Goal: Task Accomplishment & Management: Complete application form

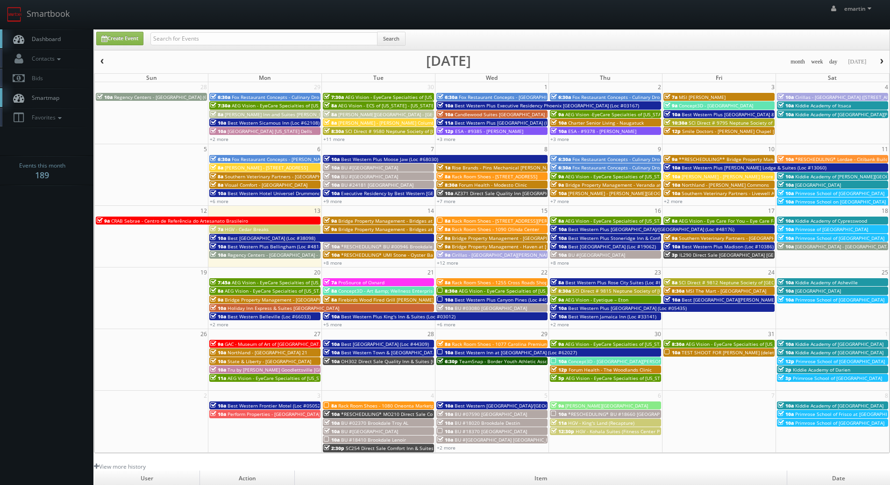
click at [29, 36] on span "Dashboard" at bounding box center [44, 39] width 34 height 8
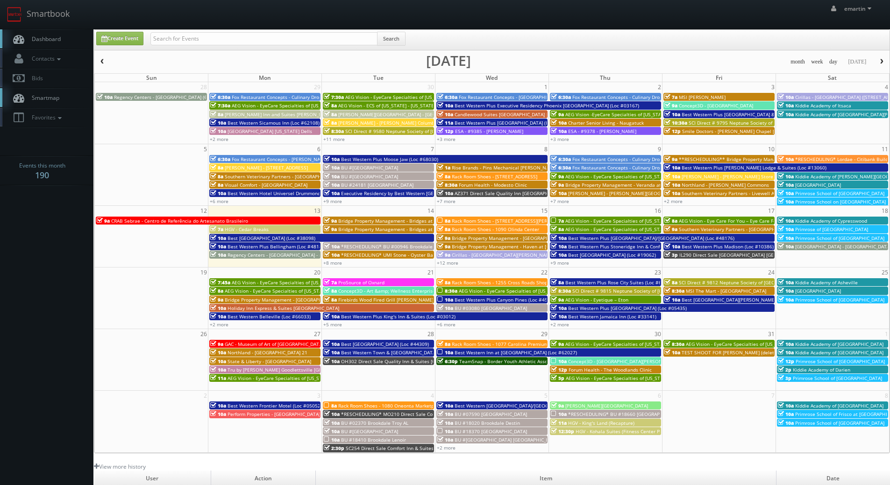
click at [30, 273] on body "Smartbook Toggle Side Navigation Toggle Top Navigation emartin emartin Profile …" at bounding box center [445, 323] width 890 height 646
click at [207, 40] on input "text" at bounding box center [263, 38] width 227 height 13
paste input "05521"
type input "05521"
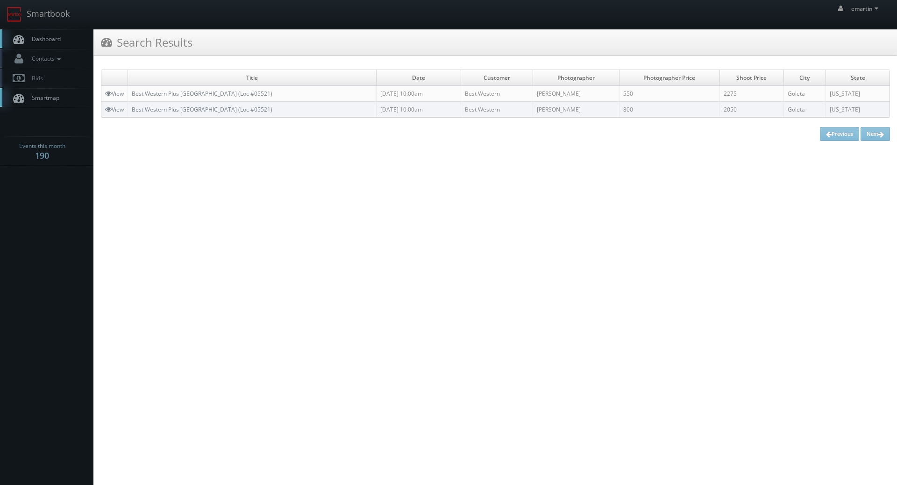
click at [42, 42] on span "Dashboard" at bounding box center [44, 39] width 34 height 8
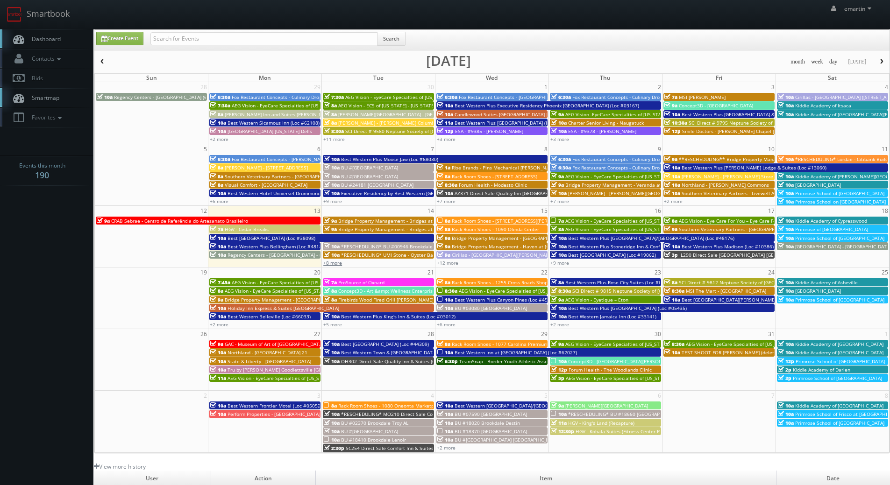
click at [330, 265] on link "+8 more" at bounding box center [332, 263] width 19 height 7
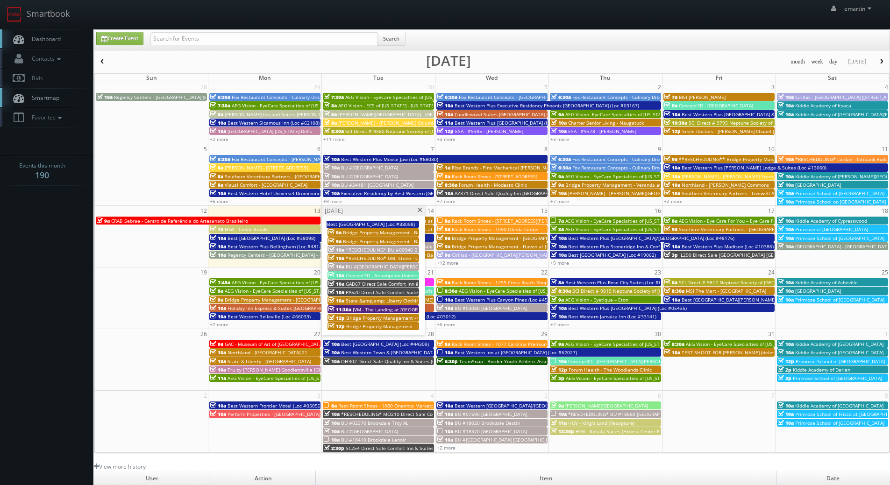
click at [399, 268] on span "BU #[GEOGRAPHIC_DATA][PERSON_NAME]" at bounding box center [393, 266] width 94 height 7
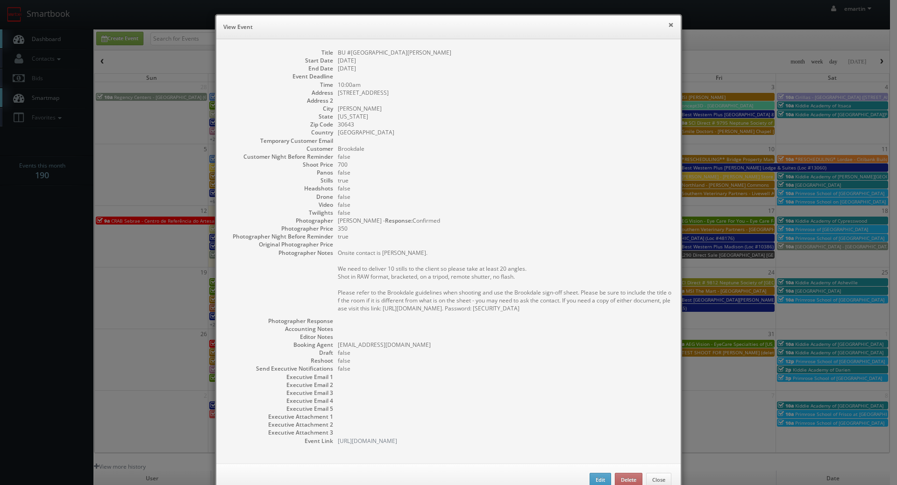
click at [670, 25] on button "×" at bounding box center [671, 24] width 6 height 7
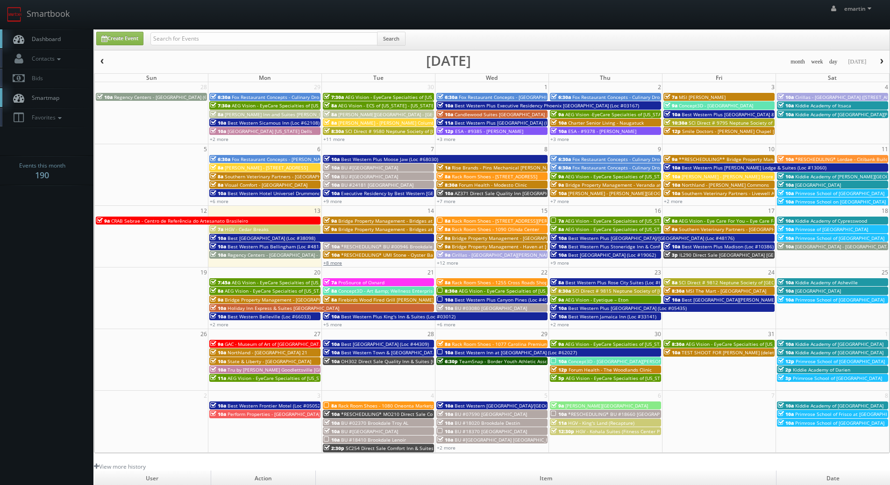
click at [336, 264] on link "+8 more" at bounding box center [332, 263] width 19 height 7
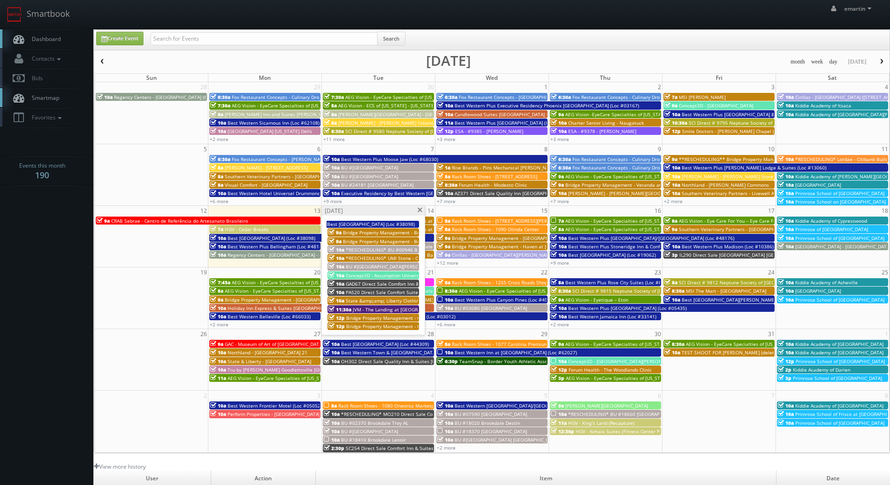
click at [400, 267] on span "BU #24539 Brookdale Hartwell" at bounding box center [393, 266] width 94 height 7
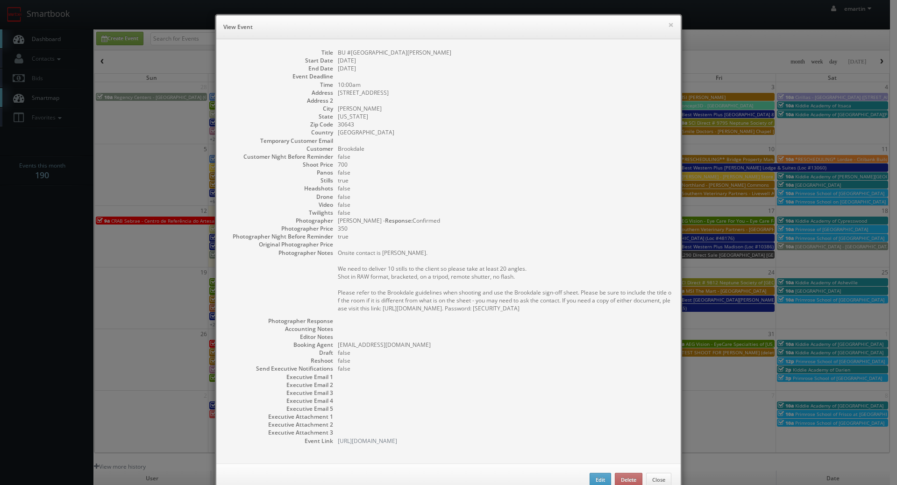
drag, startPoint x: 451, startPoint y: 52, endPoint x: 437, endPoint y: 52, distance: 14.0
click at [450, 52] on dd "BU #24539 Brookdale Hartwell" at bounding box center [505, 53] width 334 height 8
drag, startPoint x: 420, startPoint y: 52, endPoint x: 324, endPoint y: 56, distance: 96.3
click at [332, 54] on dl "Title BU #24539 Brookdale Hartwell Start Date 10/14/2025 End Date 10/14/2025 Ev…" at bounding box center [449, 247] width 446 height 397
copy dd "BU #[GEOGRAPHIC_DATA][PERSON_NAME]"
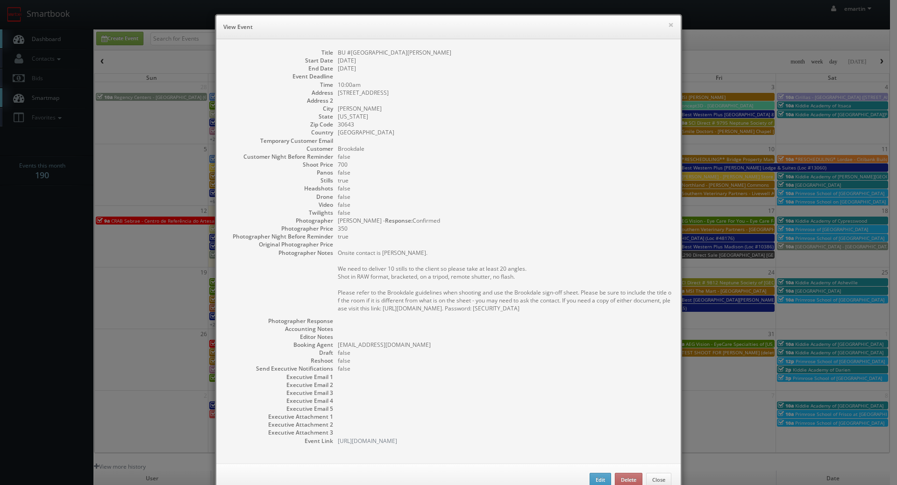
click at [664, 24] on h6 "View Event" at bounding box center [448, 26] width 450 height 9
click at [669, 25] on button "×" at bounding box center [671, 24] width 6 height 7
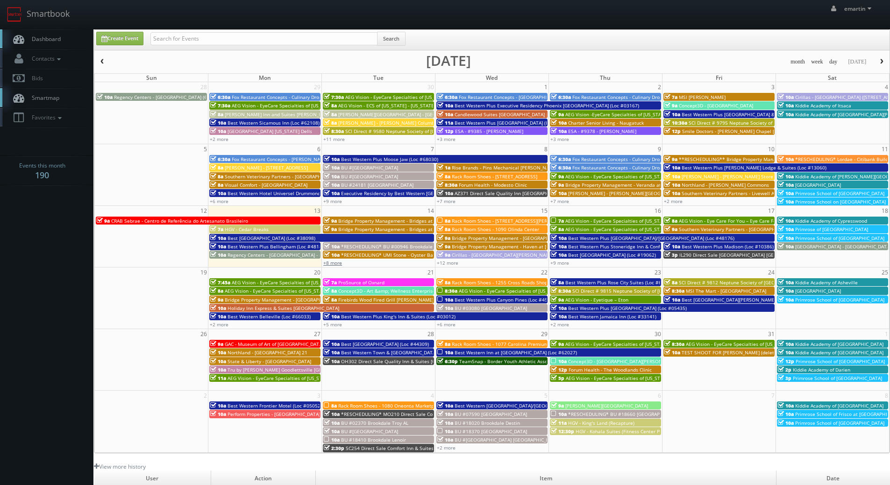
click at [333, 264] on link "+8 more" at bounding box center [332, 263] width 19 height 7
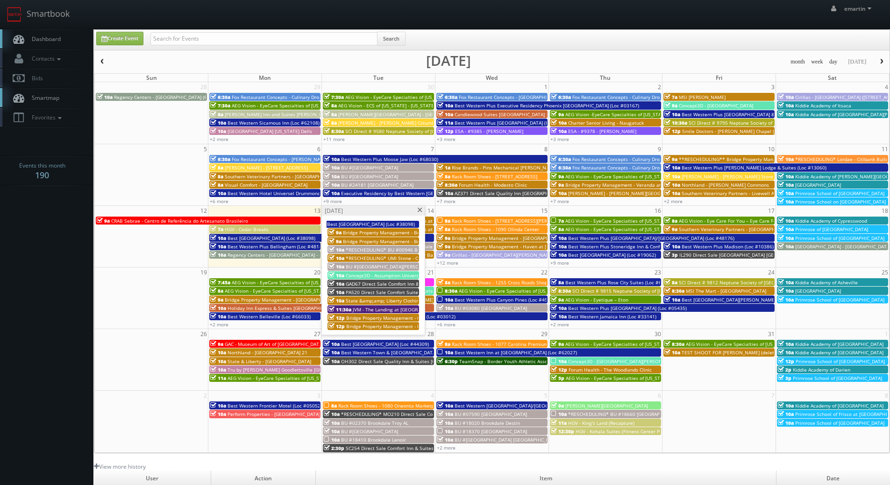
click at [369, 274] on span "Concept3D - Assumption University" at bounding box center [385, 275] width 78 height 7
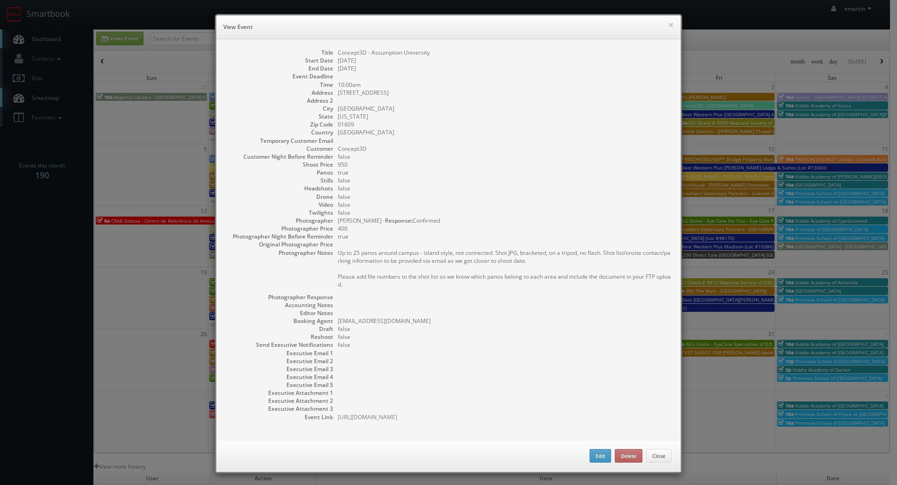
click at [424, 54] on dd "Concept3D - Assumption University" at bounding box center [505, 53] width 334 height 8
drag, startPoint x: 439, startPoint y: 51, endPoint x: 326, endPoint y: 53, distance: 112.6
click at [338, 54] on dd "Concept3D - Assumption University" at bounding box center [505, 53] width 334 height 8
copy dd "Concept3D - Assumption University"
drag, startPoint x: 426, startPoint y: 156, endPoint x: 398, endPoint y: 131, distance: 37.0
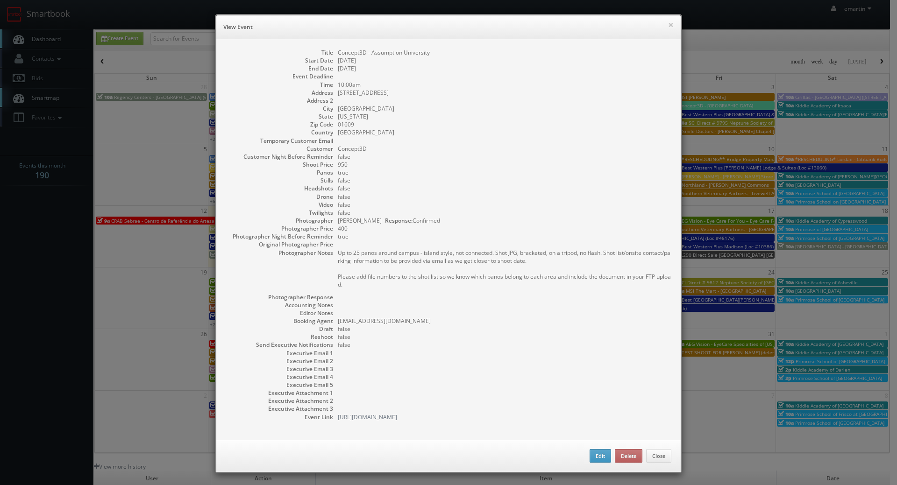
click at [424, 155] on dd "false" at bounding box center [505, 157] width 334 height 8
drag, startPoint x: 365, startPoint y: 221, endPoint x: 334, endPoint y: 220, distance: 30.4
click at [338, 220] on dd "Curtis Lloyd - Response: Confirmed" at bounding box center [505, 221] width 334 height 8
copy dd "Curtis Lloyd"
drag, startPoint x: 623, startPoint y: 30, endPoint x: 633, endPoint y: 28, distance: 11.0
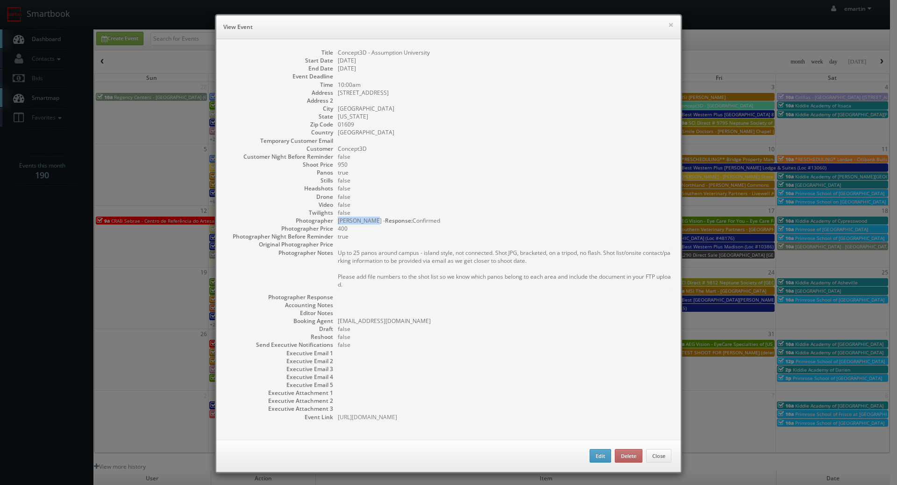
click at [631, 28] on h6 "View Event" at bounding box center [448, 26] width 450 height 9
click at [671, 24] on div "× View Event" at bounding box center [448, 27] width 464 height 24
click at [669, 24] on button "×" at bounding box center [671, 24] width 6 height 7
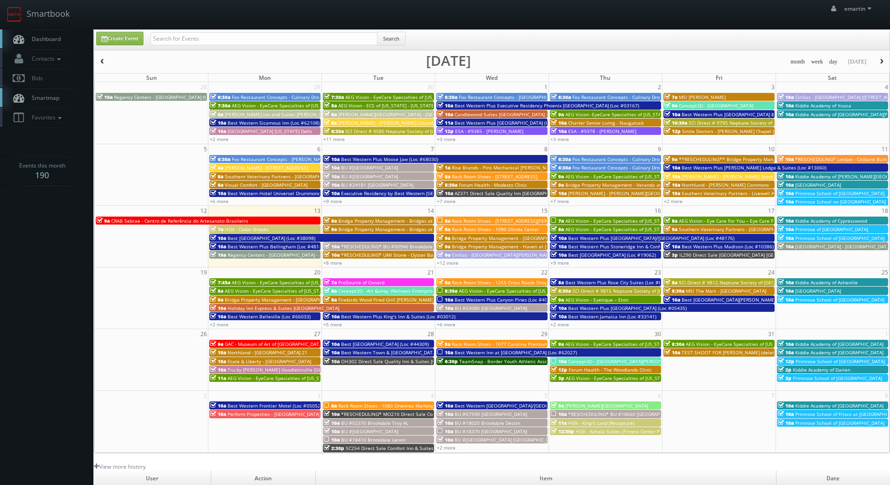
click at [335, 267] on div "+8 more" at bounding box center [378, 263] width 113 height 8
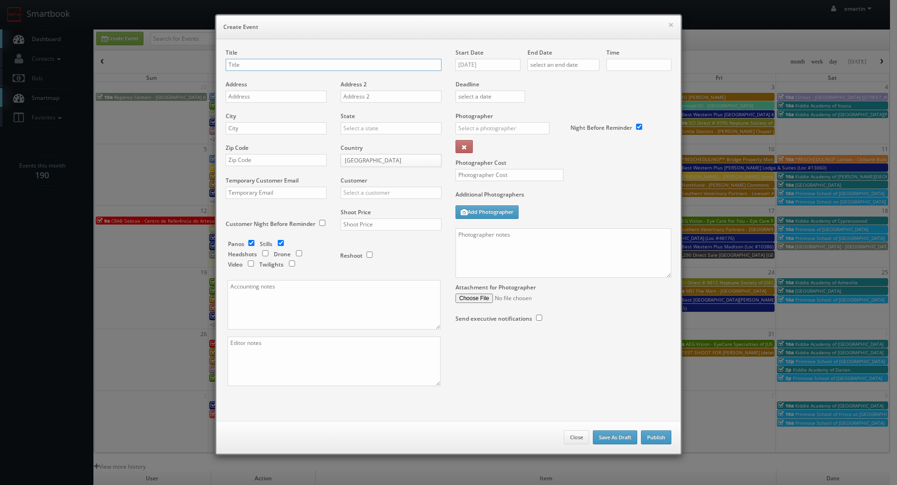
checkbox input "true"
type input "10:00am"
checkbox input "true"
click at [668, 22] on button "×" at bounding box center [671, 24] width 6 height 7
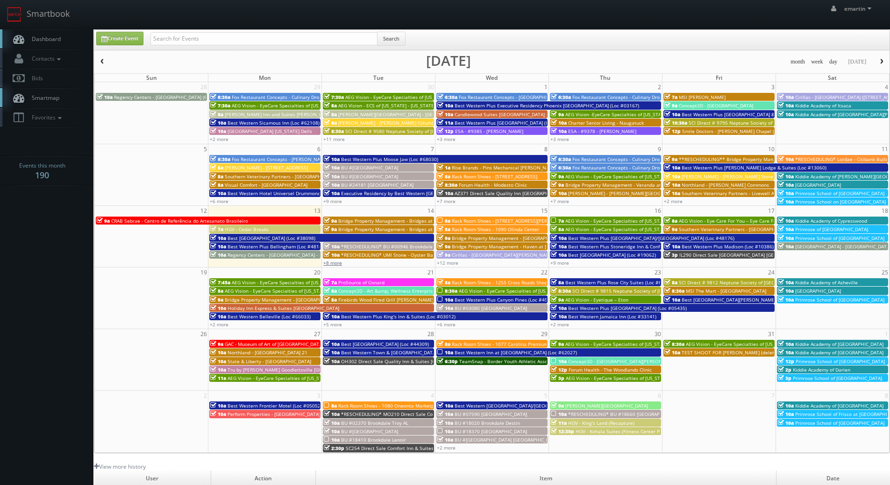
click at [327, 261] on link "+8 more" at bounding box center [332, 263] width 19 height 7
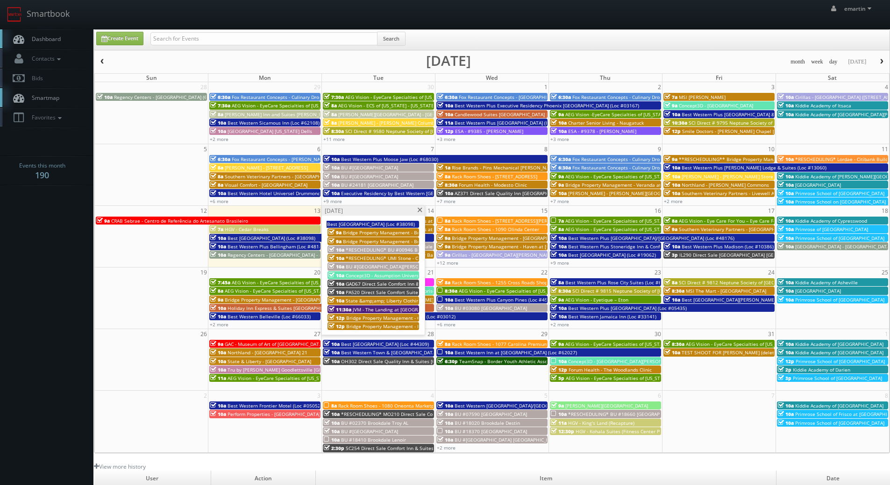
click at [366, 284] on span "GAD67 Direct Sale Comfort Inn & Suites" at bounding box center [390, 284] width 89 height 7
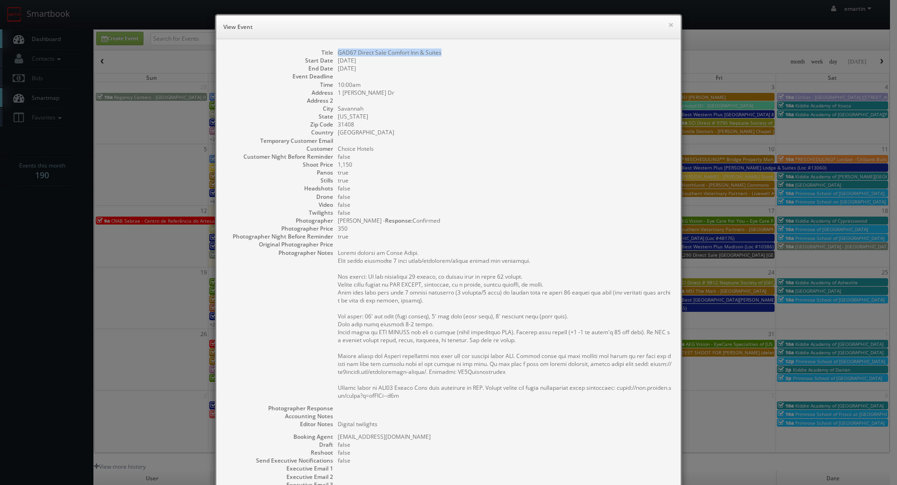
drag, startPoint x: 453, startPoint y: 52, endPoint x: 335, endPoint y: 56, distance: 117.8
click at [338, 56] on dd "GAD67 Direct Sale Comfort Inn & Suites" at bounding box center [505, 53] width 334 height 8
copy dd "GAD67 Direct Sale Comfort Inn & Suites"
drag, startPoint x: 499, startPoint y: 157, endPoint x: 373, endPoint y: 193, distance: 131.3
click at [493, 158] on dd "false" at bounding box center [505, 157] width 334 height 8
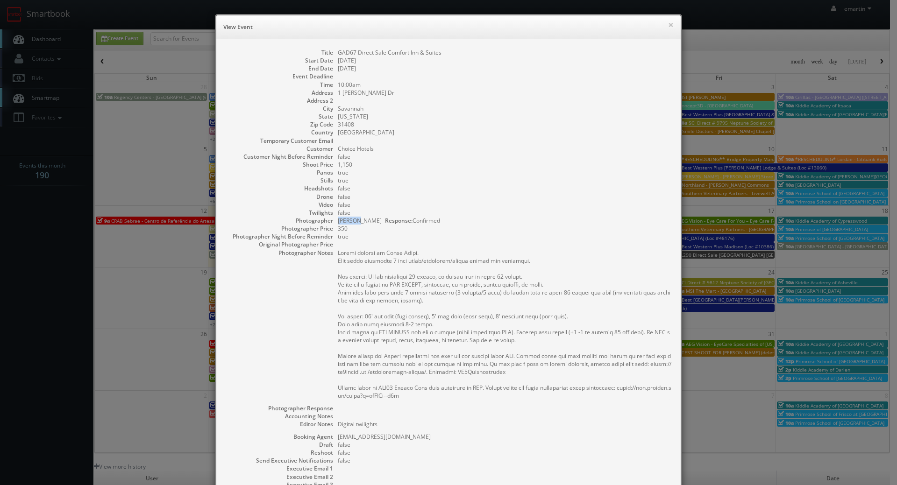
drag, startPoint x: 355, startPoint y: 220, endPoint x: 334, endPoint y: 222, distance: 22.0
click at [332, 223] on div "Photographer Ed Wolfe - Response: Confirmed Photographer Price 350" at bounding box center [449, 225] width 446 height 16
click at [338, 222] on dd "Ed Wolfe - Response: Confirmed" at bounding box center [505, 221] width 334 height 8
drag, startPoint x: 356, startPoint y: 220, endPoint x: 334, endPoint y: 220, distance: 21.5
click at [338, 220] on dd "Ed Wolfe - Response: Confirmed" at bounding box center [505, 221] width 334 height 8
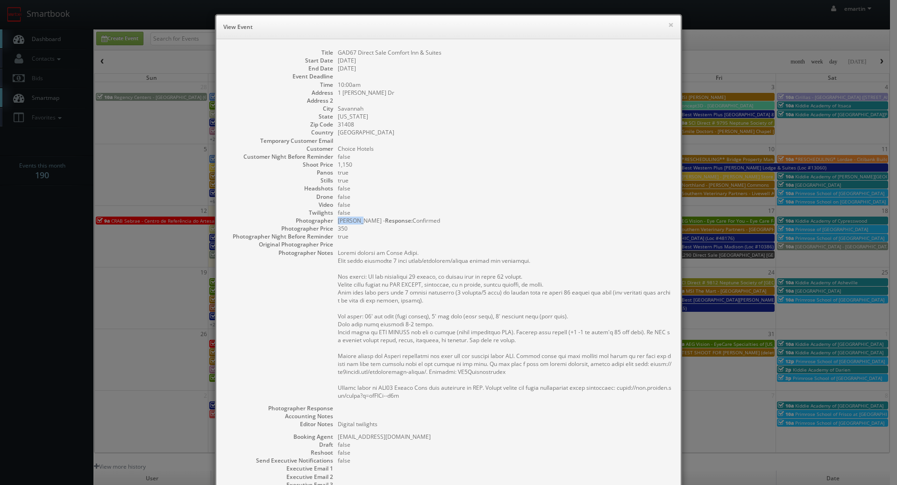
copy dd "Ed Wolfe"
click at [546, 138] on dd at bounding box center [505, 141] width 334 height 8
click at [668, 23] on button "×" at bounding box center [671, 24] width 6 height 7
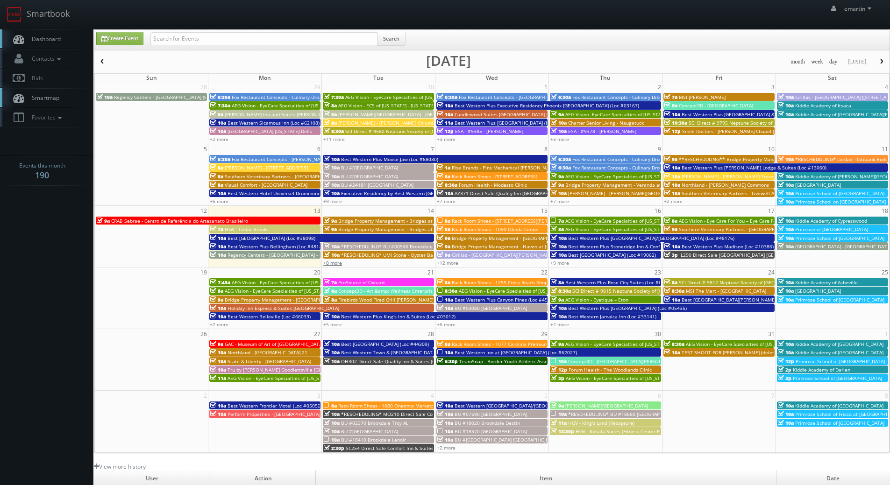
click at [335, 262] on link "+8 more" at bounding box center [332, 263] width 19 height 7
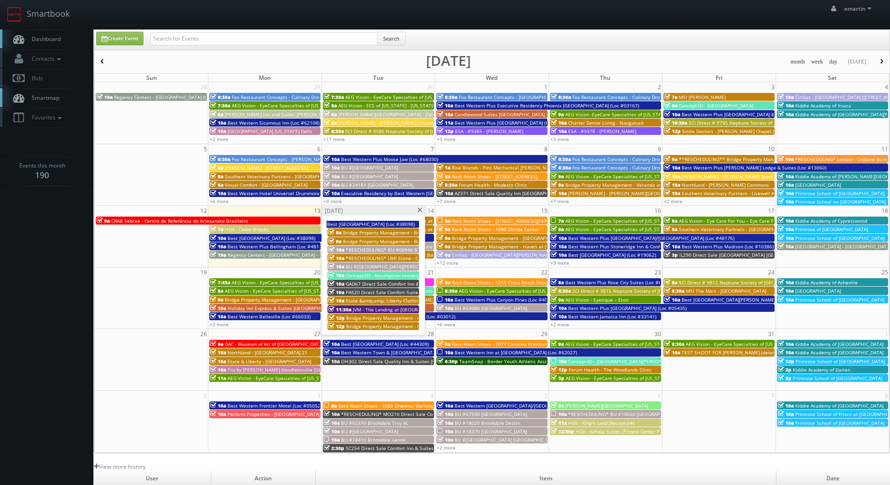
click at [354, 294] on span "PA520 Direct Sale Comfort Suites" at bounding box center [383, 292] width 75 height 7
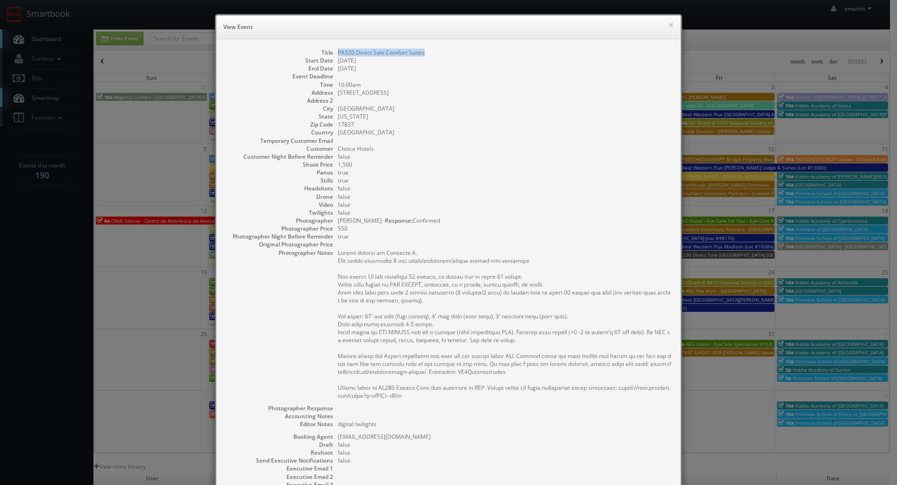
drag, startPoint x: 425, startPoint y: 50, endPoint x: 333, endPoint y: 54, distance: 92.1
click at [333, 54] on dl "Title PA520 Direct Sale Comfort Suites Start Date 10/14/2025 End Date 10/14/202…" at bounding box center [449, 293] width 446 height 489
copy dd "PA520 Direct Sale Comfort Suites"
drag, startPoint x: 450, startPoint y: 148, endPoint x: 426, endPoint y: 208, distance: 64.7
click at [450, 148] on dd "Choice Hotels" at bounding box center [505, 149] width 334 height 8
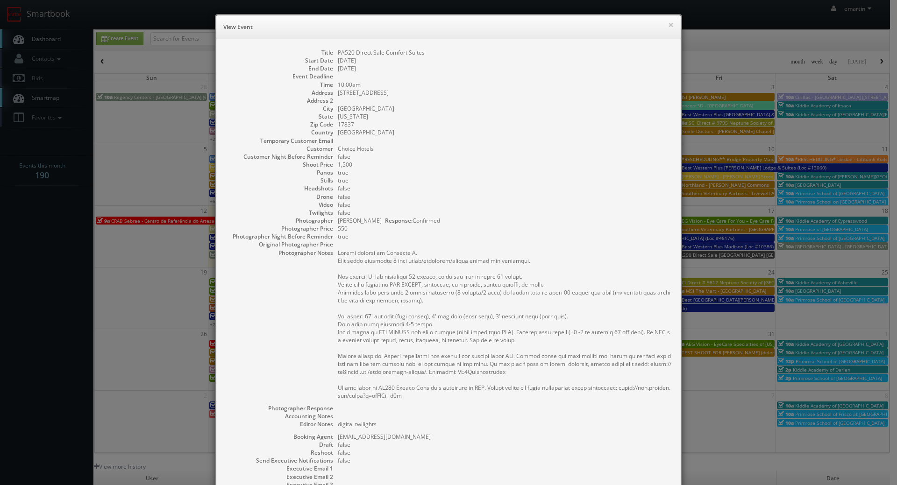
click at [362, 220] on dd "Joe Giuliani - Response: Confirmed" at bounding box center [505, 221] width 334 height 8
drag, startPoint x: 363, startPoint y: 220, endPoint x: 331, endPoint y: 218, distance: 32.3
click at [331, 218] on div "Photographer Joe Giuliani - Response: Confirmed Photographer Price 550" at bounding box center [449, 225] width 446 height 16
copy dd "Joe Giuliani"
drag, startPoint x: 583, startPoint y: 165, endPoint x: 641, endPoint y: 97, distance: 89.8
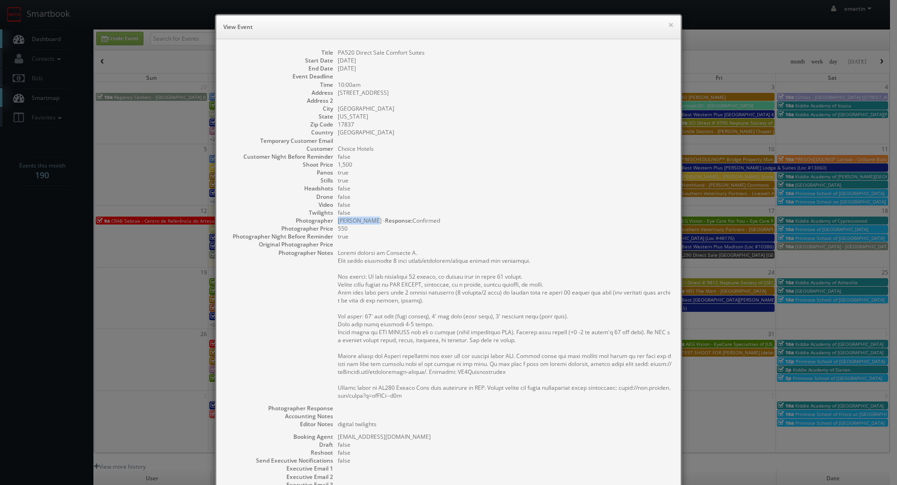
click at [583, 163] on dd "1,500" at bounding box center [505, 165] width 334 height 8
click at [668, 27] on button "×" at bounding box center [671, 24] width 6 height 7
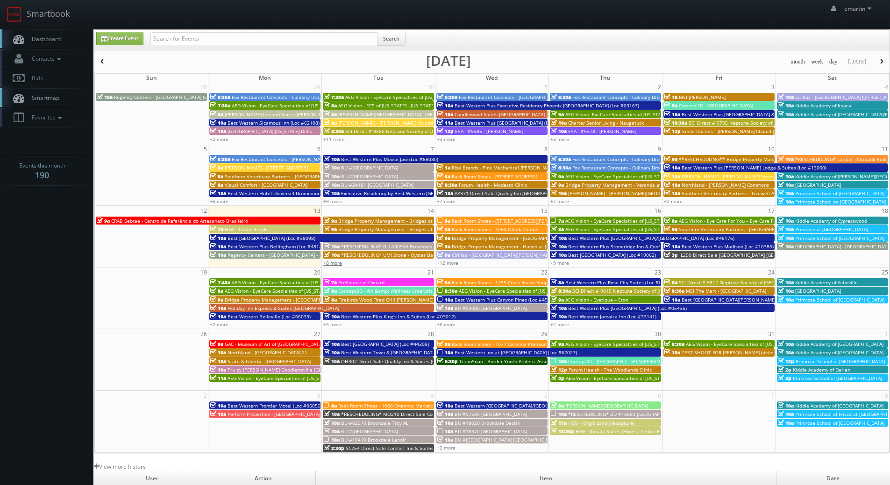
click at [333, 263] on link "+8 more" at bounding box center [332, 263] width 19 height 7
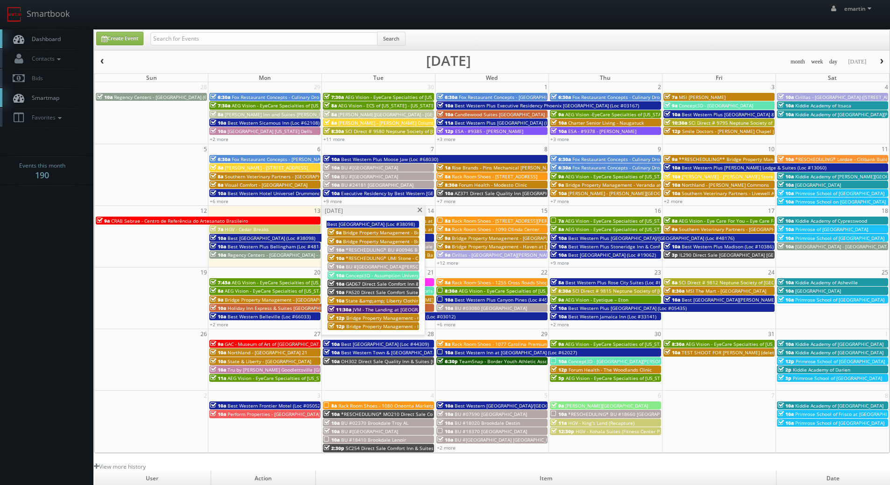
click at [421, 208] on span at bounding box center [420, 210] width 6 height 5
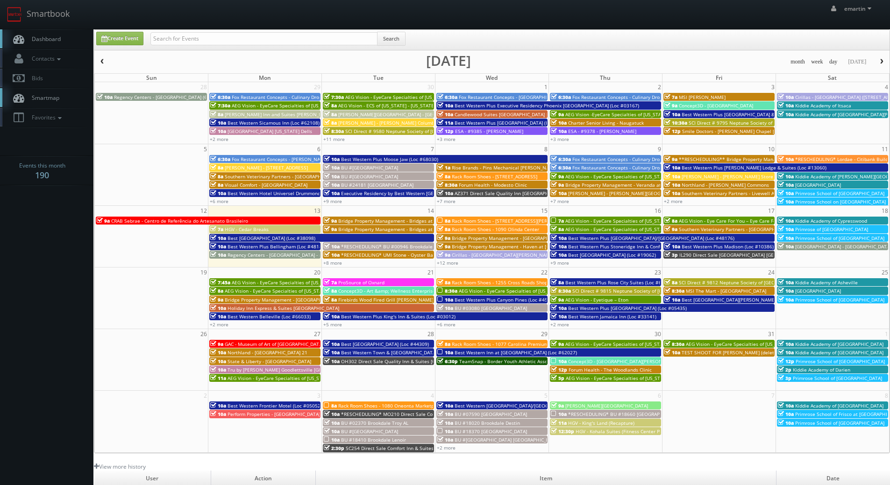
click at [53, 32] on link "Dashboard" at bounding box center [46, 38] width 93 height 19
click at [336, 263] on link "+8 more" at bounding box center [332, 263] width 19 height 7
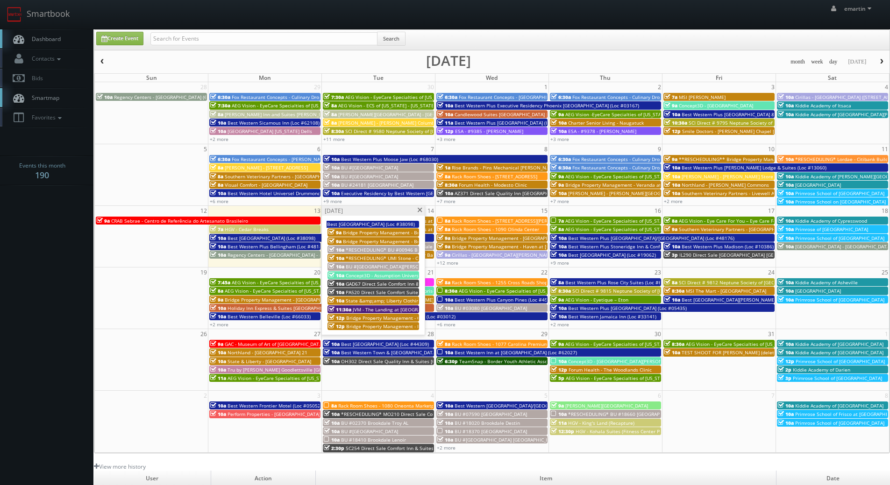
click at [387, 267] on span "BU #[GEOGRAPHIC_DATA][PERSON_NAME]" at bounding box center [393, 266] width 94 height 7
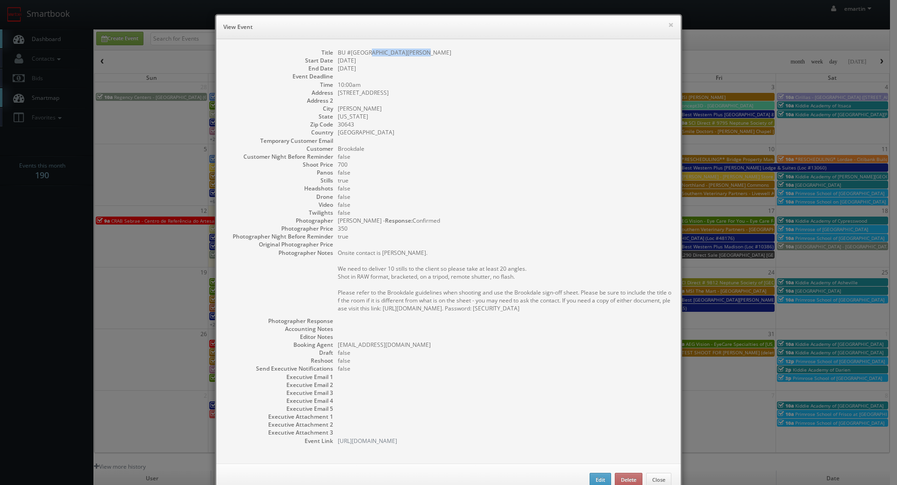
drag, startPoint x: 423, startPoint y: 54, endPoint x: 365, endPoint y: 55, distance: 57.5
click at [365, 55] on dd "BU #[GEOGRAPHIC_DATA][PERSON_NAME]" at bounding box center [505, 53] width 334 height 8
copy dd "Brookdale Hartwell"
click at [518, 215] on dd "false" at bounding box center [505, 213] width 334 height 8
click at [573, 76] on dd at bounding box center [505, 76] width 334 height 8
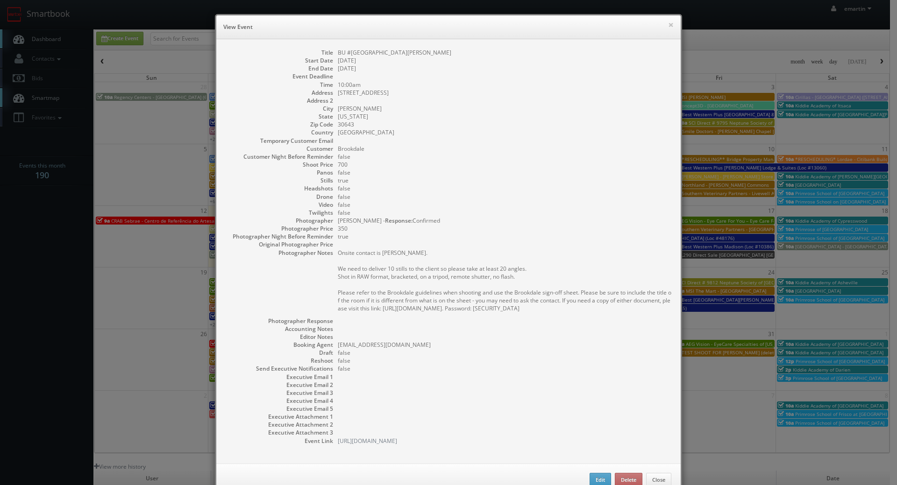
click at [670, 22] on div "× View Event" at bounding box center [448, 27] width 464 height 24
click at [668, 23] on button "×" at bounding box center [671, 24] width 6 height 7
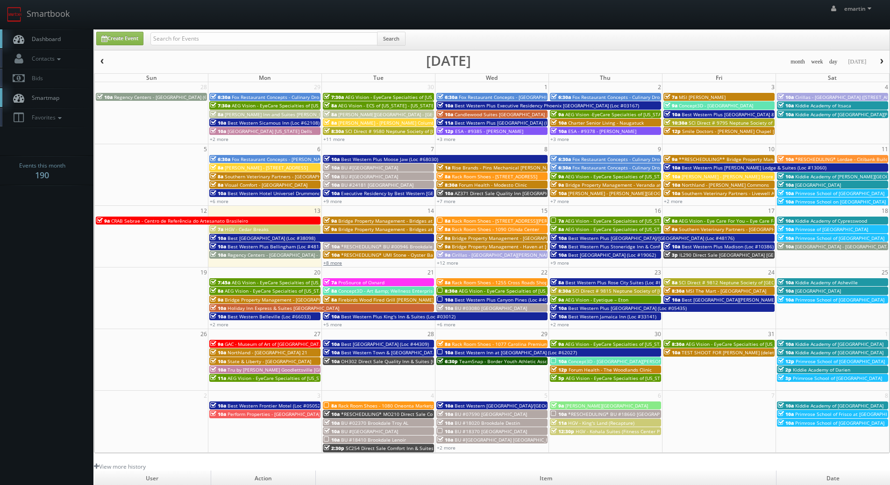
click at [332, 260] on link "+8 more" at bounding box center [332, 263] width 19 height 7
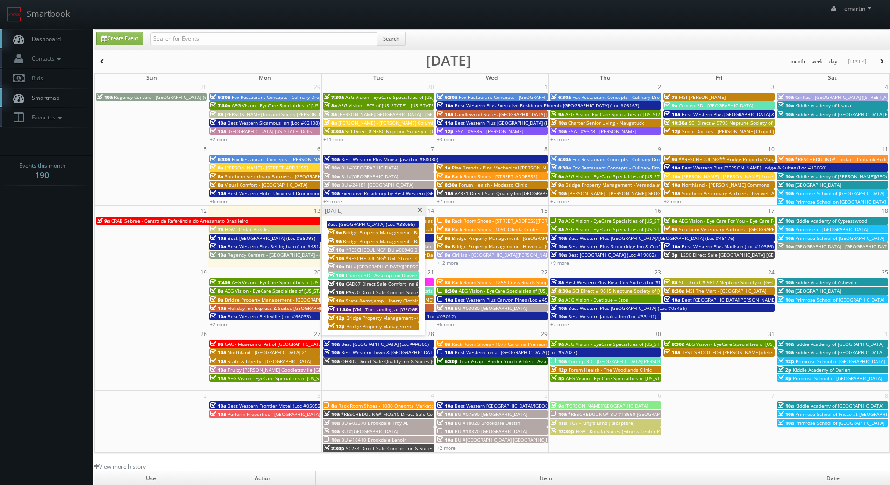
click at [378, 285] on span "GAD67 Direct Sale Comfort Inn & Suites" at bounding box center [390, 284] width 89 height 7
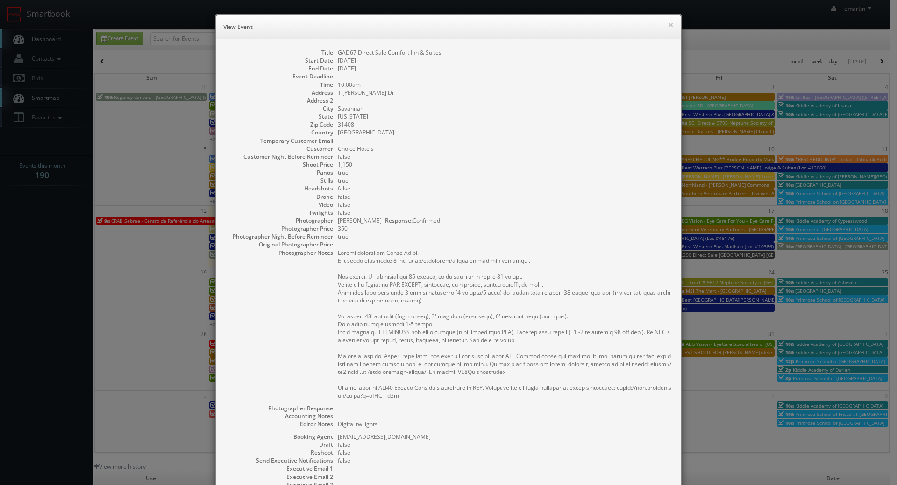
click at [464, 232] on dd "350" at bounding box center [505, 229] width 334 height 8
click at [664, 23] on h6 "View Event" at bounding box center [448, 26] width 450 height 9
click at [668, 23] on button "×" at bounding box center [671, 24] width 6 height 7
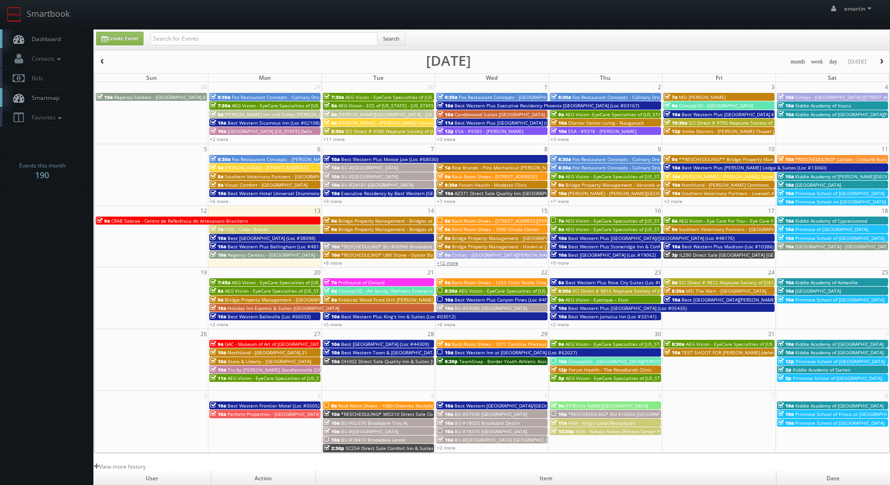
click at [451, 263] on link "+12 more" at bounding box center [447, 263] width 21 height 7
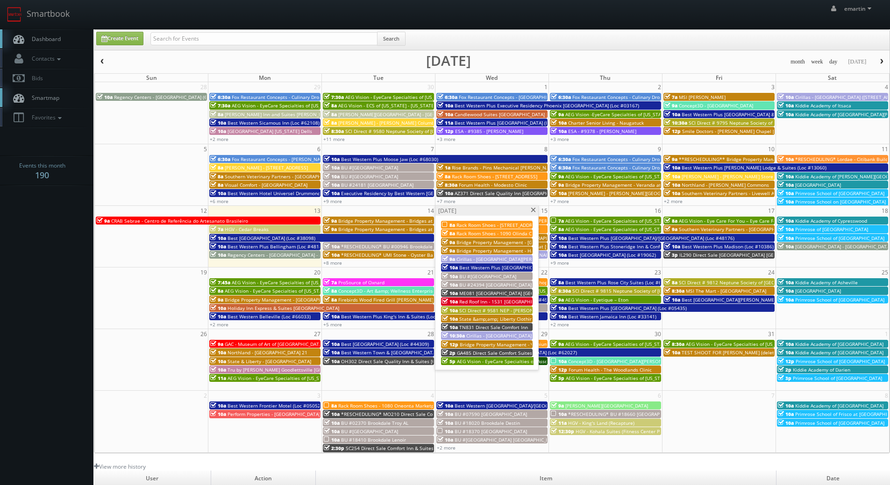
click at [481, 353] on span "GA485 Direct Sale Comfort Suites [GEOGRAPHIC_DATA] I-95" at bounding box center [523, 353] width 132 height 7
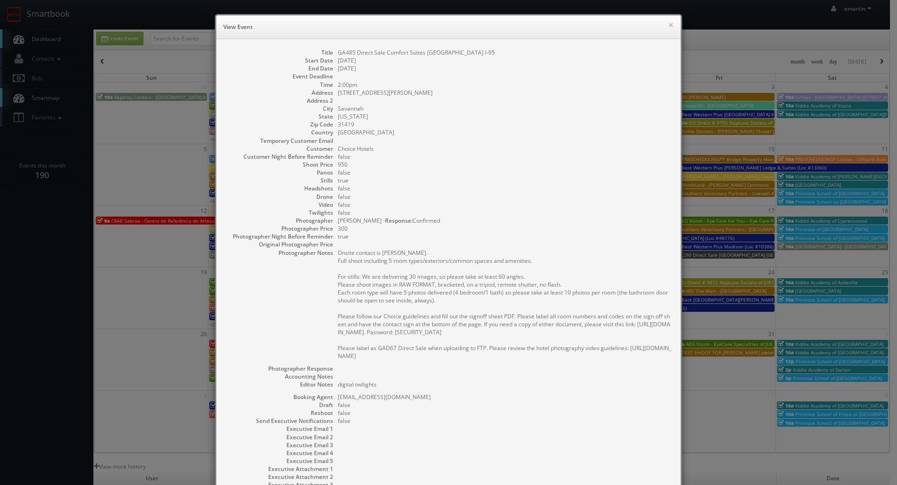
click at [449, 241] on dd at bounding box center [505, 245] width 334 height 8
click at [669, 21] on button "×" at bounding box center [671, 24] width 6 height 7
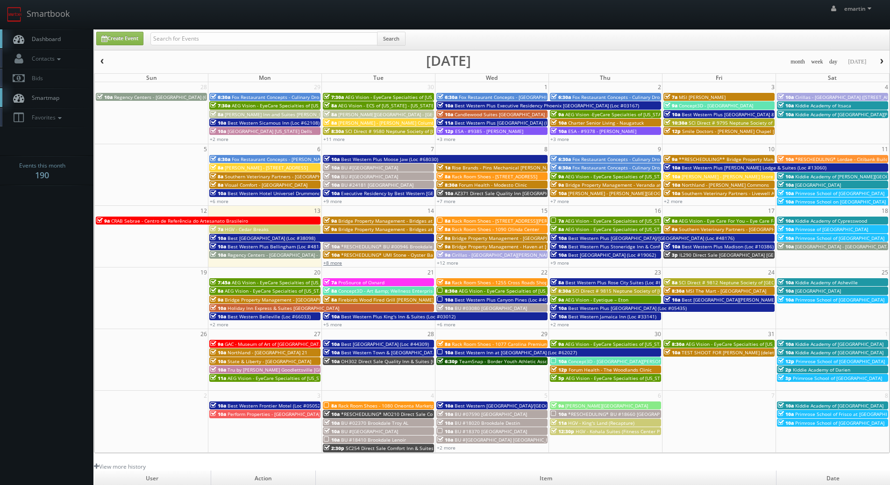
click at [337, 264] on link "+8 more" at bounding box center [332, 263] width 19 height 7
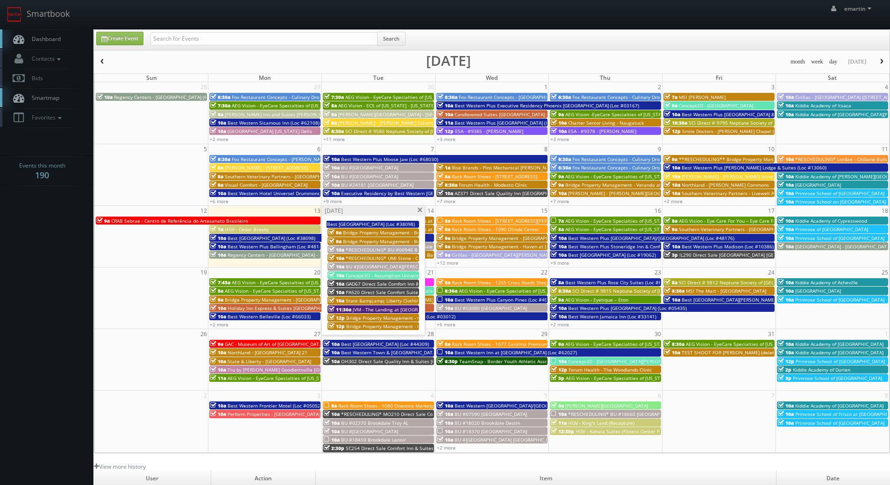
click at [418, 208] on span at bounding box center [420, 210] width 6 height 5
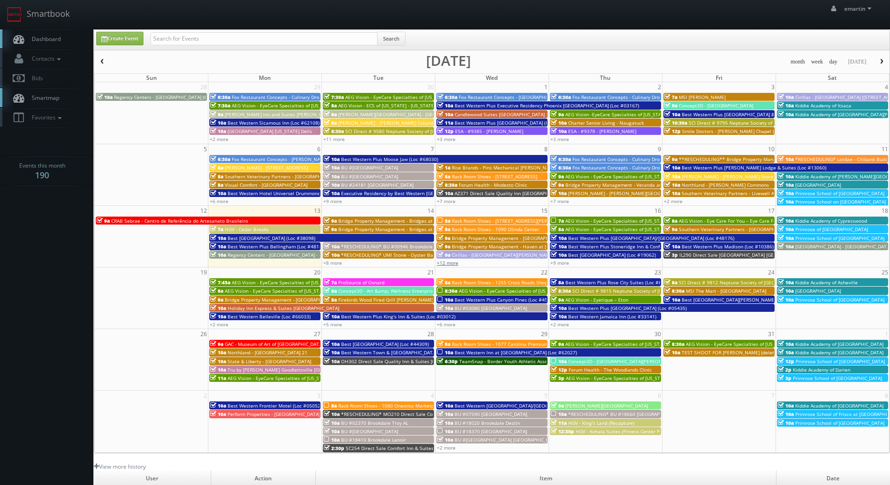
click at [454, 265] on link "+12 more" at bounding box center [447, 263] width 21 height 7
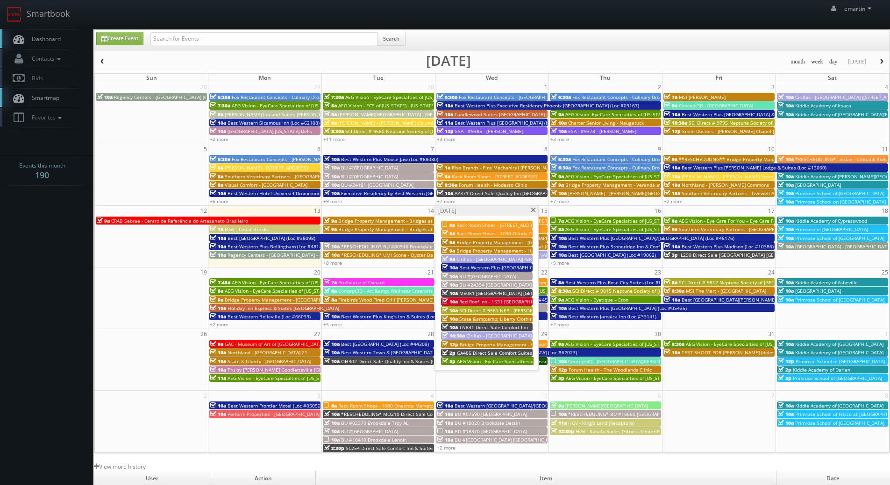
click at [533, 209] on span at bounding box center [533, 210] width 6 height 5
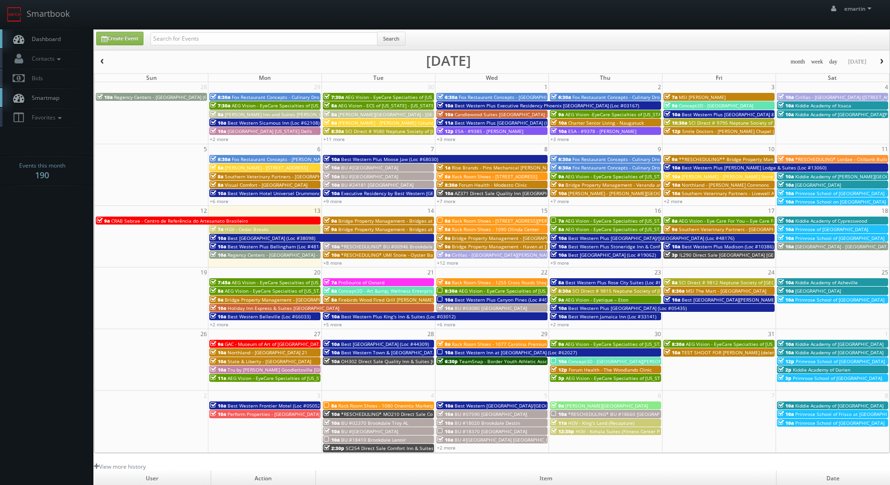
click at [733, 26] on div "emartin emartin Profile Logout" at bounding box center [445, 14] width 890 height 29
click at [331, 265] on link "+8 more" at bounding box center [332, 263] width 19 height 7
click at [447, 263] on link "+12 more" at bounding box center [447, 263] width 21 height 7
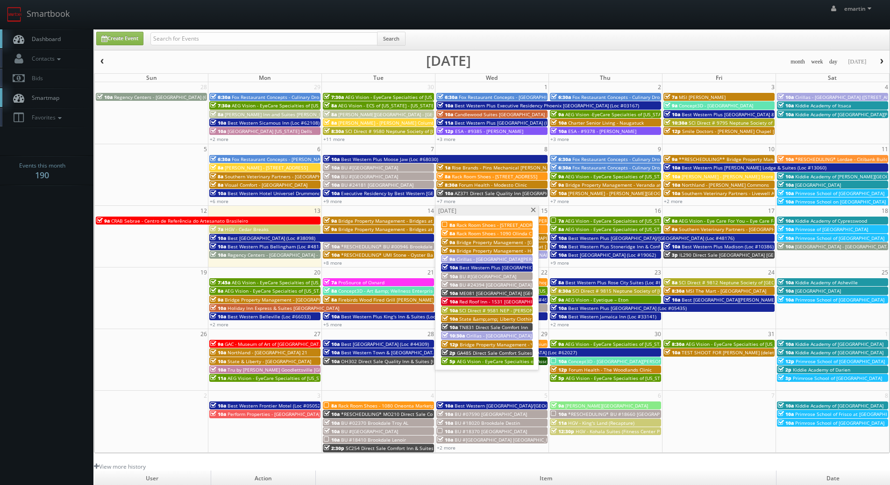
click at [533, 210] on span at bounding box center [533, 210] width 6 height 5
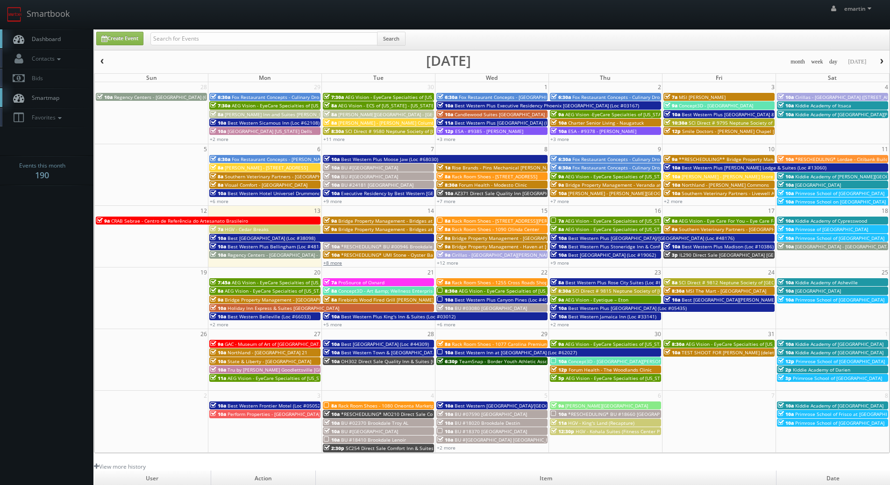
click at [335, 264] on link "+8 more" at bounding box center [332, 263] width 19 height 7
click at [447, 264] on link "+12 more" at bounding box center [447, 263] width 21 height 7
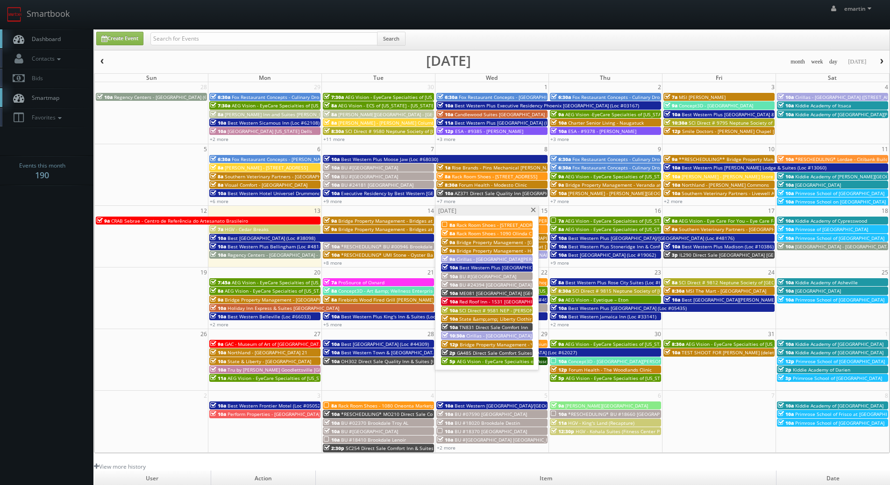
click at [477, 296] on span "ME081 [GEOGRAPHIC_DATA] [GEOGRAPHIC_DATA]" at bounding box center [514, 293] width 110 height 7
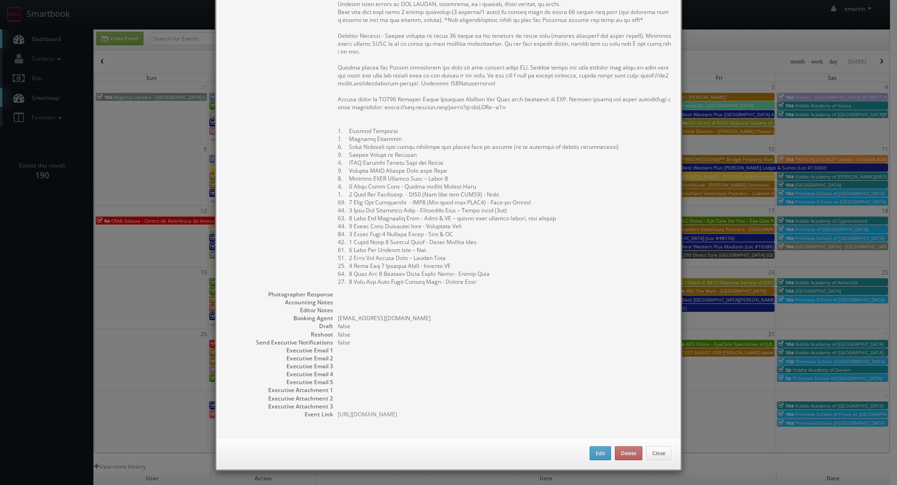
scroll to position [274, 0]
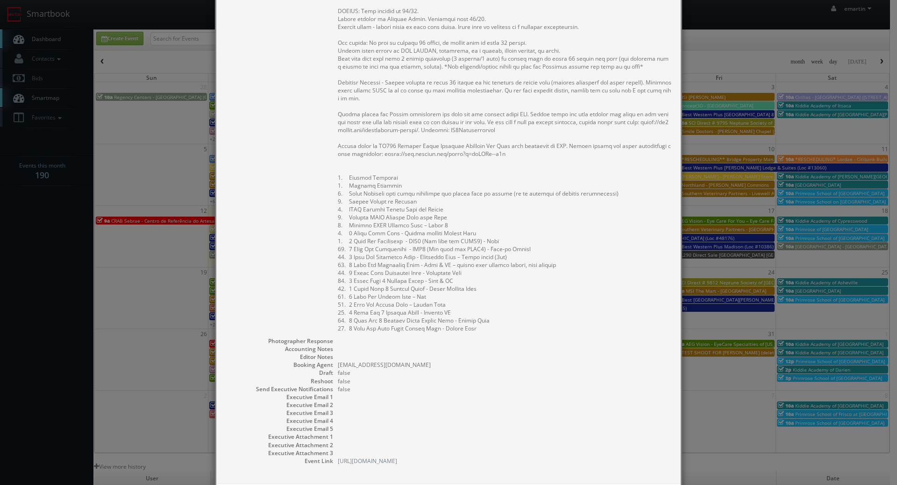
drag, startPoint x: 512, startPoint y: 125, endPoint x: 511, endPoint y: 119, distance: 6.2
click at [512, 125] on pre at bounding box center [505, 161] width 334 height 341
click at [604, 137] on pre at bounding box center [505, 161] width 334 height 341
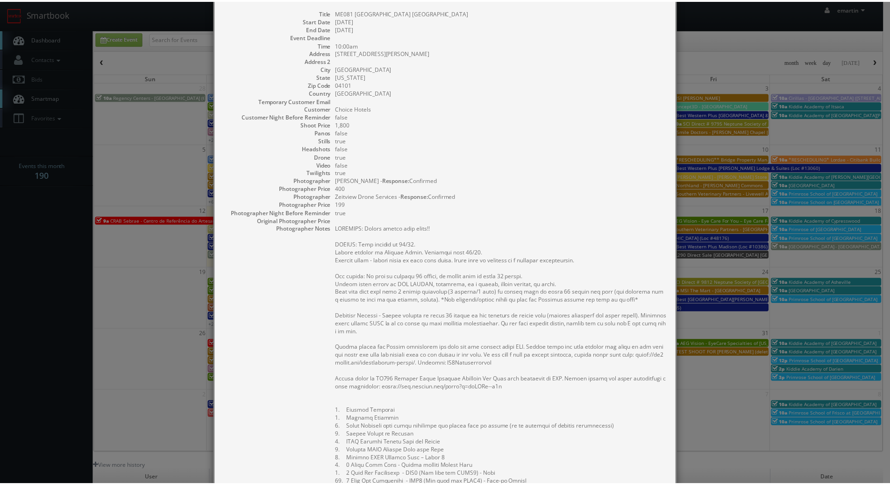
scroll to position [0, 0]
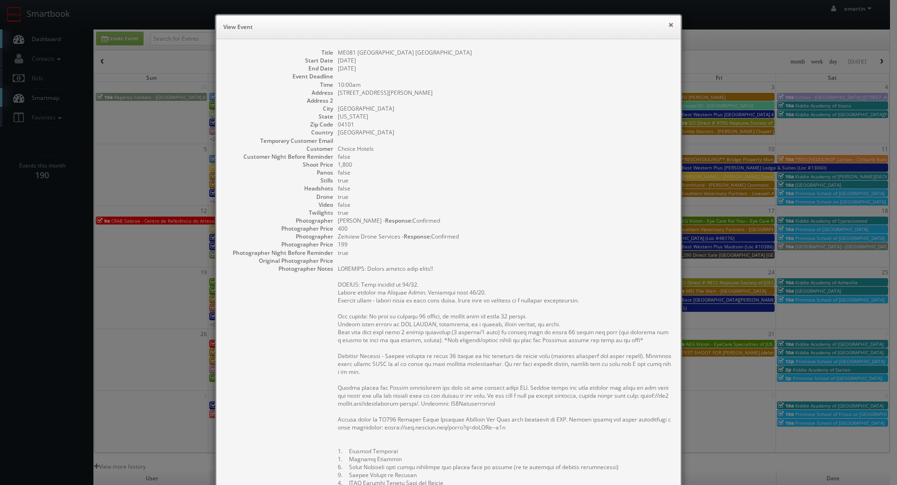
click at [668, 25] on button "×" at bounding box center [671, 24] width 6 height 7
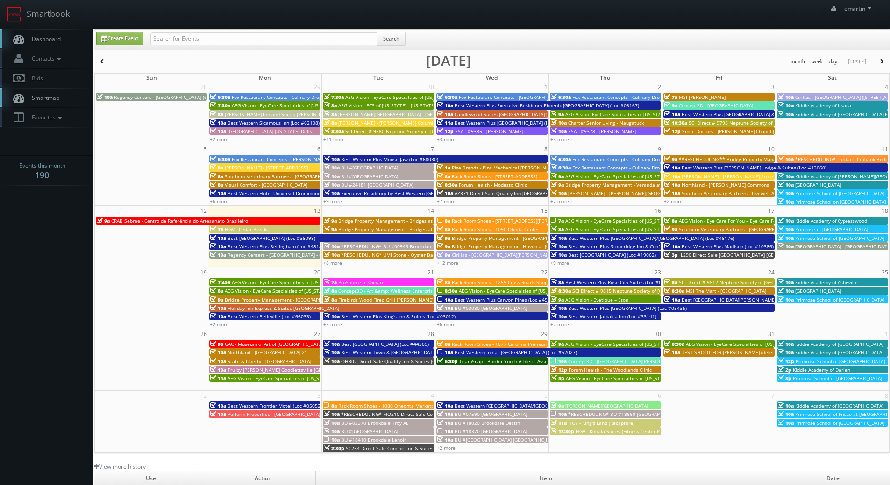
click at [46, 42] on span "Dashboard" at bounding box center [44, 39] width 34 height 8
drag, startPoint x: 234, startPoint y: 12, endPoint x: 225, endPoint y: 13, distance: 9.9
click at [234, 12] on div "emartin emartin Profile Logout" at bounding box center [445, 14] width 890 height 29
click at [44, 43] on span "Dashboard" at bounding box center [44, 39] width 34 height 8
click at [338, 264] on link "+8 more" at bounding box center [332, 263] width 19 height 7
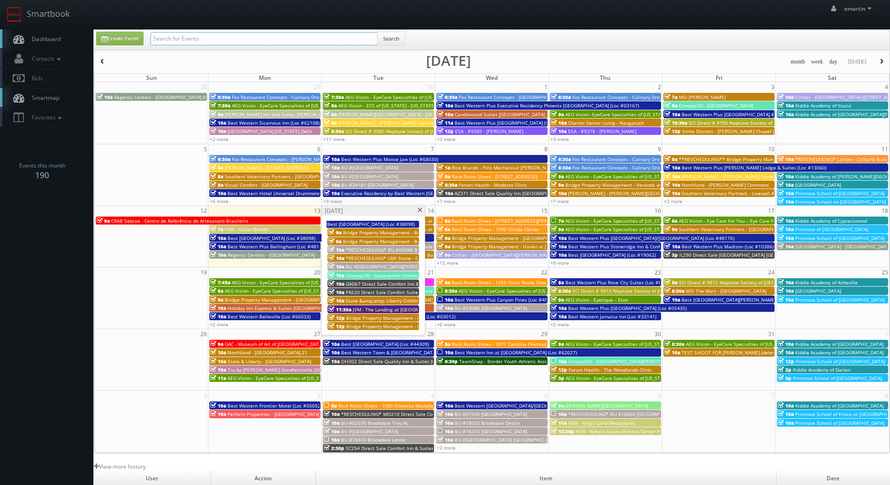
click at [232, 36] on input "text" at bounding box center [263, 38] width 227 height 13
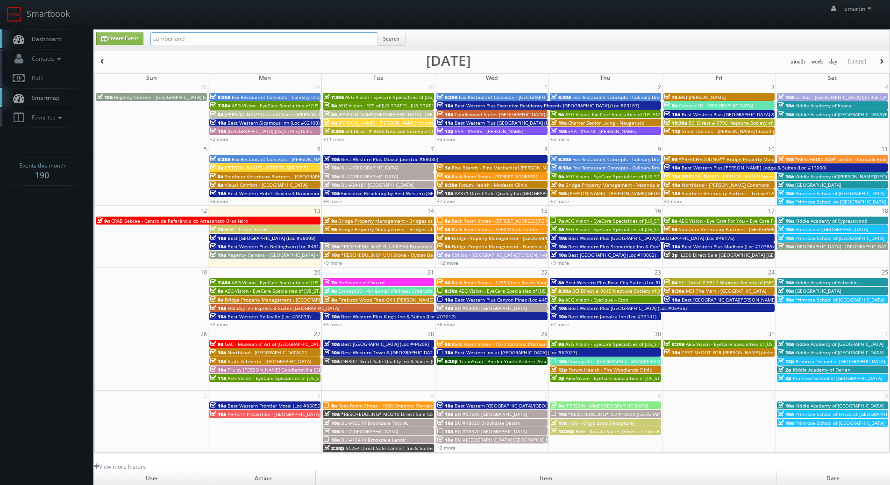
type input "cumberland"
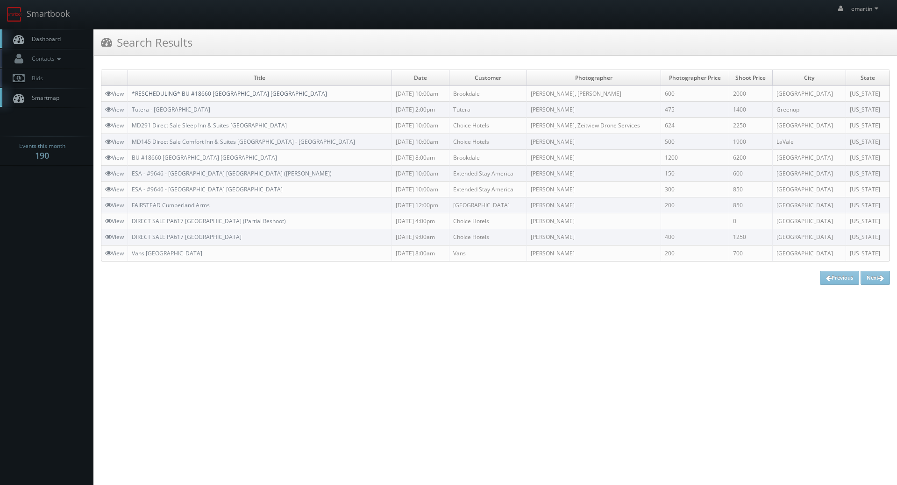
click at [185, 90] on link "*RESCHEDULING* BU #18660 [GEOGRAPHIC_DATA] [GEOGRAPHIC_DATA]" at bounding box center [229, 94] width 195 height 8
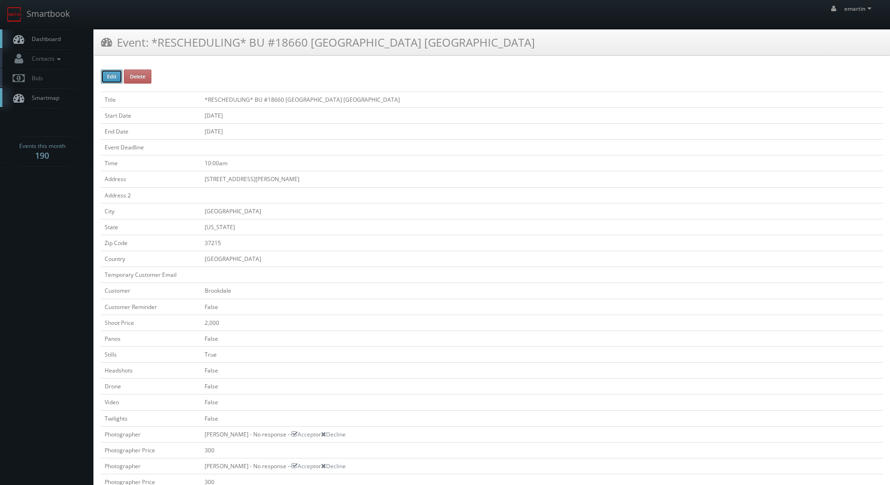
click at [118, 72] on button "Edit" at bounding box center [111, 77] width 21 height 14
type input "*RESCHEDULING* BU #18660 [GEOGRAPHIC_DATA] [GEOGRAPHIC_DATA]"
type input "[STREET_ADDRESS][PERSON_NAME]"
type input "[GEOGRAPHIC_DATA]"
type input "37215"
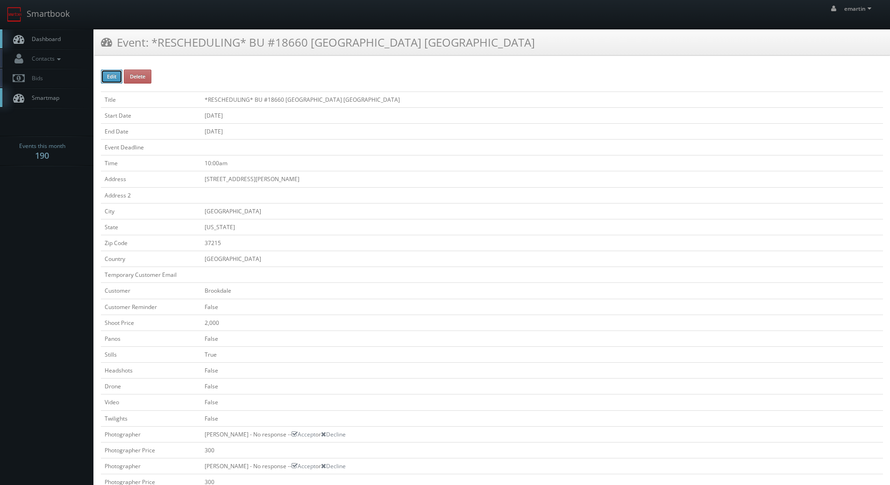
checkbox input "false"
type input "2,000"
checkbox input "false"
checkbox input "true"
checkbox input "false"
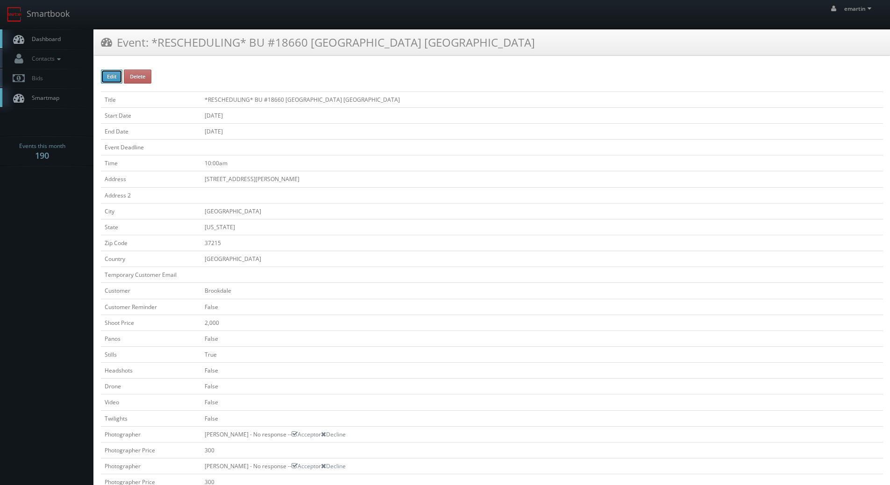
checkbox input "false"
type input "[DATE]"
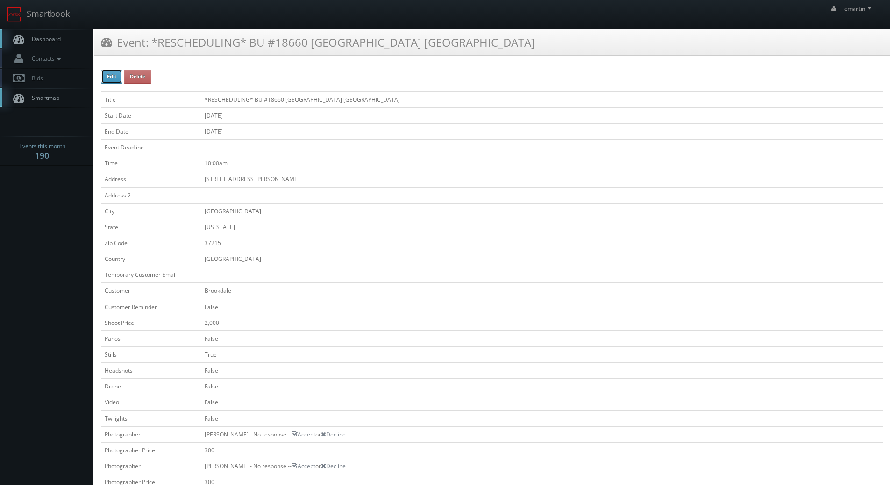
type input "[DATE]"
type input "10:00am"
checkbox input "true"
checkbox input "false"
type input "2,000"
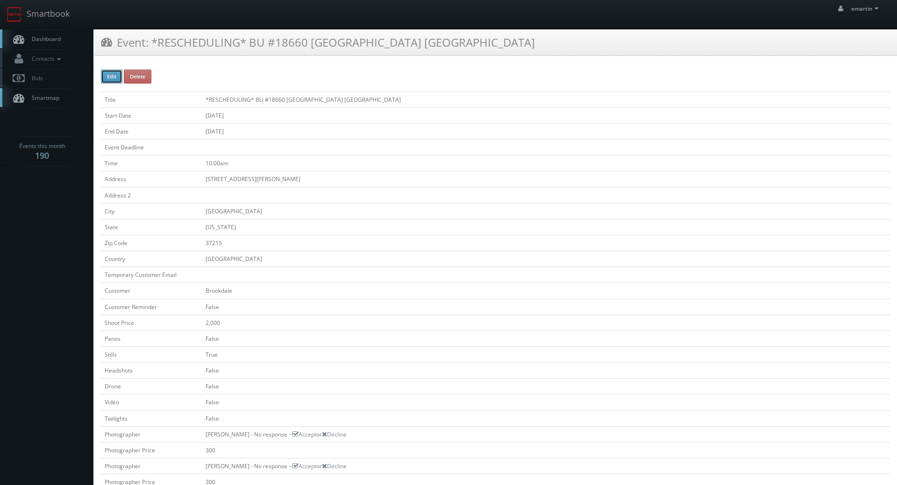
type input "300"
select select "[US_STATE]"
select select "fake56@mg.cs3calendar.com"
select select "adam@adamjhoward.com"
select select "brookdalestager@mg.cs3calendar.com"
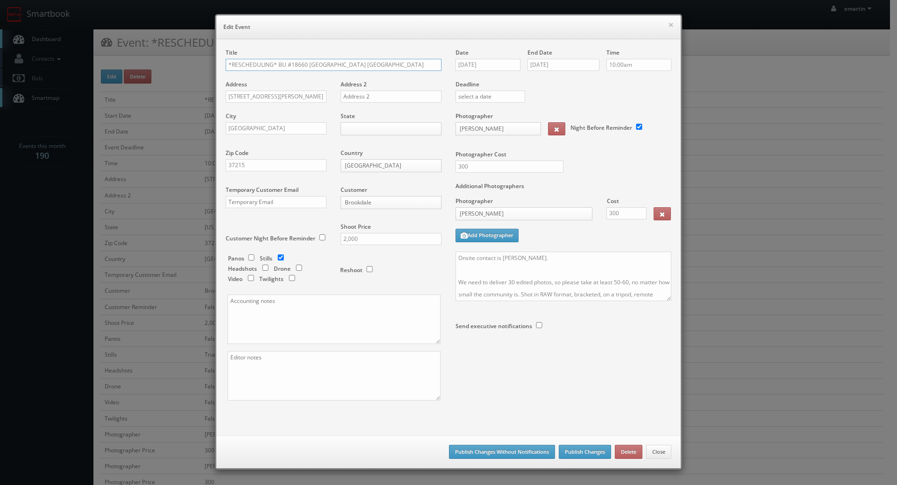
drag, startPoint x: 274, startPoint y: 64, endPoint x: 122, endPoint y: 58, distance: 151.9
click at [122, 59] on div "× Edit Event Title *RESCHEDULING* BU #18660 Brookdale Cumberland Green Hills Ad…" at bounding box center [448, 242] width 897 height 485
type input "BU #18660 [GEOGRAPHIC_DATA] [GEOGRAPHIC_DATA]"
click at [499, 65] on input "11/06/2025" at bounding box center [487, 65] width 65 height 12
click at [545, 83] on th at bounding box center [541, 82] width 13 height 14
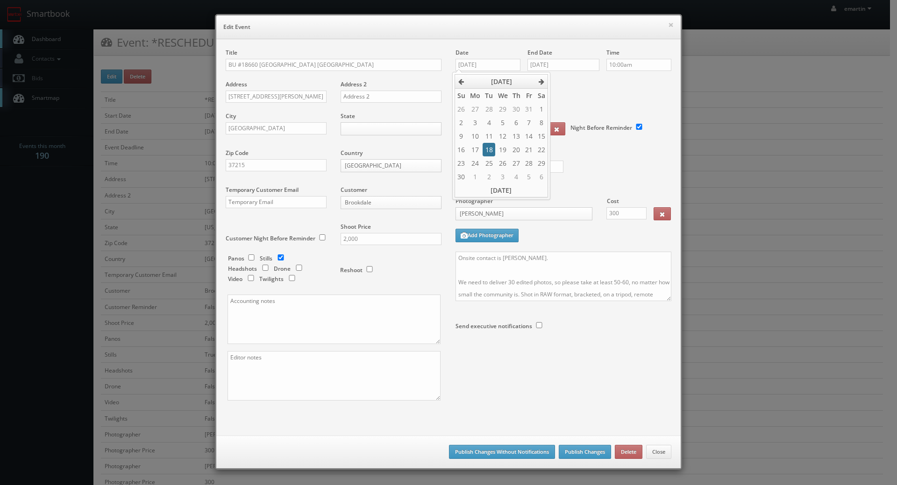
click at [487, 146] on td "18" at bounding box center [489, 150] width 13 height 14
type input "[DATE]"
click at [575, 101] on div "Deadline" at bounding box center [563, 81] width 230 height 64
click at [562, 69] on input "11/06/2025" at bounding box center [563, 65] width 72 height 12
click at [615, 79] on icon at bounding box center [613, 81] width 6 height 7
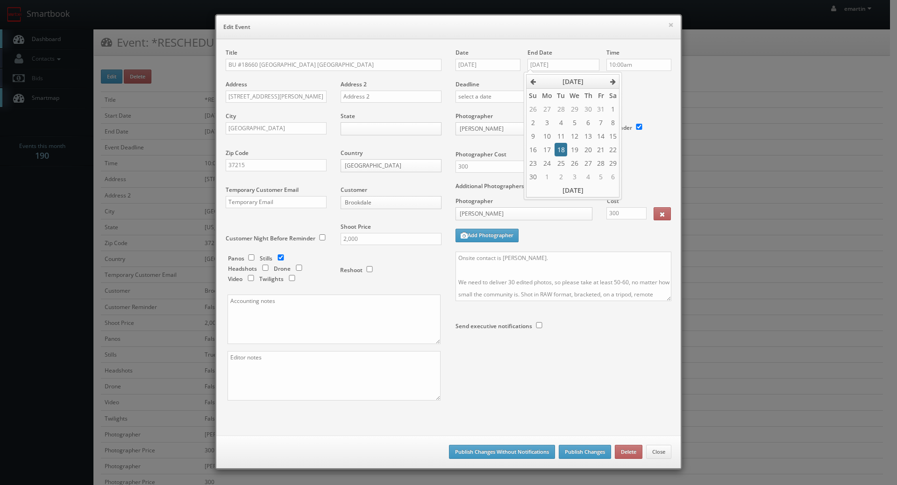
click at [564, 149] on td "18" at bounding box center [560, 150] width 13 height 14
type input "11/18/2025"
click at [646, 87] on label "Deadline" at bounding box center [563, 84] width 230 height 8
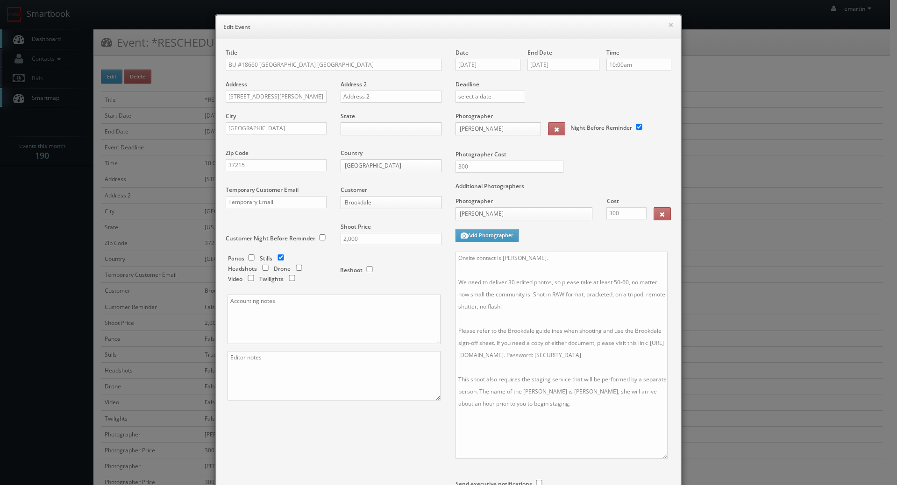
drag, startPoint x: 662, startPoint y: 300, endPoint x: 628, endPoint y: 423, distance: 127.9
click at [656, 456] on textarea "Onsite contact is Brian Mullins. We need to deliver 30 edited photos, so please…" at bounding box center [561, 355] width 212 height 207
drag, startPoint x: 616, startPoint y: 391, endPoint x: 570, endPoint y: 391, distance: 45.3
click at [570, 391] on textarea "Onsite contact is Brian Mullins. We need to deliver 30 edited photos, so please…" at bounding box center [560, 355] width 210 height 206
type textarea "Onsite contact is Brian Mullins. We need to deliver 30 edited photos, so please…"
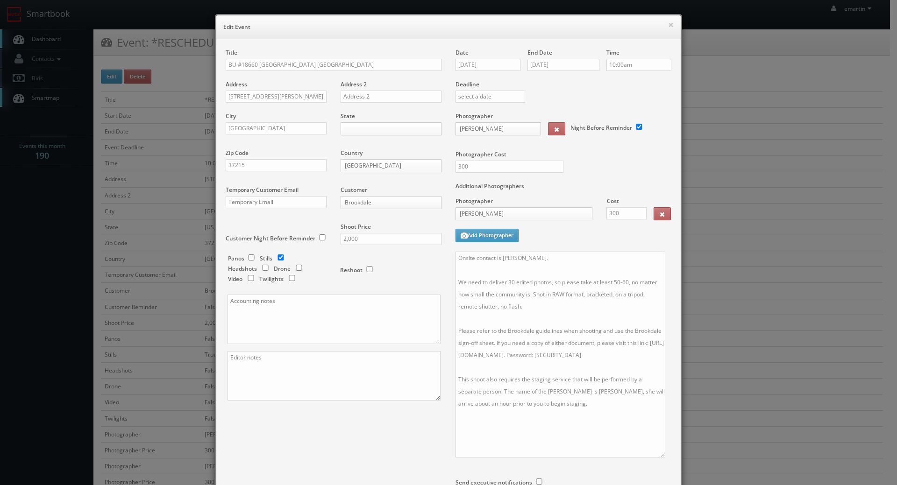
click at [531, 240] on div "Additional Photographers Photographer Cost Stager _justin _photog1 Glen Aronwit…" at bounding box center [563, 217] width 216 height 70
click at [373, 127] on body "Smartbook Toggle Side Navigation Toggle Top Navigation emartin emartin Profile …" at bounding box center [445, 426] width 890 height 852
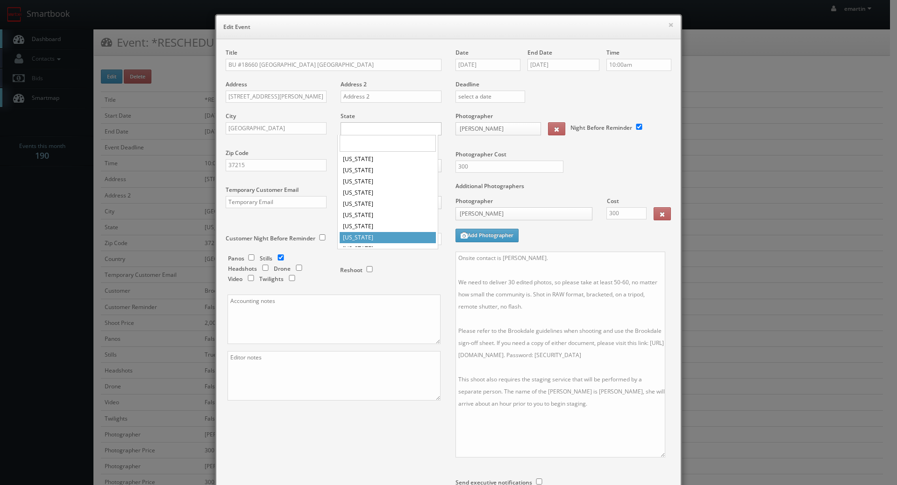
scroll to position [396, 0]
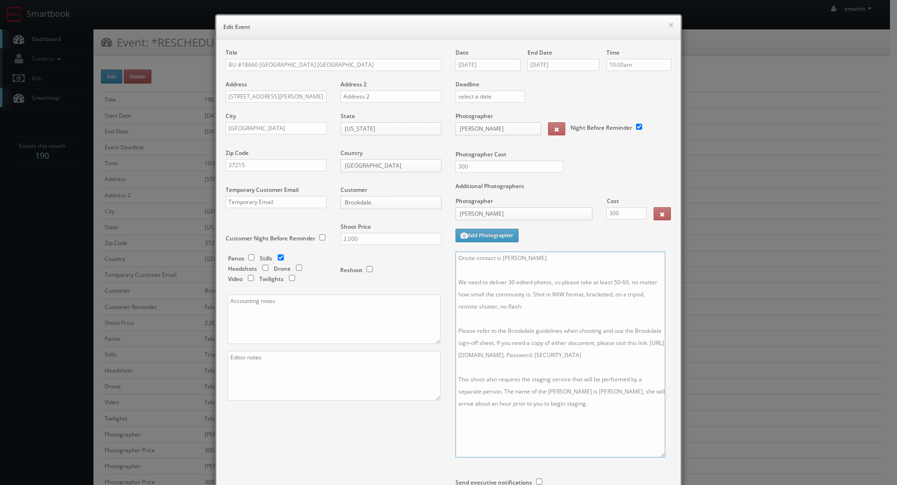
click at [576, 298] on textarea "Onsite contact is Brian Mullins. We need to deliver 30 edited photos, so please…" at bounding box center [560, 355] width 210 height 206
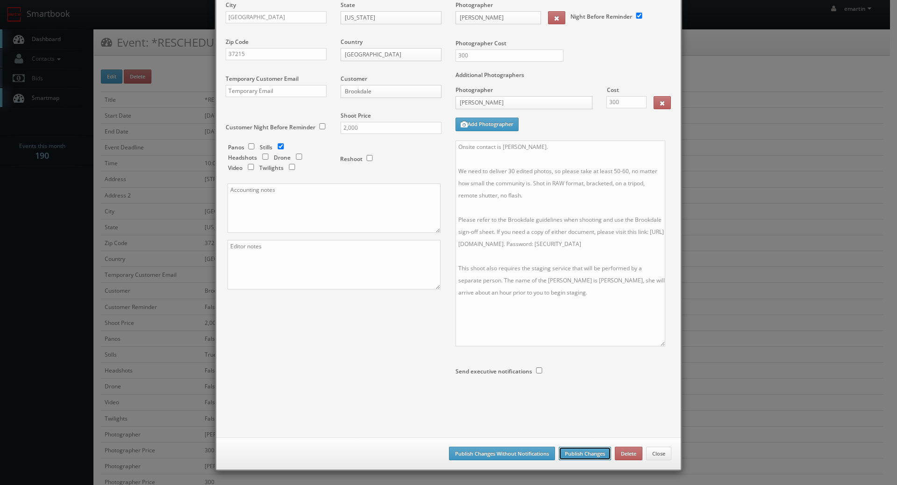
click at [576, 455] on button "Publish Changes" at bounding box center [585, 454] width 52 height 14
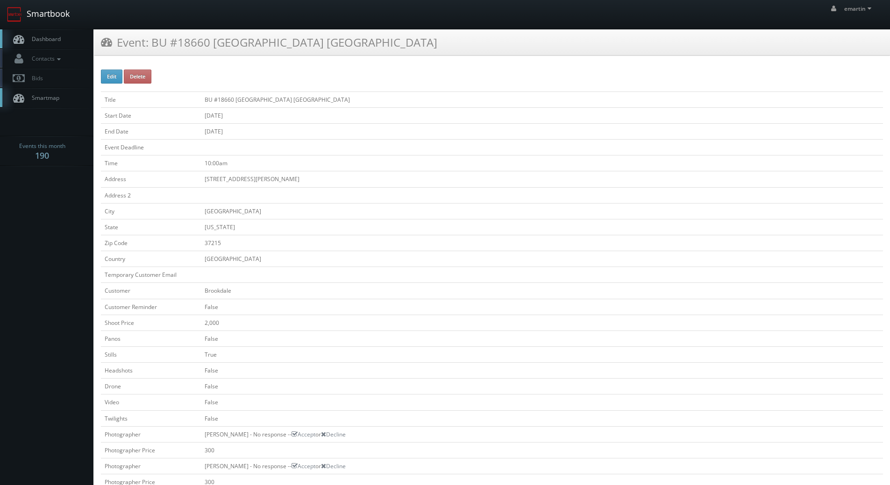
click at [43, 26] on link "Smartbook" at bounding box center [38, 14] width 77 height 29
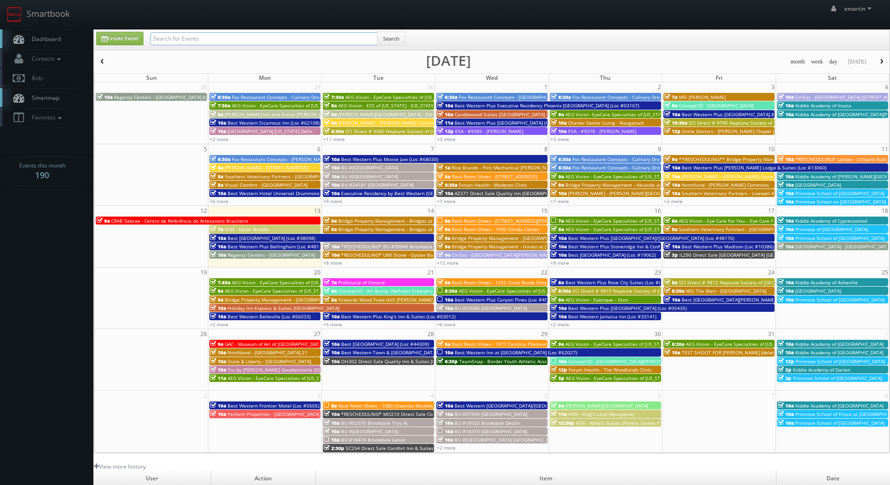
click at [241, 41] on input "text" at bounding box center [263, 38] width 227 height 13
click at [230, 37] on input "[US_STATE]" at bounding box center [263, 38] width 227 height 13
type input "[US_STATE] dells"
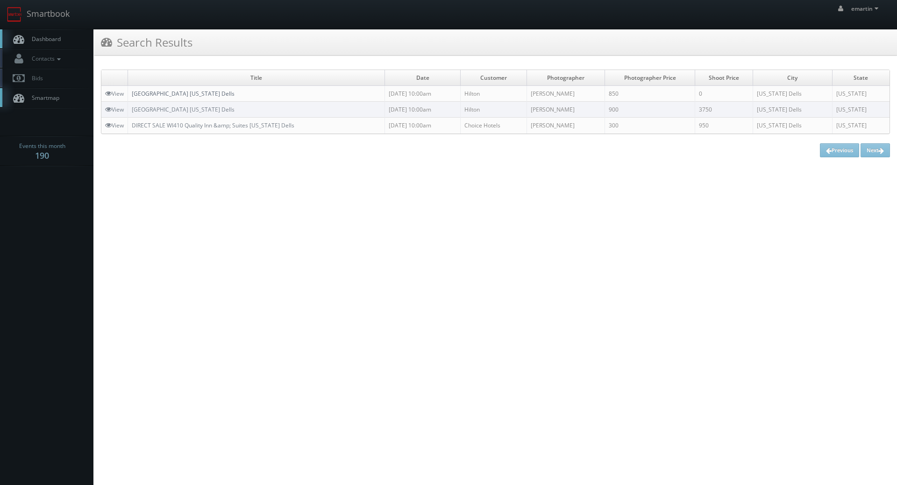
click at [197, 92] on link "[GEOGRAPHIC_DATA] [US_STATE] Dells" at bounding box center [183, 94] width 103 height 8
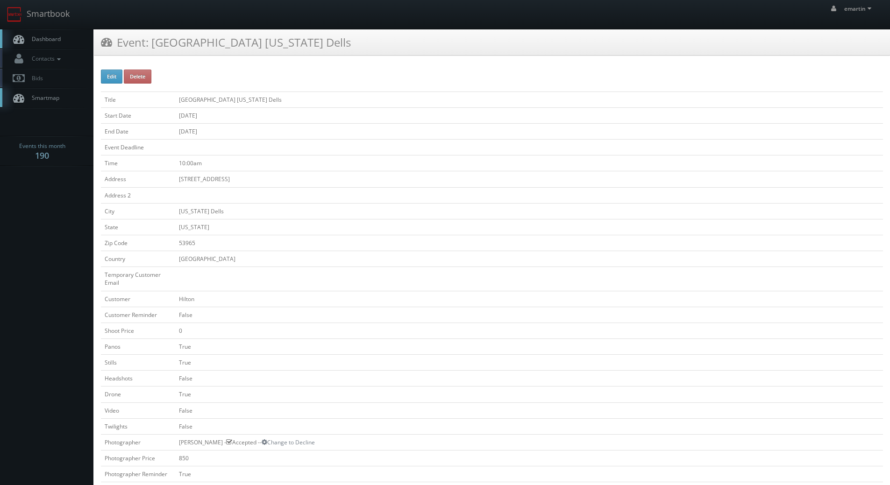
click at [290, 181] on td "101 E Hiawatha Dr" at bounding box center [529, 179] width 708 height 16
click at [548, 79] on div "Edit Delete Title Hilton Garden Inn Wisconsin Dells Start Date 09/29/2025 End D…" at bounding box center [492, 489] width 782 height 839
click at [322, 160] on td "10:00am" at bounding box center [529, 164] width 708 height 16
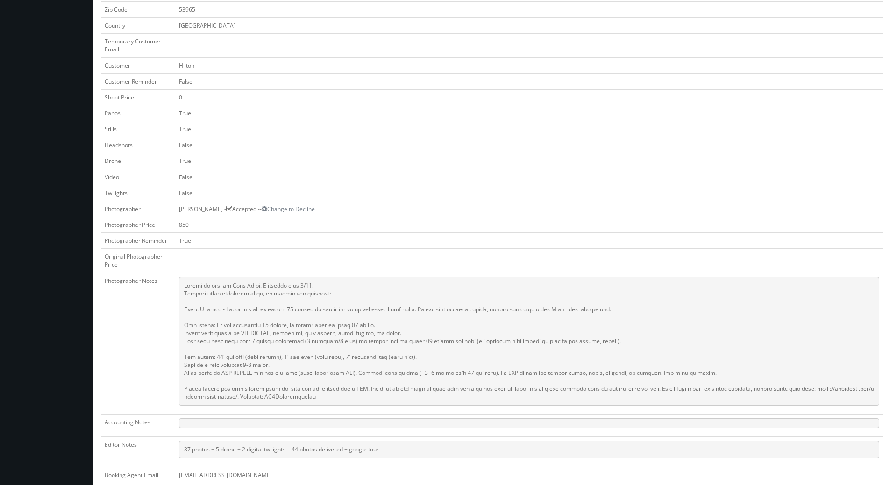
click at [253, 107] on td "True" at bounding box center [529, 113] width 708 height 16
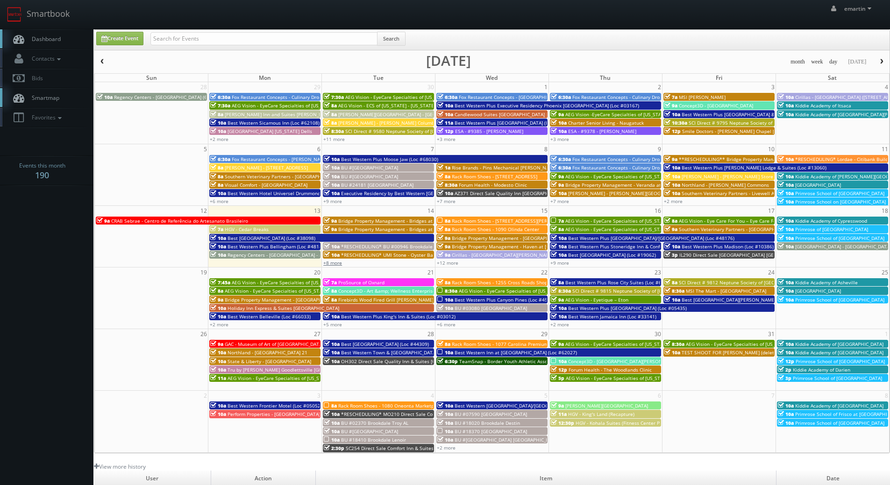
click at [338, 264] on link "+8 more" at bounding box center [332, 263] width 19 height 7
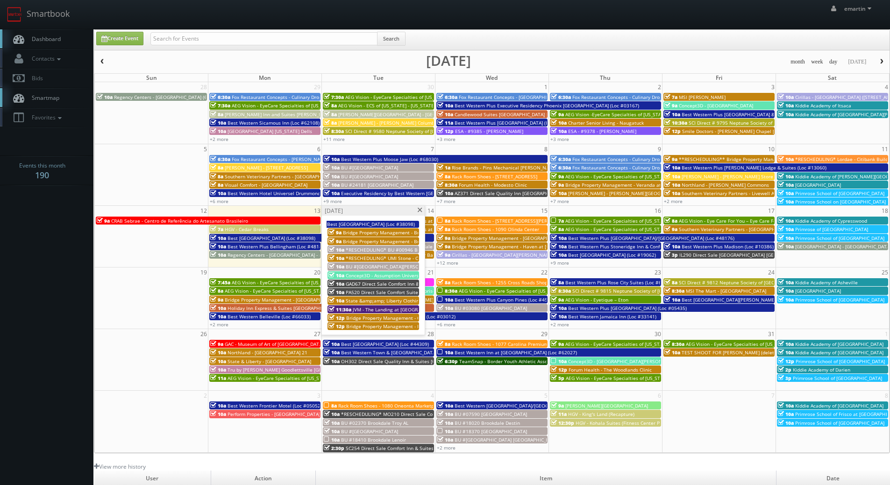
click at [361, 292] on span "PA520 Direct Sale Comfort Suites" at bounding box center [383, 292] width 75 height 7
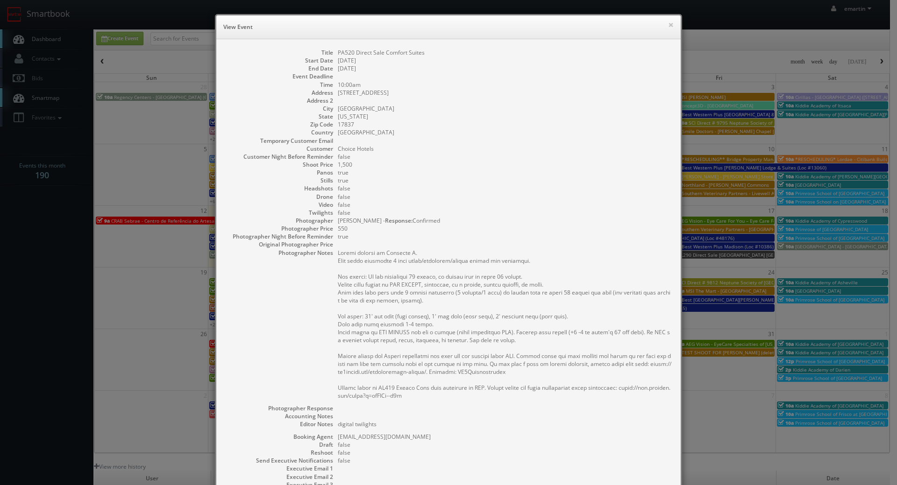
drag, startPoint x: 713, startPoint y: 165, endPoint x: 722, endPoint y: 97, distance: 68.3
click at [713, 163] on div "× View Event Title PA520 Direct Sale Comfort Suites Start Date [DATE] End Date …" at bounding box center [448, 242] width 897 height 485
click at [668, 23] on button "×" at bounding box center [671, 24] width 6 height 7
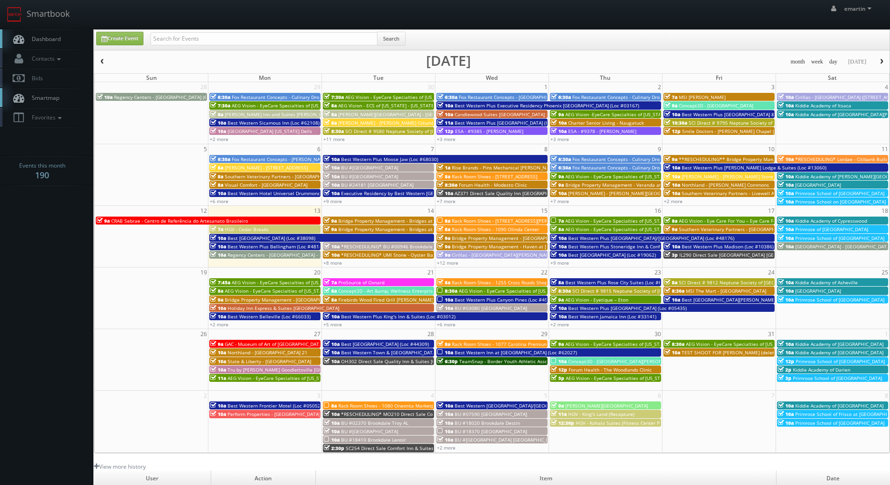
click at [51, 39] on span "Dashboard" at bounding box center [44, 39] width 34 height 8
drag, startPoint x: 459, startPoint y: 30, endPoint x: 453, endPoint y: 29, distance: 5.7
click at [459, 29] on div "Create Event Search month week day today October 2025 Sun Mon Tue Wed Thu Fri S…" at bounding box center [492, 241] width 796 height 424
click at [134, 222] on span "CRAB Sebrae - Centro de Referência do Artesanato Brasileiro" at bounding box center [179, 221] width 137 height 7
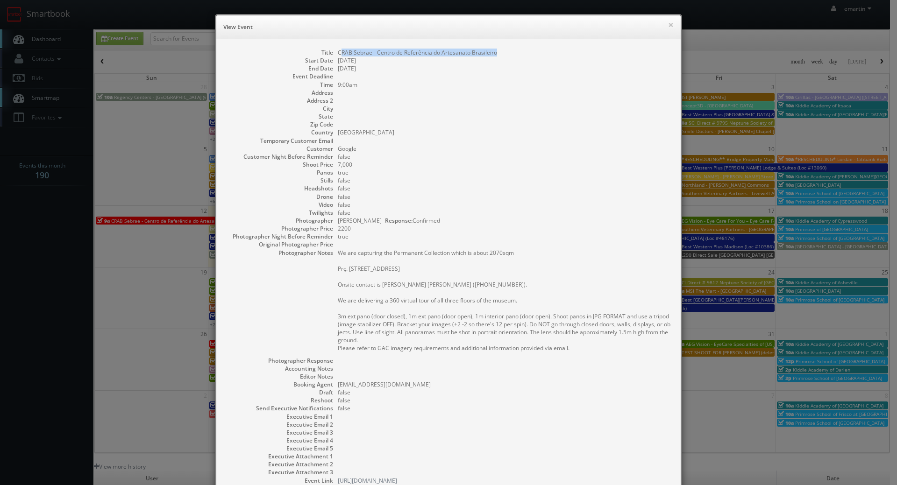
drag, startPoint x: 494, startPoint y: 53, endPoint x: 337, endPoint y: 53, distance: 157.0
click at [338, 53] on dd "CRAB Sebrae - Centro de Referência do Artesanato Brasileiro" at bounding box center [505, 53] width 334 height 8
drag, startPoint x: 372, startPoint y: 54, endPoint x: 349, endPoint y: 52, distance: 23.0
click at [372, 54] on dd "CRAB Sebrae - Centro de Referência do Artesanato Brasileiro" at bounding box center [505, 53] width 334 height 8
click at [343, 52] on dd "CRAB Sebrae - Centro de Referência do Artesanato Brasileiro" at bounding box center [505, 53] width 334 height 8
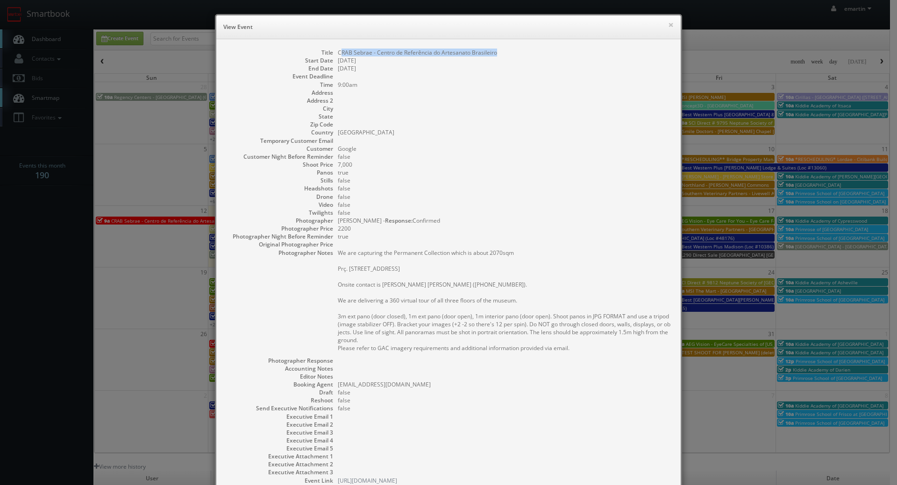
click at [338, 53] on dd "CRAB Sebrae - Centro de Referência do Artesanato Brasileiro" at bounding box center [505, 53] width 334 height 8
drag, startPoint x: 334, startPoint y: 52, endPoint x: 505, endPoint y: 52, distance: 170.5
click at [505, 52] on dl "Title CRAB Sebrae - Centro de Referência do Artesanato Brasileiro Start Date 10…" at bounding box center [449, 267] width 446 height 436
copy dd "CRAB Sebrae - Centro de Referência do Artesanato Brasileiro"
click at [647, 92] on dd at bounding box center [505, 93] width 334 height 8
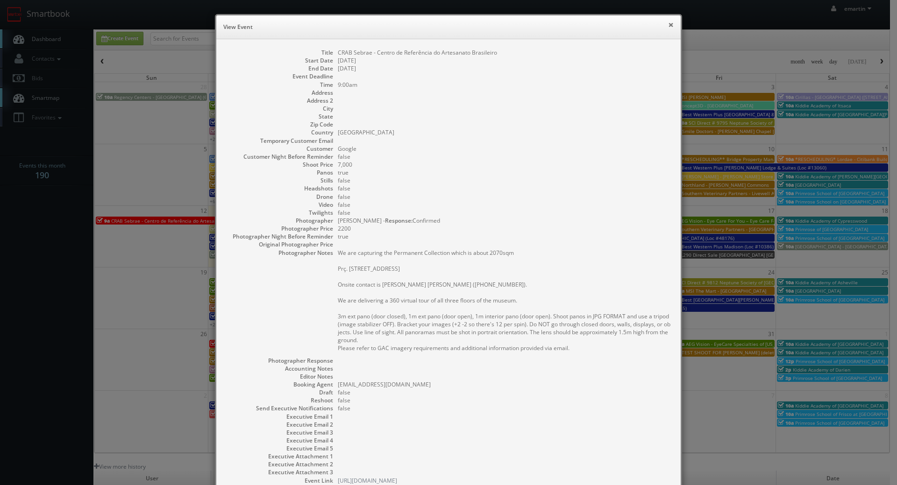
click at [669, 25] on button "×" at bounding box center [671, 24] width 6 height 7
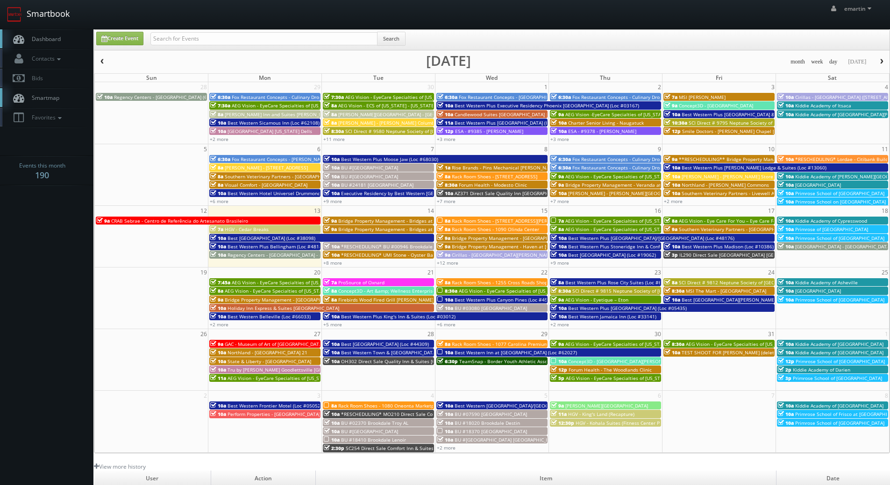
drag, startPoint x: 46, startPoint y: 39, endPoint x: 26, endPoint y: 28, distance: 23.4
click at [46, 39] on span "Dashboard" at bounding box center [44, 39] width 34 height 8
click at [571, 18] on div "emartin emartin Profile Logout" at bounding box center [445, 14] width 890 height 29
click at [75, 38] on link "Dashboard" at bounding box center [46, 38] width 93 height 19
click at [60, 32] on link "Dashboard" at bounding box center [46, 38] width 93 height 19
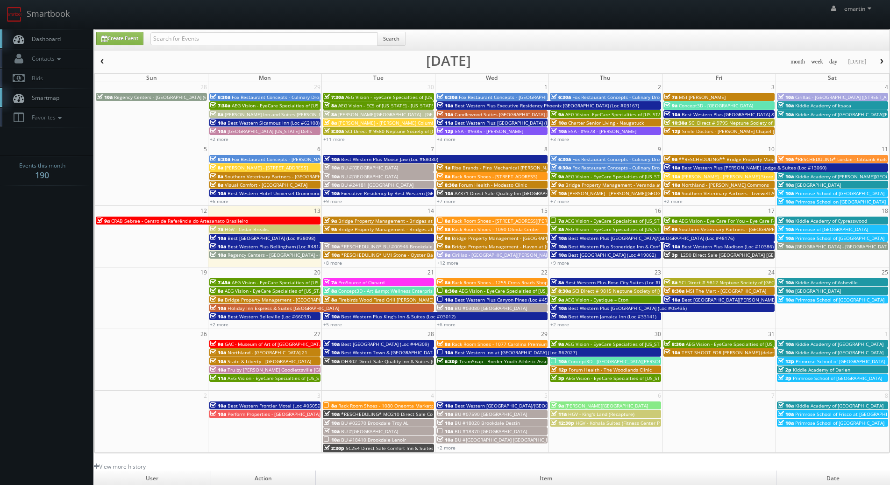
click at [53, 35] on span "Dashboard" at bounding box center [44, 39] width 34 height 8
click at [40, 28] on link "Smartbook" at bounding box center [38, 14] width 77 height 29
click at [56, 43] on link "Dashboard" at bounding box center [46, 38] width 93 height 19
click at [326, 263] on link "+8 more" at bounding box center [332, 263] width 19 height 7
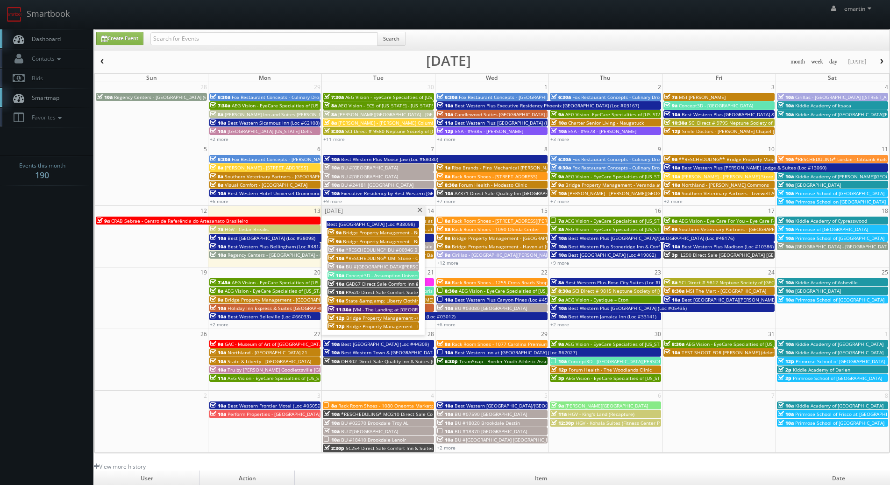
click at [418, 210] on span at bounding box center [420, 210] width 6 height 5
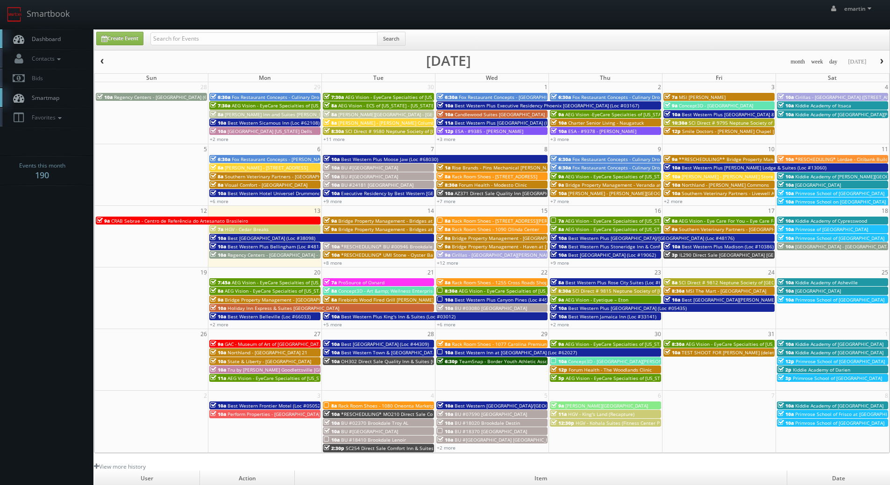
click at [447, 257] on span "9a" at bounding box center [443, 255] width 13 height 7
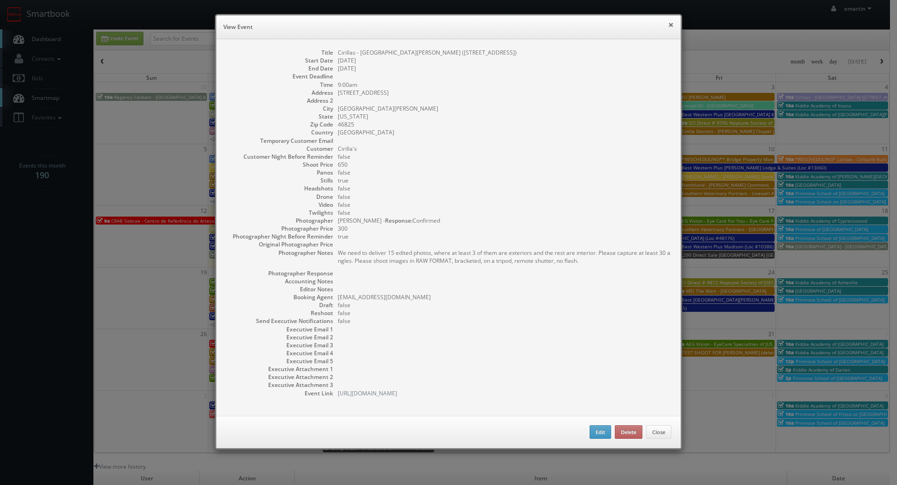
click at [668, 23] on button "×" at bounding box center [671, 24] width 6 height 7
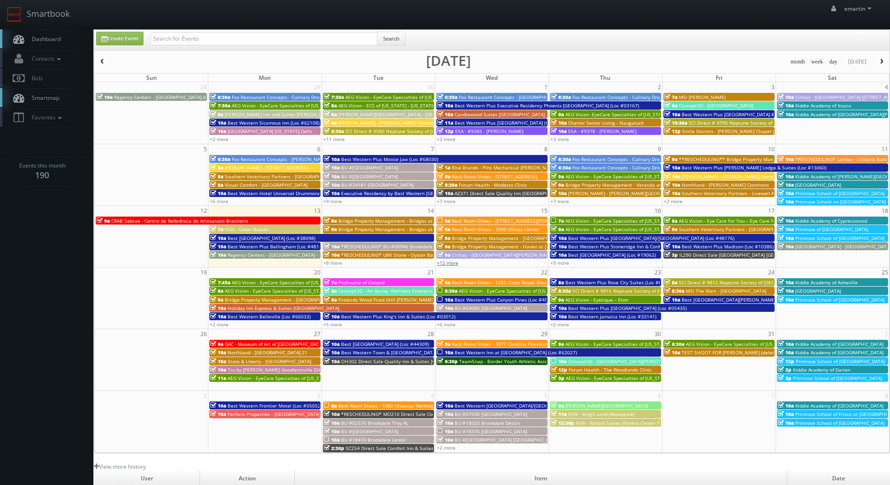
click at [453, 262] on link "+12 more" at bounding box center [447, 263] width 21 height 7
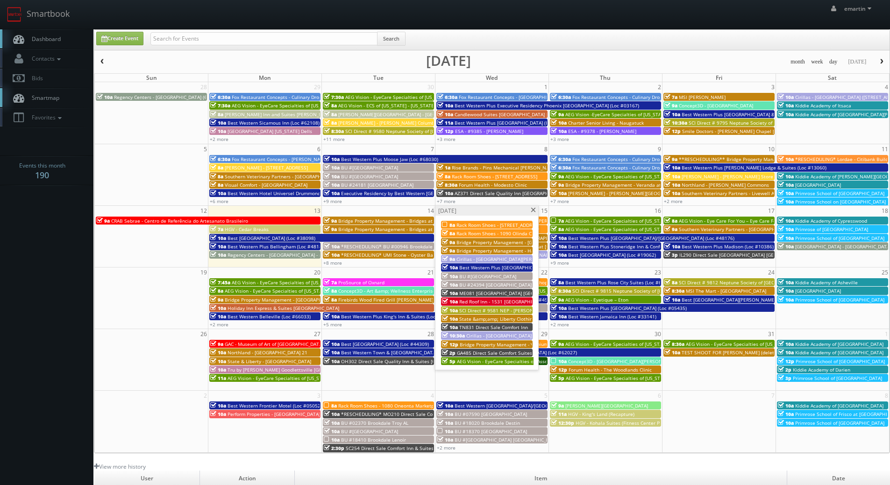
click at [534, 211] on span at bounding box center [533, 210] width 6 height 5
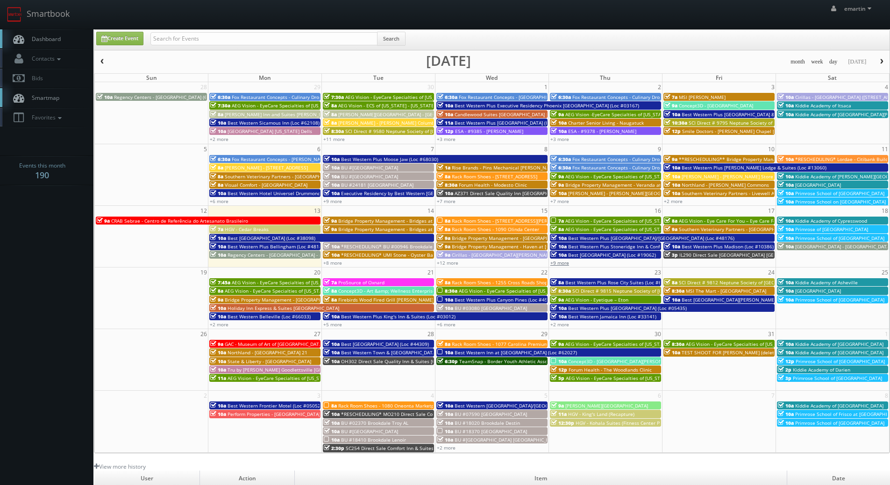
click at [563, 263] on link "+9 more" at bounding box center [559, 263] width 19 height 7
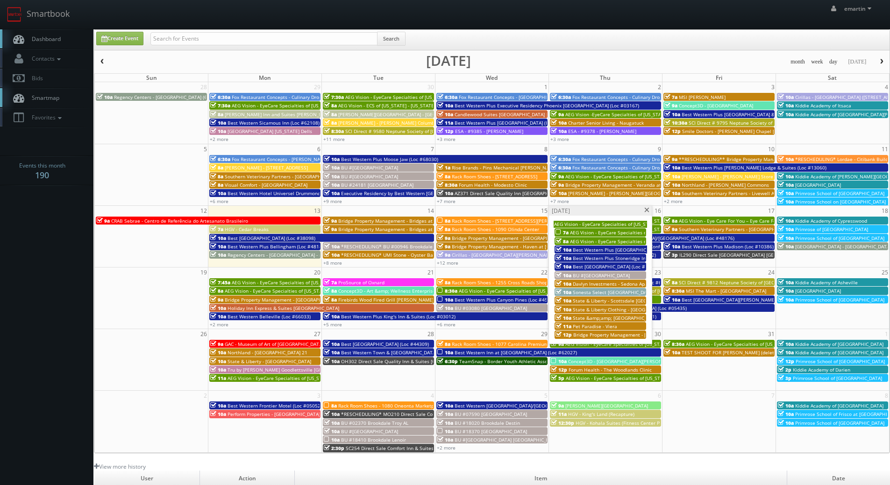
click at [646, 211] on span at bounding box center [647, 210] width 6 height 5
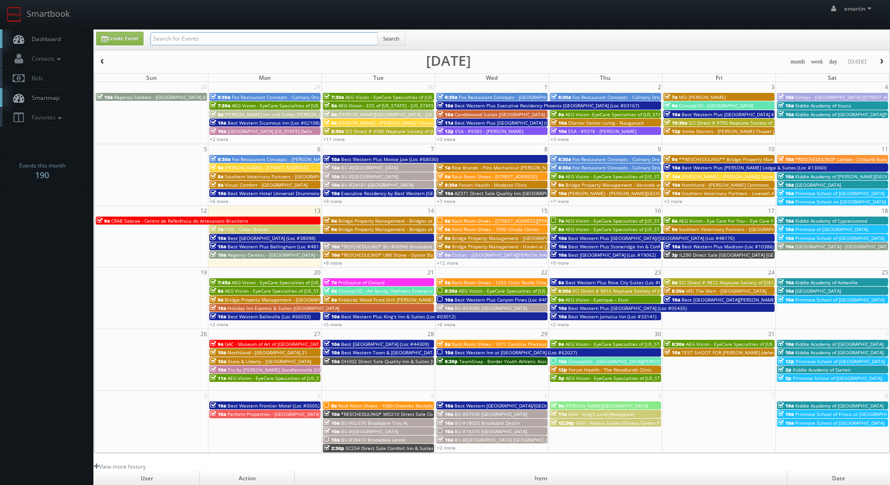
click at [280, 40] on input "text" at bounding box center [263, 38] width 227 height 13
type input "mo210"
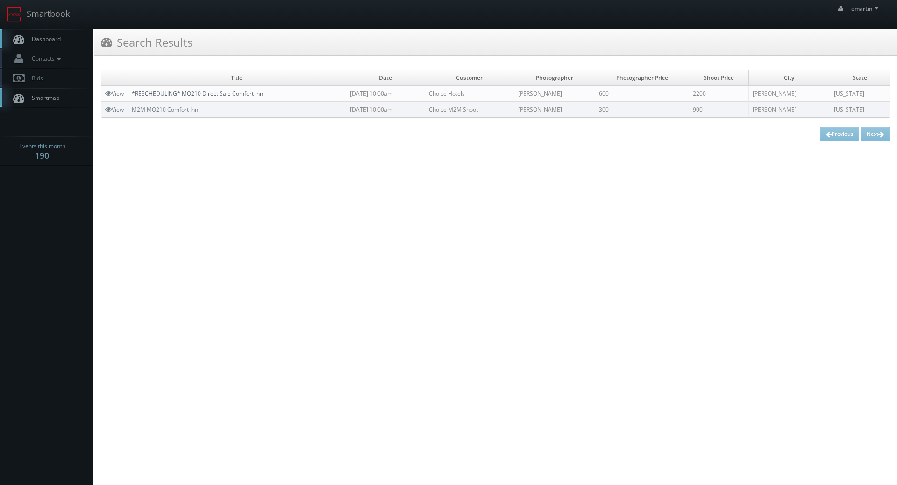
click at [157, 92] on link "*RESCHEDULING* MO210 Direct Sale Comfort Inn" at bounding box center [197, 94] width 131 height 8
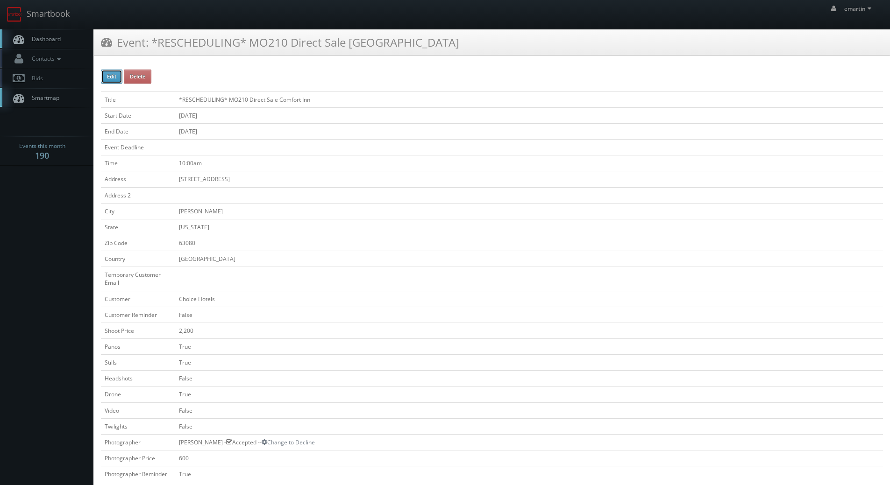
click at [114, 76] on button "Edit" at bounding box center [111, 77] width 21 height 14
type input "*RESCHEDULING* MO210 Direct Sale Comfort Inn"
type input "[STREET_ADDRESS]"
type input "[PERSON_NAME]"
type input "63080"
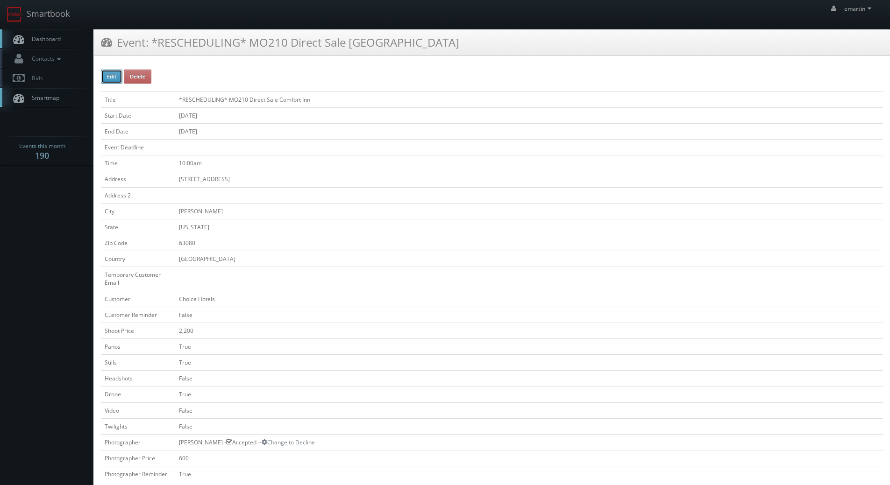
checkbox input "false"
type input "2,200"
checkbox input "true"
checkbox input "false"
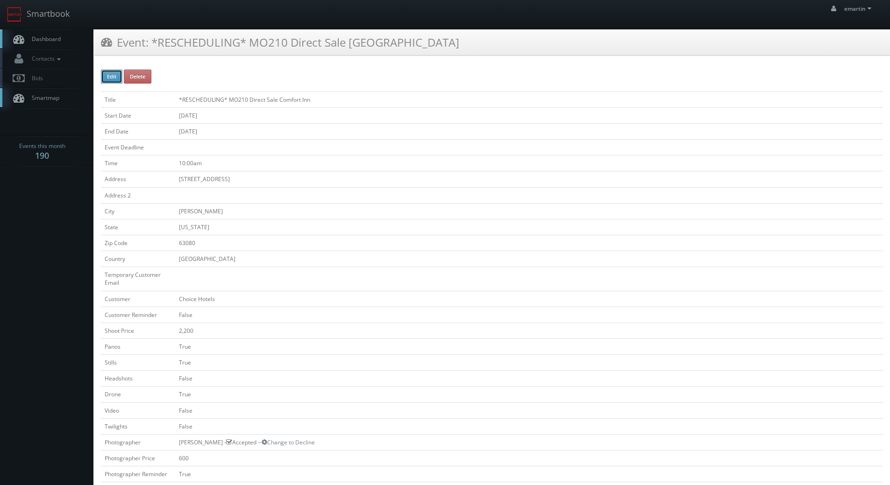
checkbox input "true"
checkbox input "false"
type input "[DATE]"
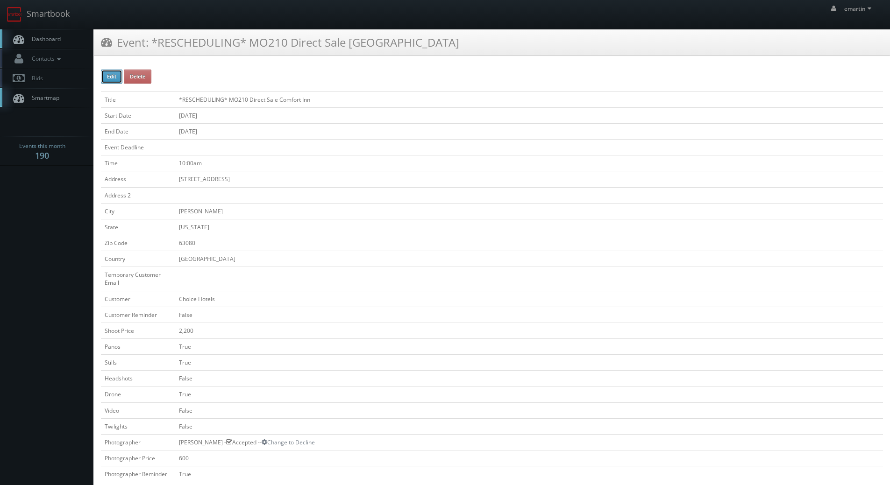
type input "[DATE]"
type input "10:00am"
checkbox input "true"
checkbox input "false"
select select "[US_STATE]"
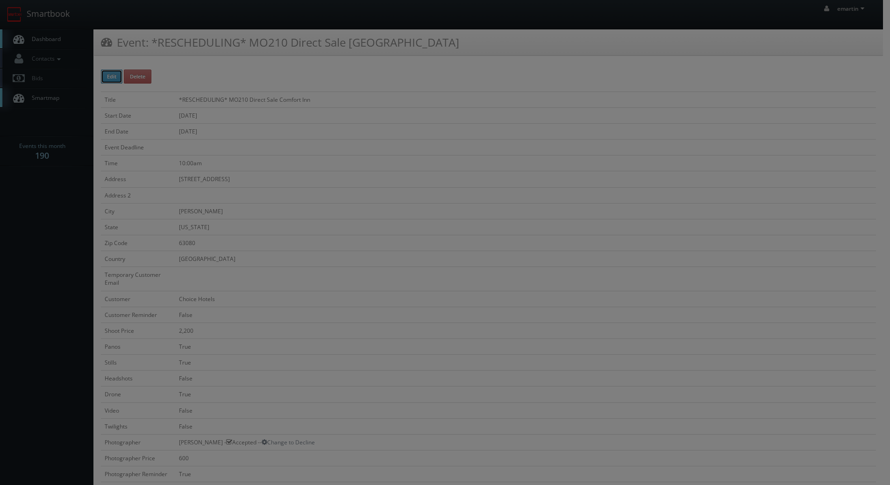
type input "2,200"
type input "600"
select select "[EMAIL_ADDRESS][DOMAIN_NAME]"
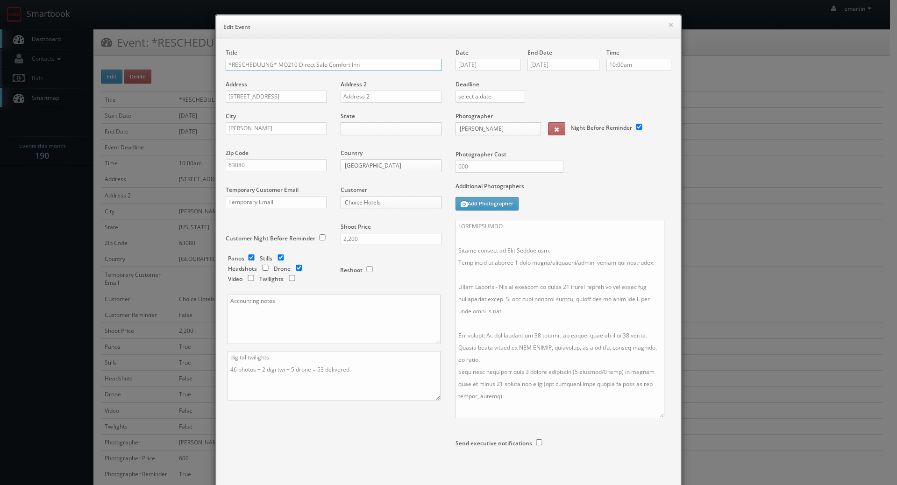
drag, startPoint x: 663, startPoint y: 288, endPoint x: 656, endPoint y: 419, distance: 131.4
click at [656, 419] on textarea at bounding box center [559, 319] width 209 height 199
drag, startPoint x: 515, startPoint y: 232, endPoint x: 432, endPoint y: 230, distance: 82.7
click at [432, 230] on div "Title *RESCHEDULING* MO210 Direct Sale [GEOGRAPHIC_DATA] Address [STREET_ADDRES…" at bounding box center [449, 272] width 460 height 446
click at [452, 250] on div "Date [DATE] End Date [DATE] Time 10:00am Deadline Photographer [PERSON_NAME] _j…" at bounding box center [563, 272] width 230 height 446
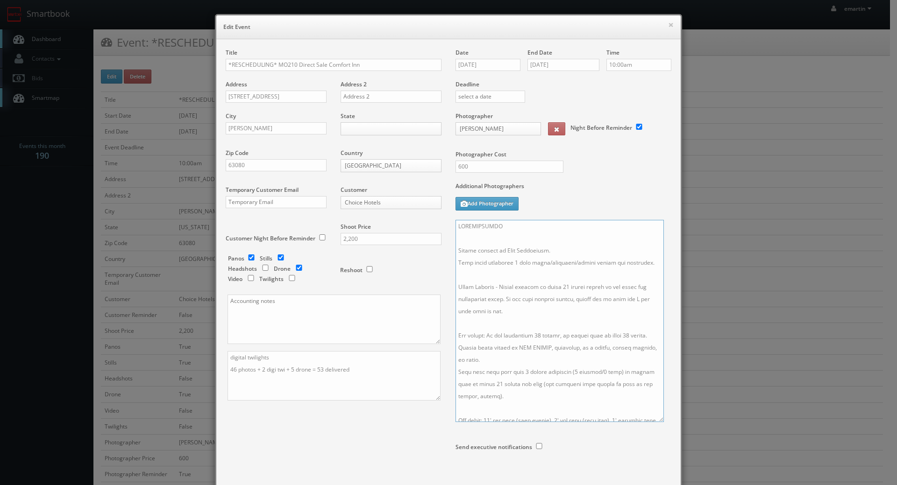
drag, startPoint x: 454, startPoint y: 251, endPoint x: 457, endPoint y: 232, distance: 19.0
click at [455, 226] on textarea at bounding box center [559, 321] width 208 height 202
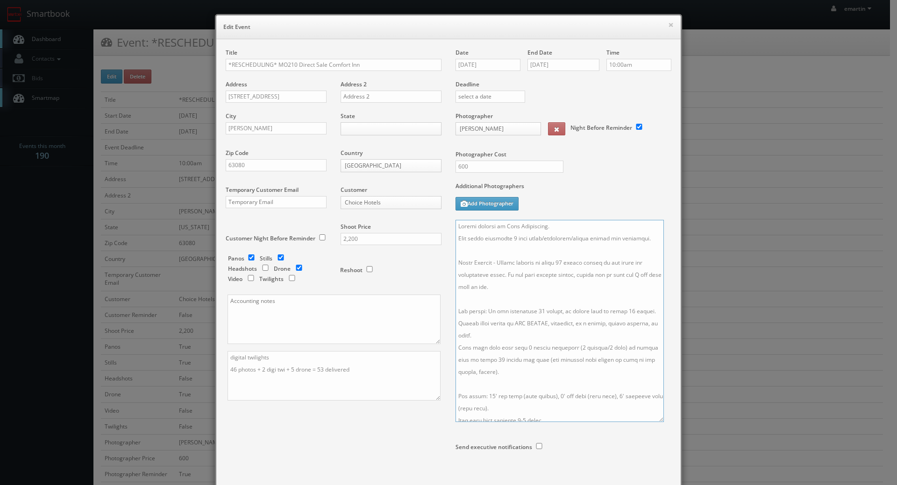
type textarea "Onsite contact is [PERSON_NAME]. Full shoot including 9 room types/exteriors/co…"
click at [502, 70] on input "[DATE]" at bounding box center [487, 65] width 65 height 12
click at [541, 85] on th at bounding box center [541, 82] width 13 height 14
click at [490, 149] on td "18" at bounding box center [489, 150] width 13 height 14
type input "[DATE]"
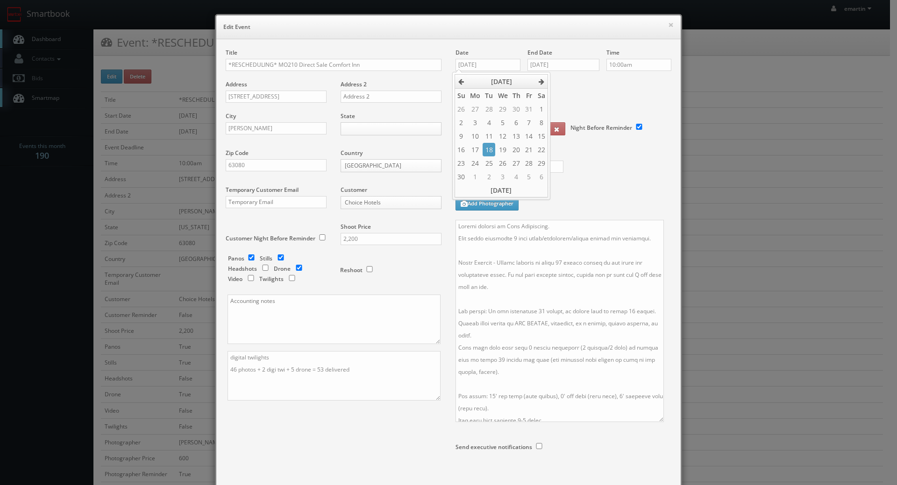
click at [565, 51] on div "End Date [DATE]" at bounding box center [563, 65] width 72 height 32
click at [570, 65] on input "[DATE]" at bounding box center [563, 65] width 72 height 12
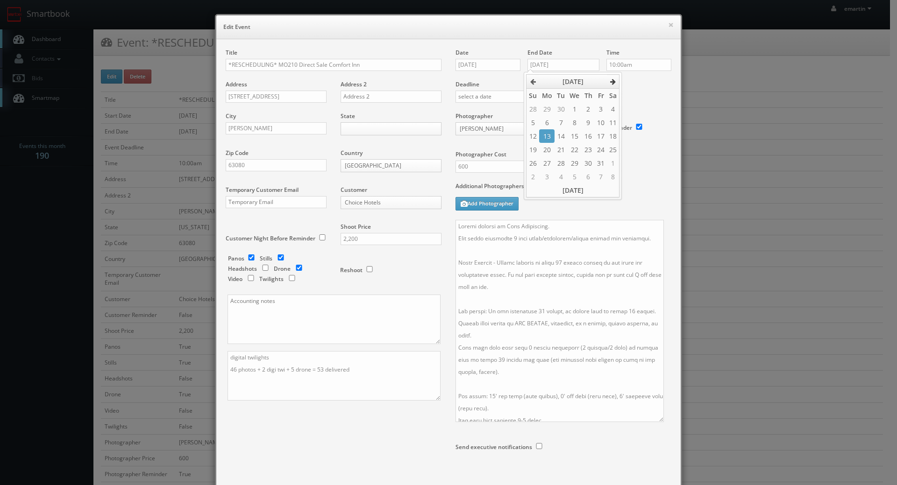
click at [617, 82] on th at bounding box center [613, 82] width 13 height 14
click at [565, 147] on td "18" at bounding box center [560, 150] width 13 height 14
type input "[DATE]"
click at [513, 264] on textarea at bounding box center [559, 321] width 208 height 202
click at [451, 225] on div "Date [DATE] End Date [DATE] Time 10:00am Deadline Photographer [PERSON_NAME] _j…" at bounding box center [563, 272] width 230 height 446
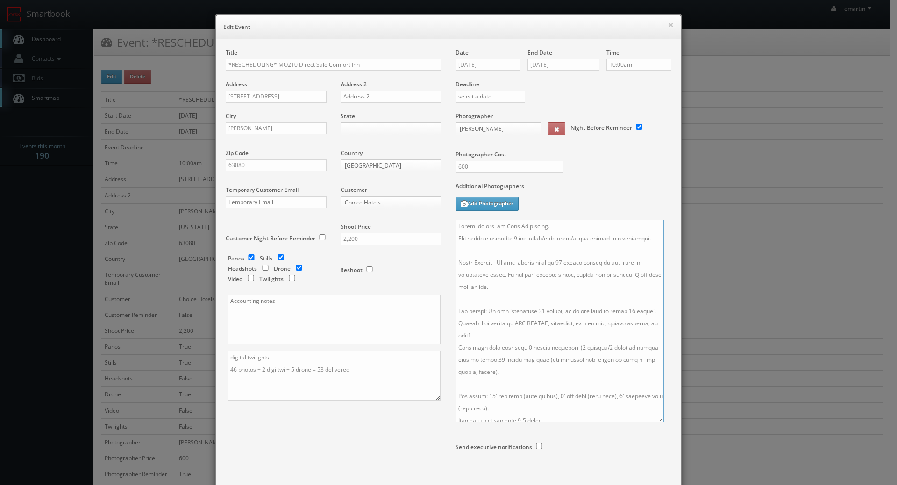
click at [457, 226] on textarea at bounding box center [559, 321] width 208 height 202
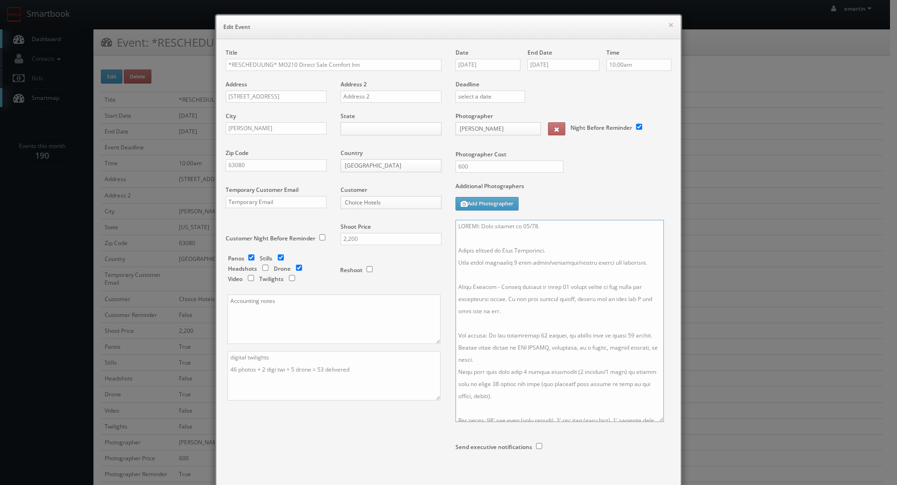
type textarea "UPDATE: Date changed to 11/18. Onsite contact is [PERSON_NAME]. Full shoot incl…"
click at [620, 197] on div "Additional Photographers Add Photographer" at bounding box center [563, 201] width 216 height 38
click at [490, 206] on button "Add Photographer" at bounding box center [486, 204] width 63 height 14
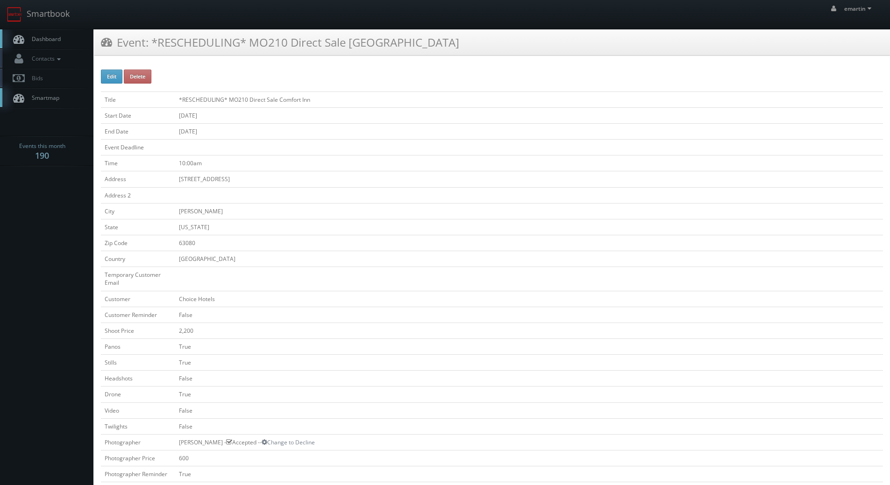
click at [53, 39] on span "Dashboard" at bounding box center [44, 39] width 34 height 8
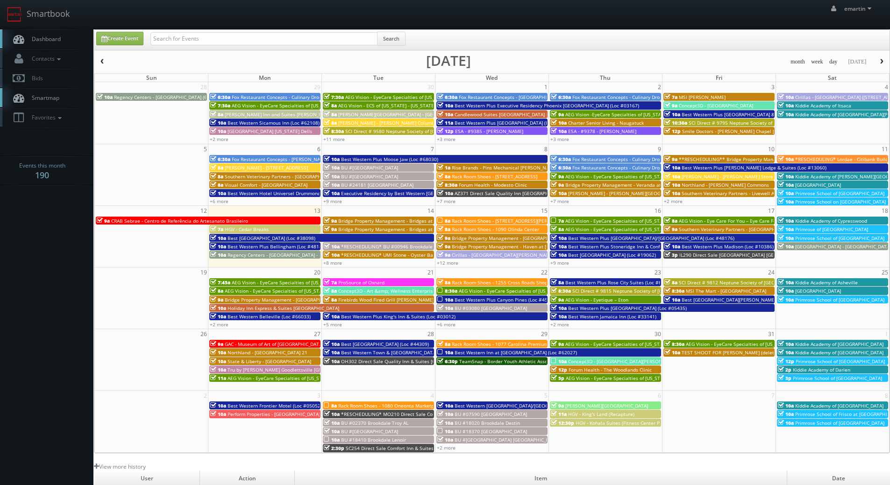
click at [351, 414] on span "*RESCHEDULING* MO210 Direct Sale Comfort Inn" at bounding box center [397, 414] width 112 height 7
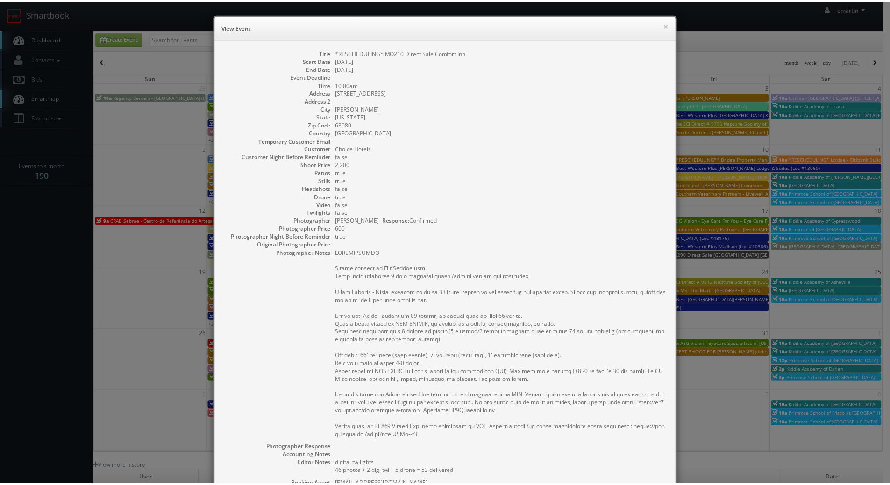
scroll to position [166, 0]
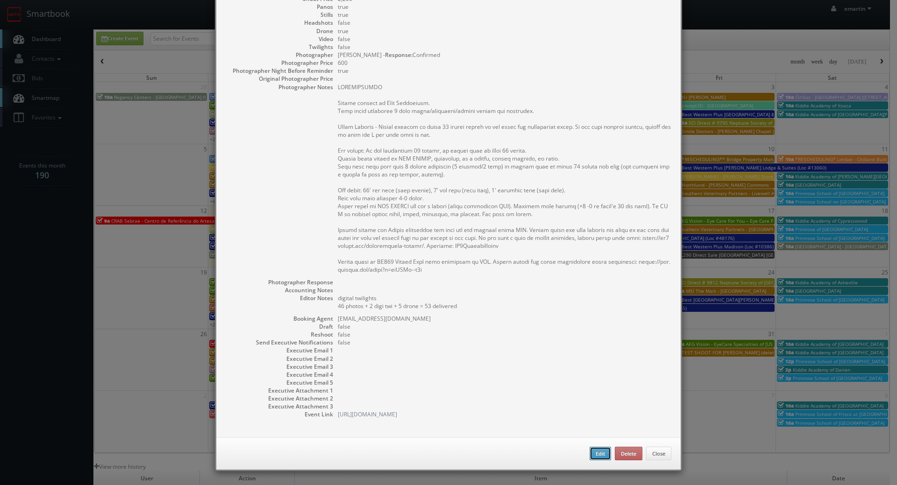
click at [601, 452] on button "Edit" at bounding box center [600, 454] width 21 height 14
type input "*RESCHEDULING* MO210 Direct Sale Comfort Inn"
type input "736 South Service Road"
type input "Sullivan"
type input "63080"
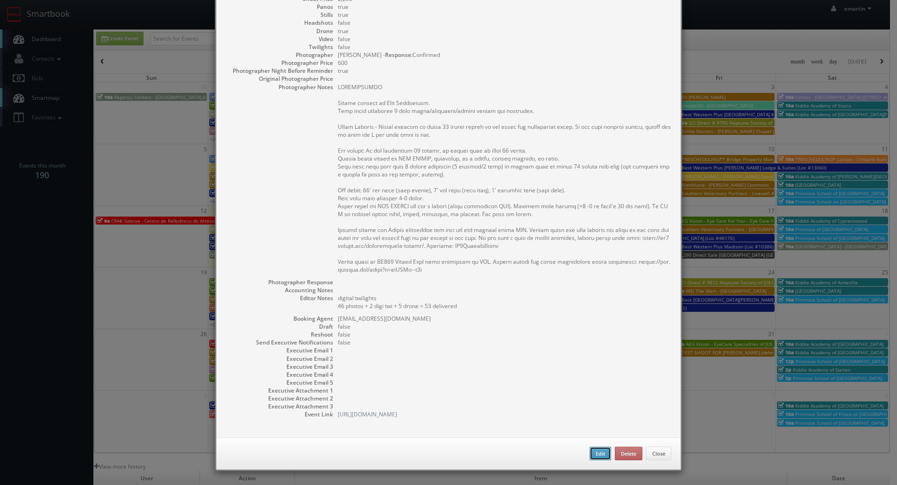
type input "2,200"
checkbox input "true"
type textarea "digital twilights 46 photos + 2 digi twi + 5 drone = 53 delivered"
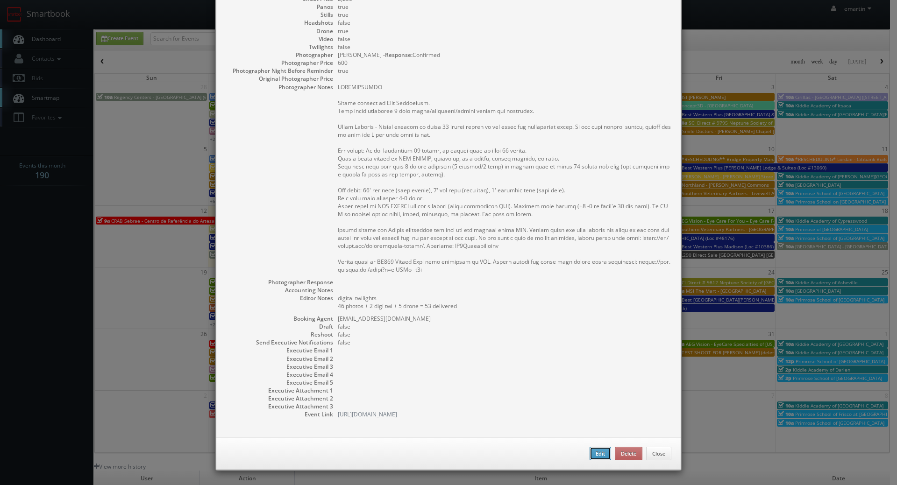
type input "11/04/2025"
type input "10:00am"
checkbox input "true"
type textarea "RESCHEDULING Onsite contact is Anna Sappington. Full shoot including 9 room typ…"
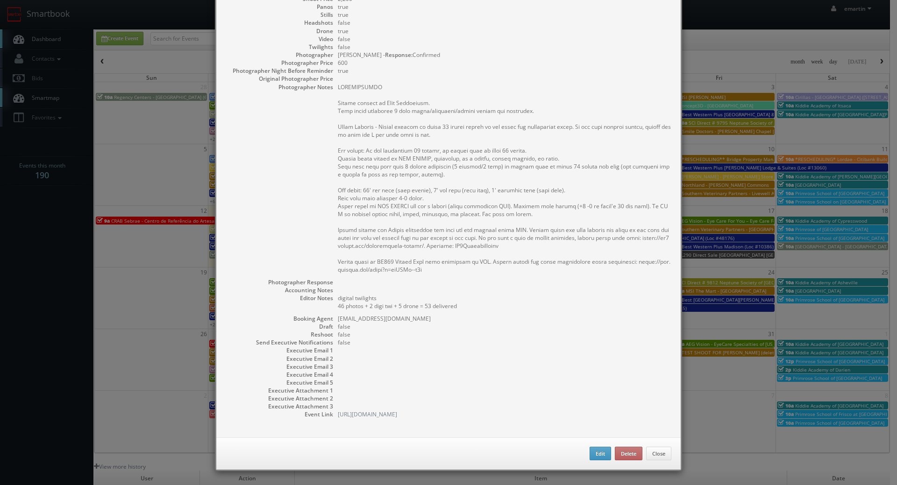
type input "2,200"
type input "600"
select select "[US_STATE]"
select select "fake69@mg.cs3calendar.com"
select select "mfarbin@gmail.com"
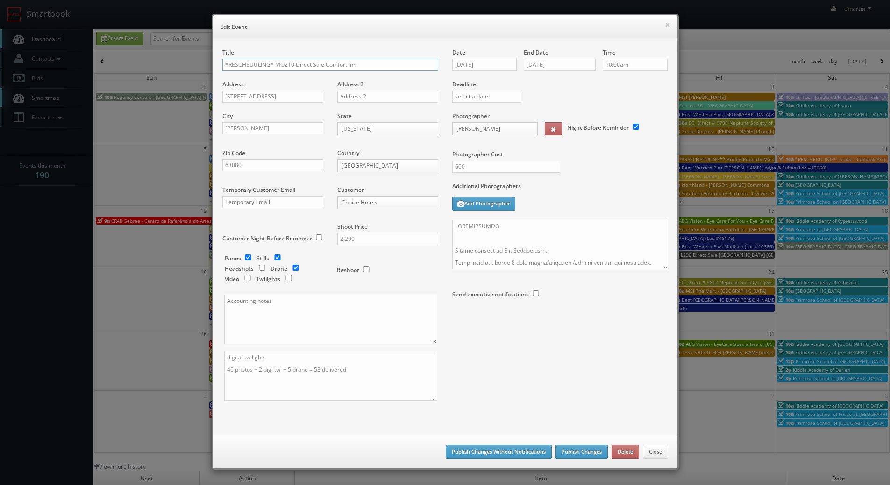
drag, startPoint x: 271, startPoint y: 66, endPoint x: 299, endPoint y: 95, distance: 41.0
click at [169, 59] on div "× Edit Event Title *RESCHEDULING* MO210 Direct Sale Comfort Inn Address 736 Sou…" at bounding box center [445, 242] width 890 height 485
type input "MO210 Direct Sale Comfort Inn"
click at [486, 203] on button "Add Photographer" at bounding box center [483, 204] width 63 height 14
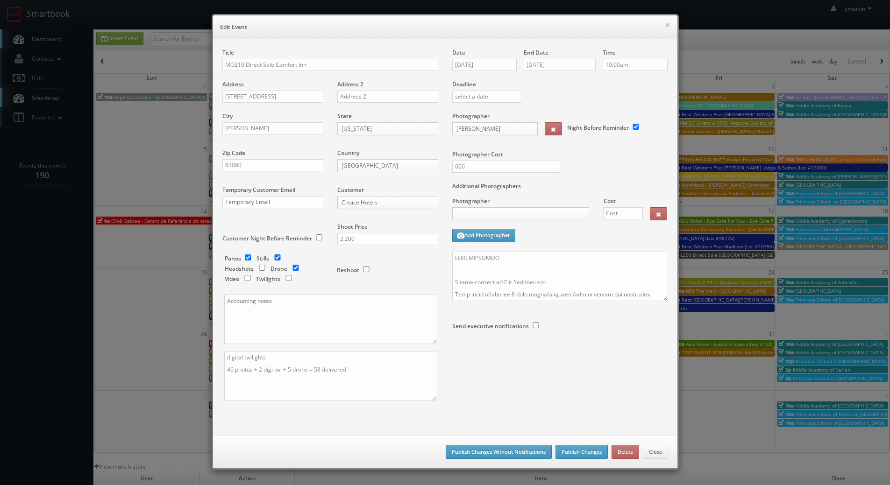
click at [491, 212] on body "Smartbook Toggle Side Navigation Toggle Top Navigation emartin emartin Profile …" at bounding box center [445, 323] width 890 height 646
type input "ze"
select select "cs3design360@gmail.com"
click at [598, 215] on div at bounding box center [623, 217] width 54 height 21
click at [609, 211] on input "text" at bounding box center [623, 213] width 40 height 12
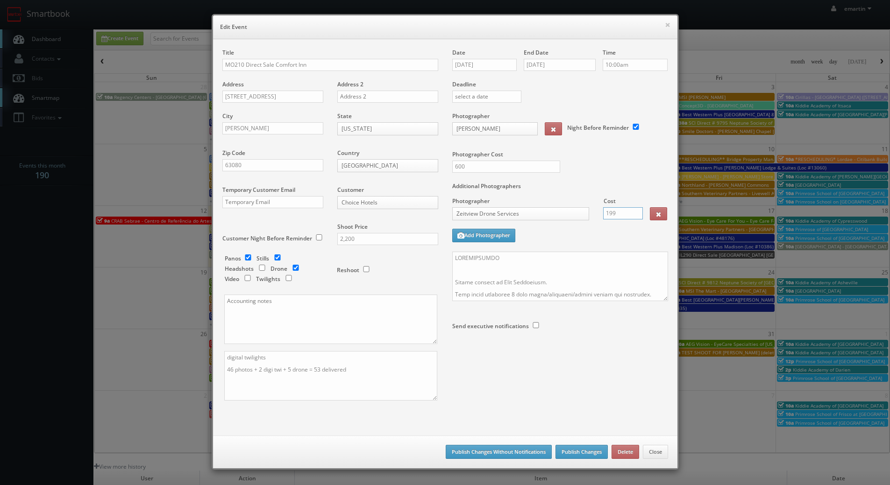
type input "199"
click at [586, 234] on div "Additional Photographers Photographer Cost Zeitview Drone Services _justin _pho…" at bounding box center [560, 217] width 216 height 70
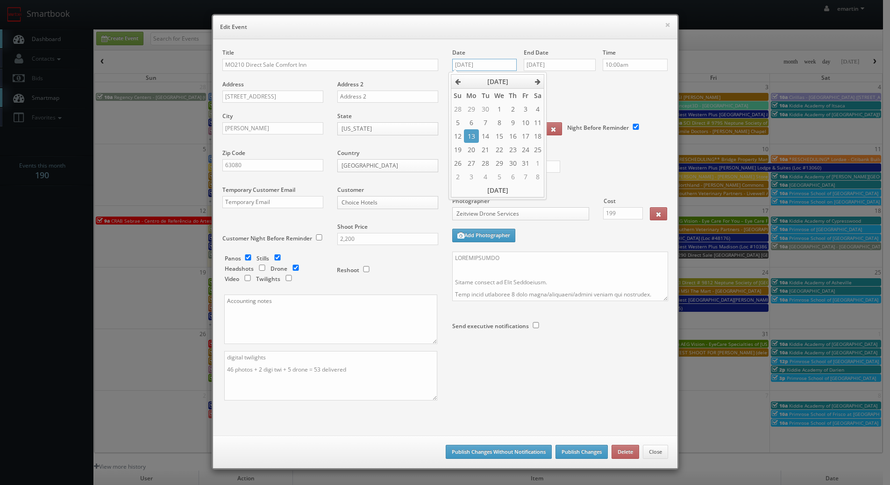
click at [476, 64] on input "11/04/2025" at bounding box center [484, 65] width 65 height 12
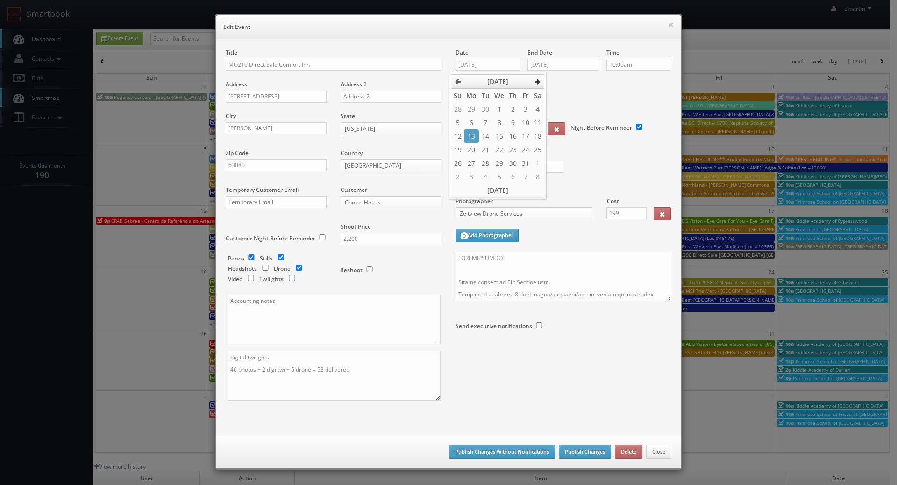
click at [533, 84] on th at bounding box center [538, 82] width 13 height 14
click at [484, 148] on td "18" at bounding box center [485, 150] width 13 height 14
type input "11/18/2025"
click at [588, 76] on div "End Date 11/04/2025" at bounding box center [563, 65] width 72 height 32
click at [580, 62] on input "11/04/2025" at bounding box center [563, 65] width 72 height 12
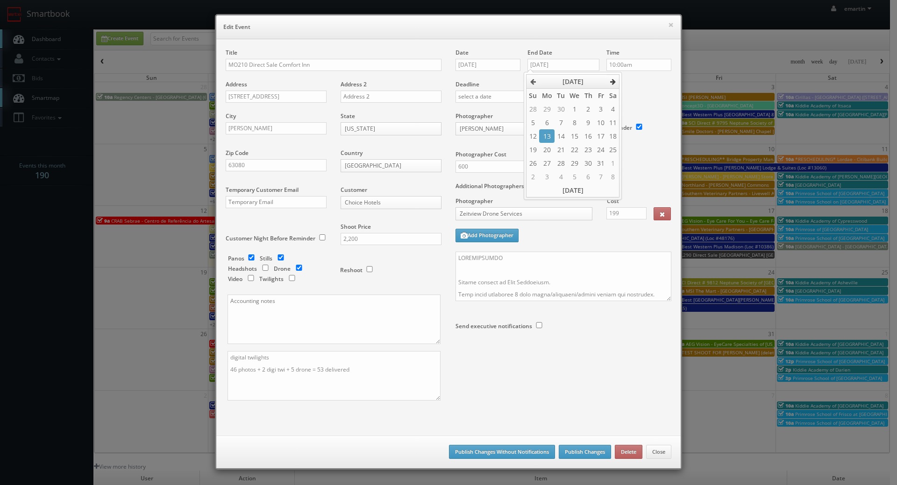
click at [618, 79] on th at bounding box center [613, 82] width 13 height 14
click at [561, 149] on td "18" at bounding box center [560, 150] width 13 height 14
type input "11/18/2025"
click at [679, 76] on div "× Edit Event Title MO210 Direct Sale Comfort Inn Address 736 South Service Road…" at bounding box center [448, 242] width 476 height 484
drag, startPoint x: 455, startPoint y: 284, endPoint x: 435, endPoint y: 239, distance: 49.4
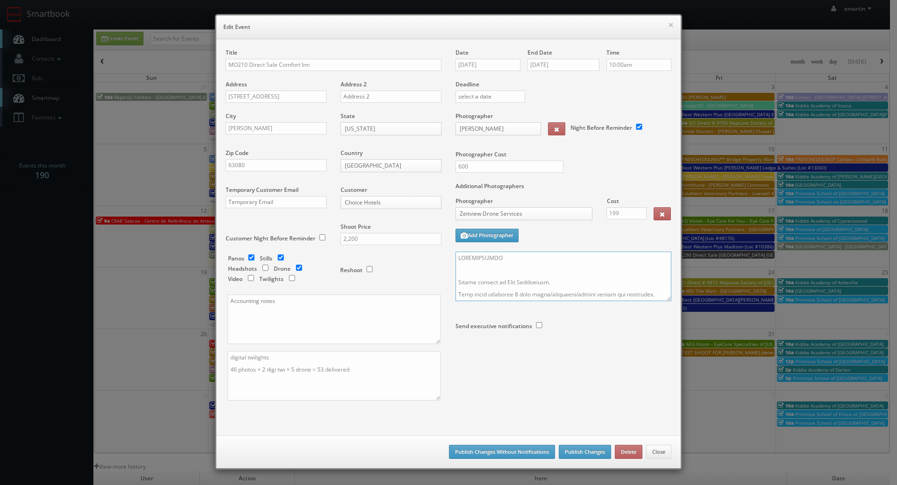
click at [434, 238] on div "Title MO210 Direct Sale Comfort Inn Address 736 South Service Road Address 2 Ci…" at bounding box center [449, 233] width 460 height 369
click at [489, 271] on textarea at bounding box center [563, 277] width 216 height 50
type textarea "Onsite contact is Anna Sappington. Full shoot including 9 room types/exteriors/…"
click at [498, 381] on div "Title MO210 Direct Sale Comfort Inn Address 736 South Service Road Address 2 Ci…" at bounding box center [449, 233] width 460 height 369
click at [587, 451] on button "Publish Changes" at bounding box center [585, 452] width 52 height 14
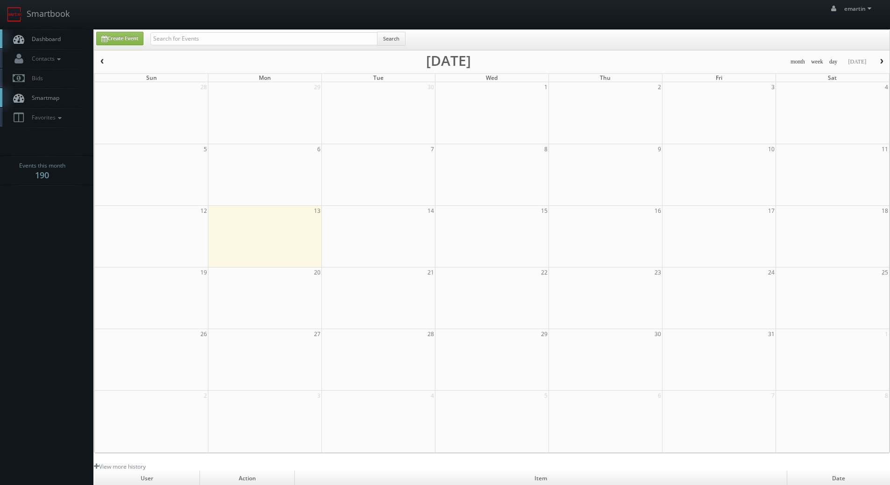
drag, startPoint x: 72, startPoint y: 36, endPoint x: 57, endPoint y: 37, distance: 14.5
click at [72, 36] on link "Dashboard" at bounding box center [46, 38] width 93 height 19
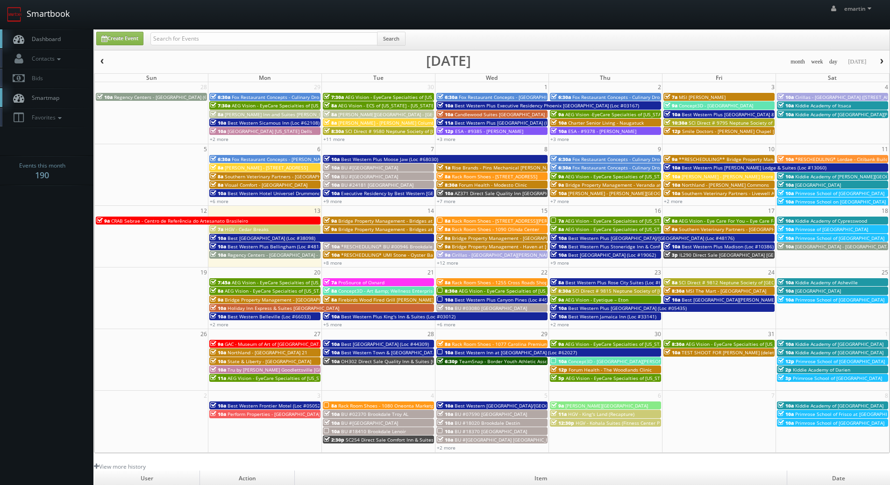
click at [47, 28] on link "Smartbook" at bounding box center [38, 14] width 77 height 29
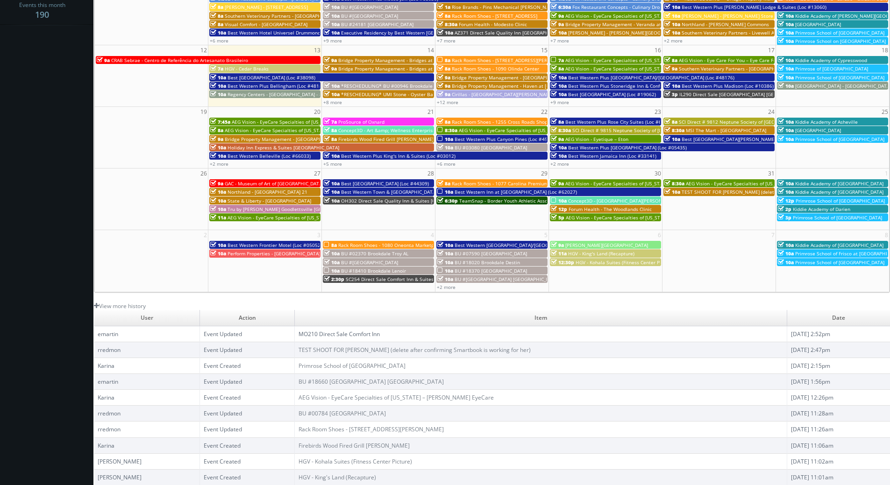
click at [332, 334] on link "MO210 Direct Sale Comfort Inn" at bounding box center [338, 334] width 81 height 8
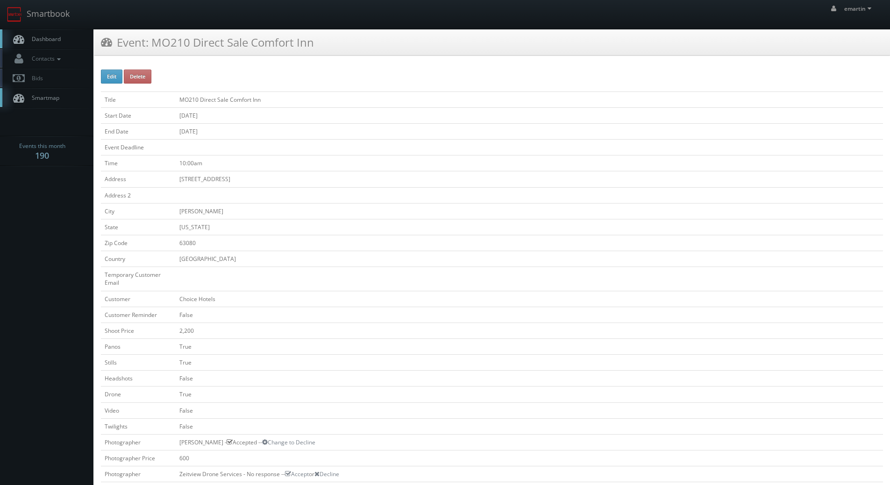
click at [58, 35] on span "Dashboard" at bounding box center [44, 39] width 34 height 8
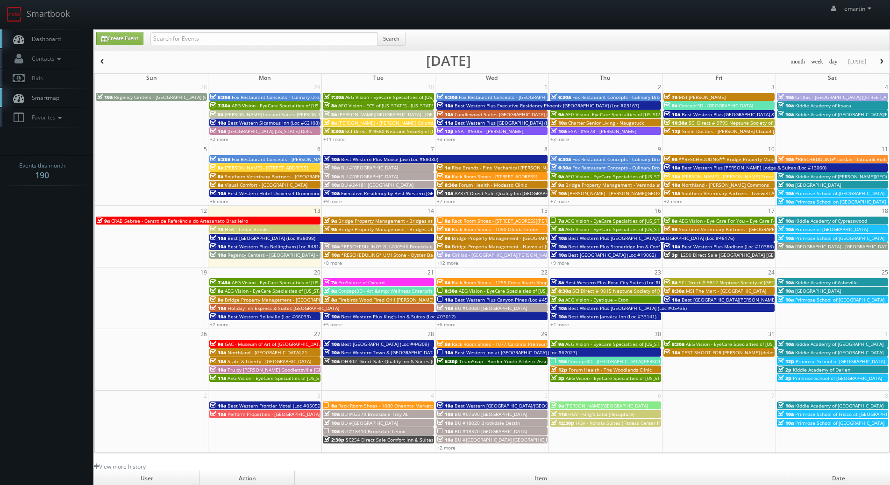
click at [47, 36] on span "Dashboard" at bounding box center [44, 39] width 34 height 8
click at [115, 41] on link "Create Event" at bounding box center [119, 39] width 47 height 14
type input "[DATE]"
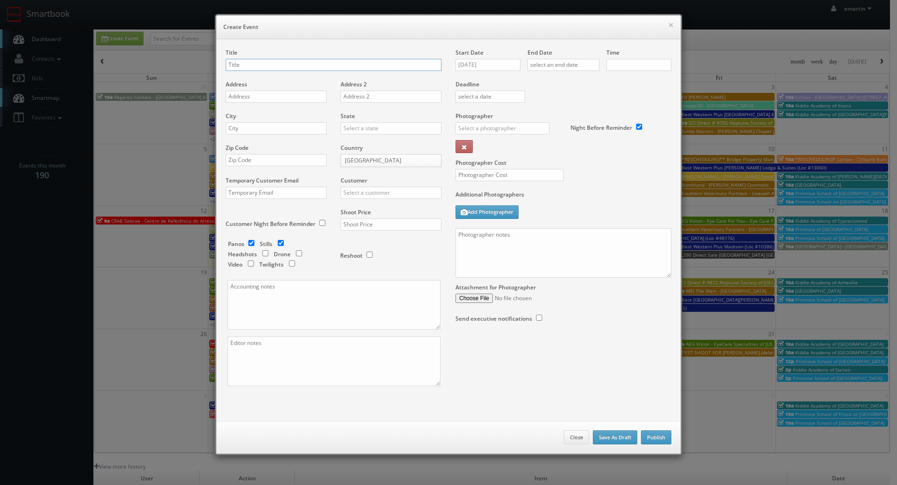
checkbox input "true"
type input "10:00am"
checkbox input "true"
type input "WV173 Direct Sale"
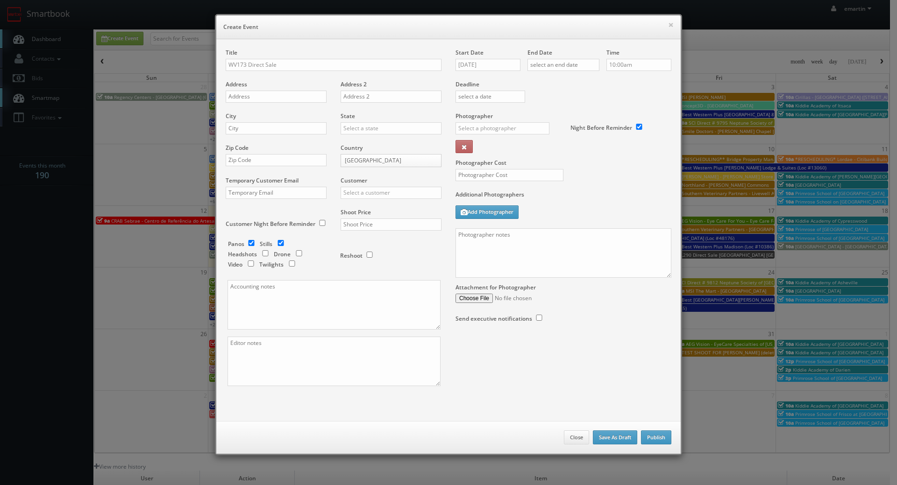
click at [494, 51] on div "Start Date 10/13/2025" at bounding box center [491, 65] width 72 height 32
click at [492, 62] on input "10/13/2025" at bounding box center [487, 65] width 65 height 12
click at [513, 136] on td "16" at bounding box center [516, 136] width 13 height 14
type input "10/16/2025"
click at [557, 64] on input "text" at bounding box center [563, 65] width 72 height 12
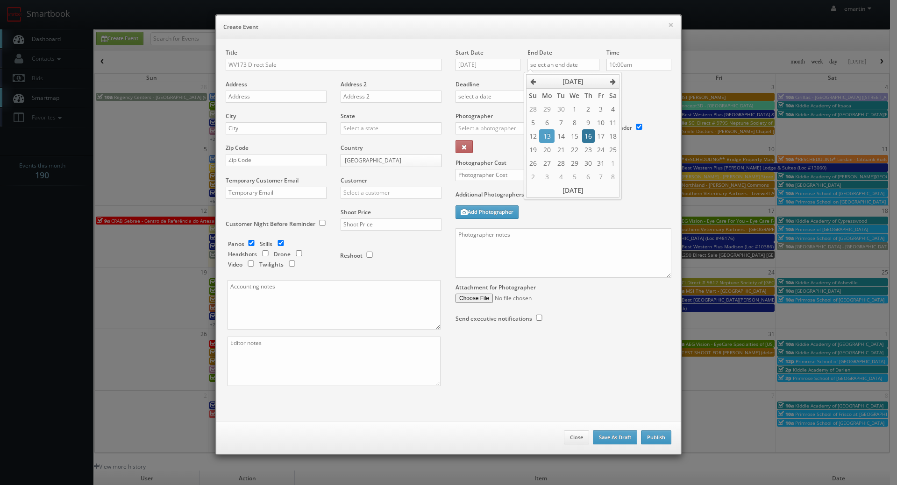
click at [587, 132] on td "16" at bounding box center [588, 136] width 13 height 14
type input "10/16/2025"
click at [633, 83] on label "Deadline" at bounding box center [563, 84] width 230 height 8
click at [302, 66] on input "WV173 Direct Sale" at bounding box center [334, 65] width 216 height 12
paste input "Comfort Inn"
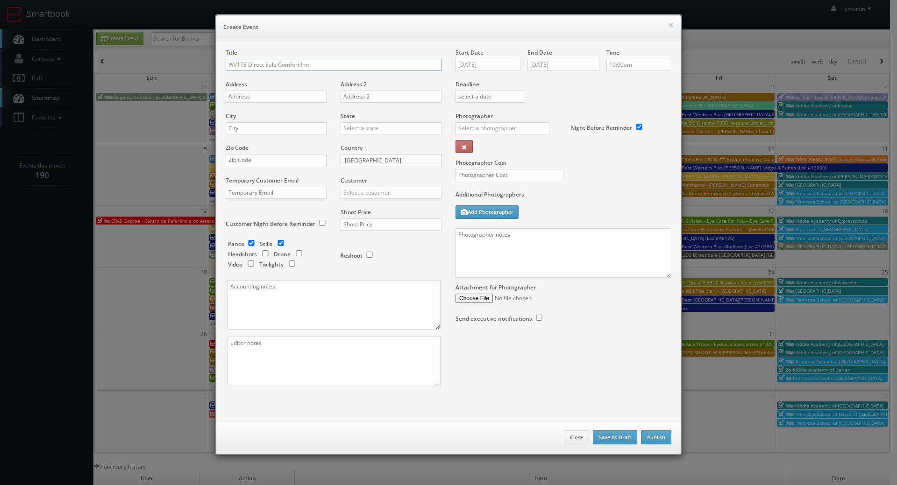
type input "WV173 Direct Sale Comfort Inn"
click at [263, 102] on input "text" at bounding box center [276, 97] width 101 height 12
paste input "3094 16th Street"
type input "3094 16th Street"
drag, startPoint x: 284, startPoint y: 128, endPoint x: 318, endPoint y: 128, distance: 33.6
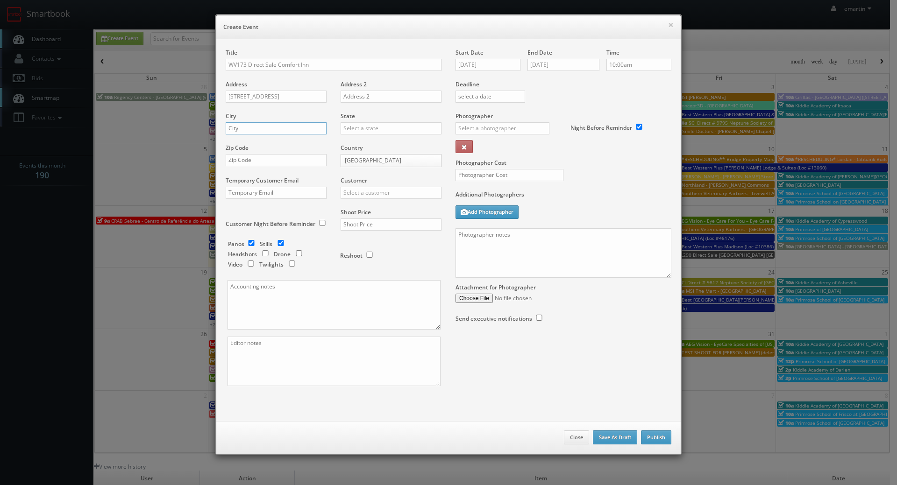
click at [284, 128] on input "text" at bounding box center [276, 128] width 101 height 12
paste input "Huntington"
type input "Huntington"
click at [341, 128] on input "text" at bounding box center [391, 128] width 101 height 12
click at [349, 141] on div "[US_STATE]" at bounding box center [391, 143] width 100 height 15
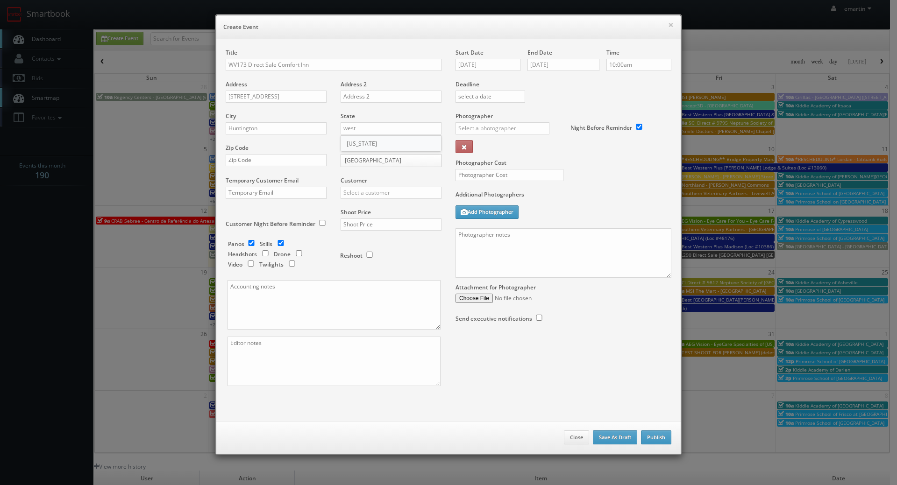
type input "[US_STATE]"
click at [306, 161] on input "text" at bounding box center [276, 160] width 101 height 12
paste input "25701"
type input "25701"
click at [360, 191] on input "text" at bounding box center [391, 193] width 101 height 12
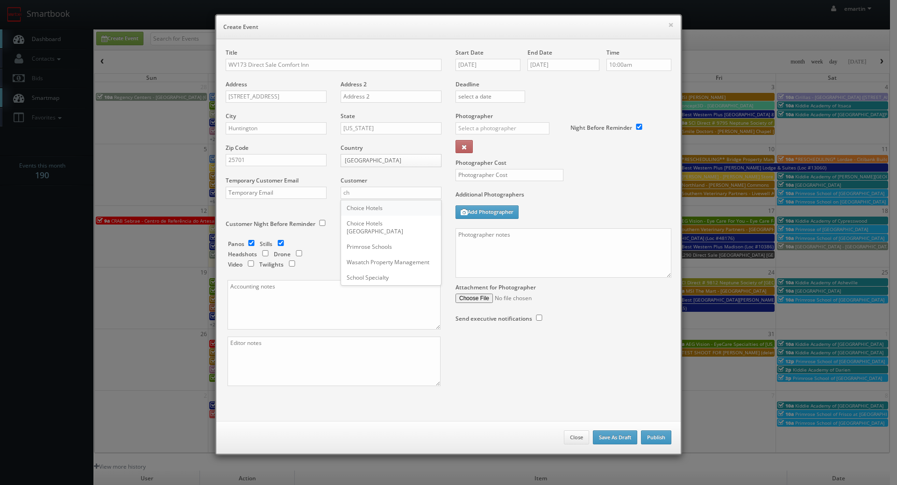
click at [363, 205] on div "Choice Hotels" at bounding box center [391, 207] width 100 height 15
type input "Choice Hotels"
click at [362, 224] on input "text" at bounding box center [391, 225] width 101 height 12
type input "1,200"
click at [389, 254] on div "Reshoot" at bounding box center [386, 251] width 93 height 22
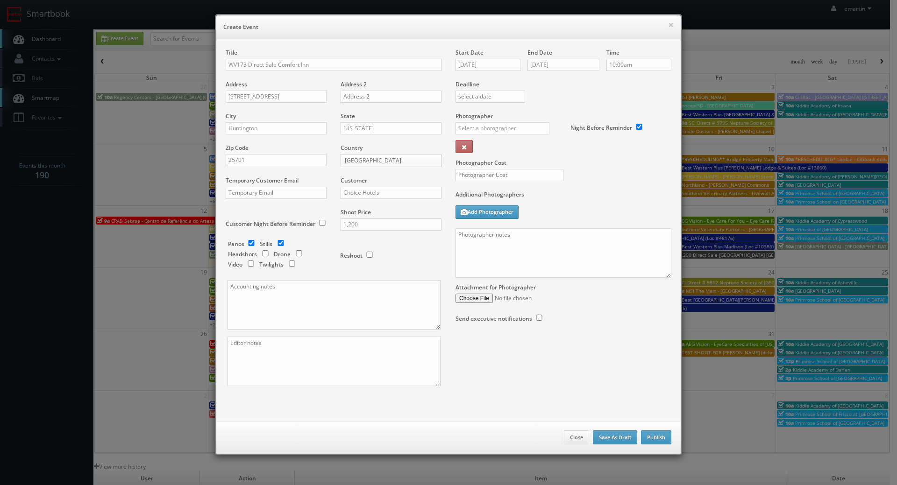
click at [484, 135] on div "_justin _photog1 Glen Aronwits Chris Dailey John Varnedore John Saunders Craig …" at bounding box center [505, 131] width 101 height 18
click at [483, 134] on input "text" at bounding box center [502, 128] width 94 height 12
click at [486, 151] on div "Scott Bays" at bounding box center [506, 149] width 100 height 15
type input "Scott Bays"
click at [483, 172] on input "text" at bounding box center [509, 175] width 108 height 12
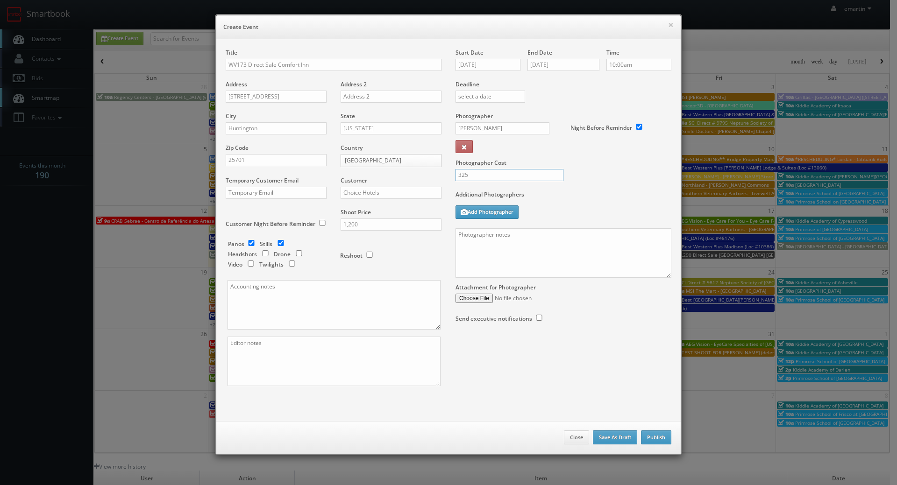
type input "325"
click at [564, 163] on label "Photographer Cost" at bounding box center [563, 163] width 230 height 8
click at [489, 265] on textarea at bounding box center [563, 253] width 216 height 50
paste textarea "Onsite contact is _____. Stills only. Full shoot including _ room types/exterio…"
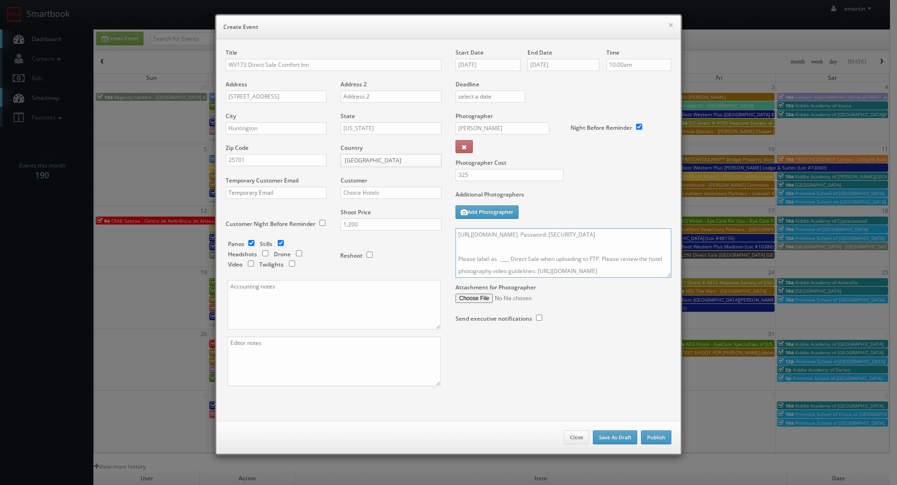
drag, startPoint x: 504, startPoint y: 249, endPoint x: 496, endPoint y: 250, distance: 8.9
click at [496, 250] on textarea "Onsite contact is _____. Stills only. Full shoot including _ room types/exterio…" at bounding box center [563, 253] width 216 height 50
type textarea "Onsite contact is _____. Stills only. Full shoot including _ room types/exterio…"
drag, startPoint x: 669, startPoint y: 274, endPoint x: 663, endPoint y: 276, distance: 6.1
click at [665, 280] on div "Start Date 10/16/2025 End Date 10/16/2025 Time 10:00am Deadline Photographer Sc…" at bounding box center [563, 195] width 230 height 293
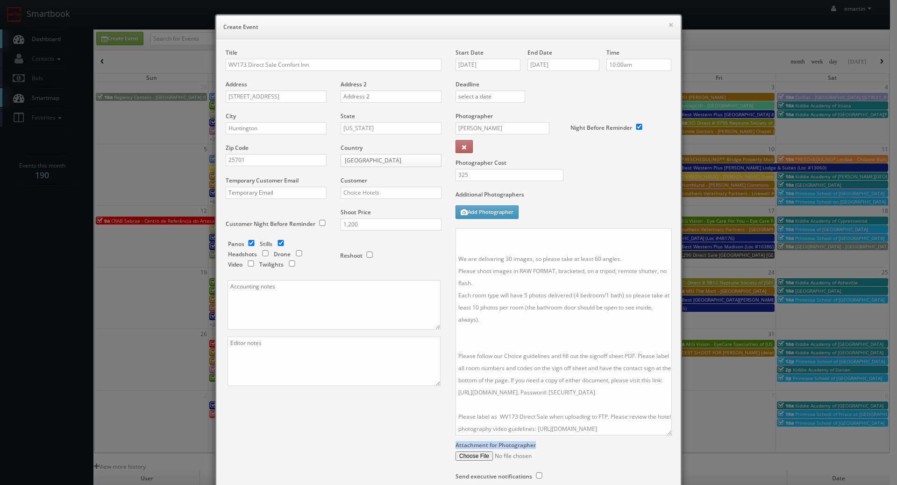
drag, startPoint x: 663, startPoint y: 275, endPoint x: 382, endPoint y: 473, distance: 343.6
click at [662, 436] on textarea "Onsite contact is _____. Stills only. Full shoot including _ room types/exterio…" at bounding box center [563, 331] width 216 height 207
click at [267, 376] on textarea at bounding box center [333, 362] width 213 height 50
type textarea "digital twilights"
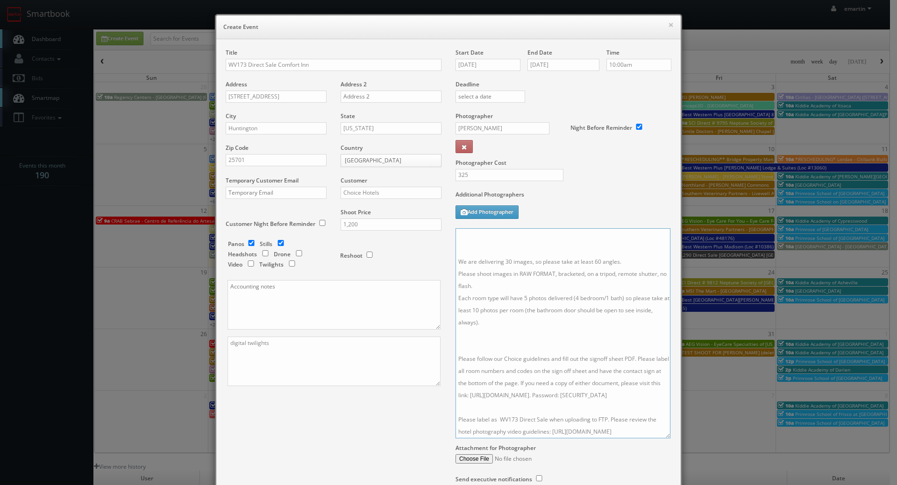
click at [517, 305] on textarea "Onsite contact is _____. Stills only. Full shoot including _ room types/exterio…" at bounding box center [562, 333] width 215 height 210
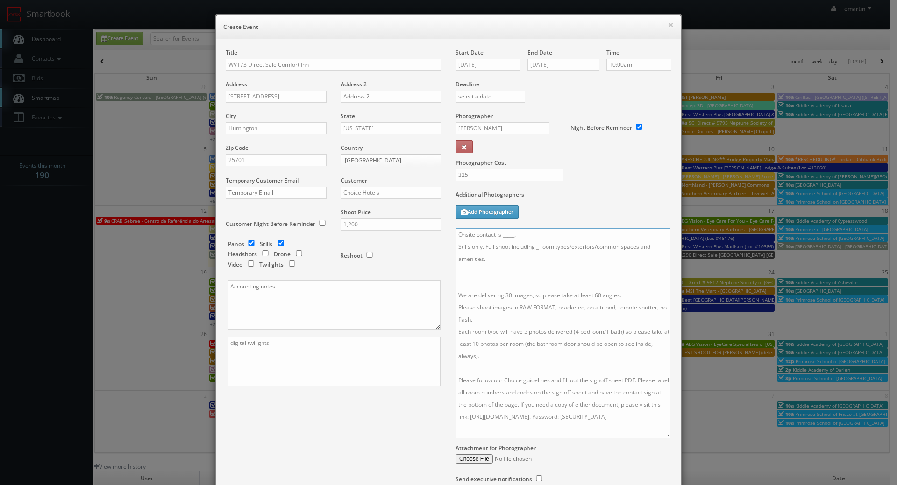
click at [471, 266] on textarea "Onsite contact is _____. Stills only. Full shoot including _ room types/exterio…" at bounding box center [562, 333] width 215 height 210
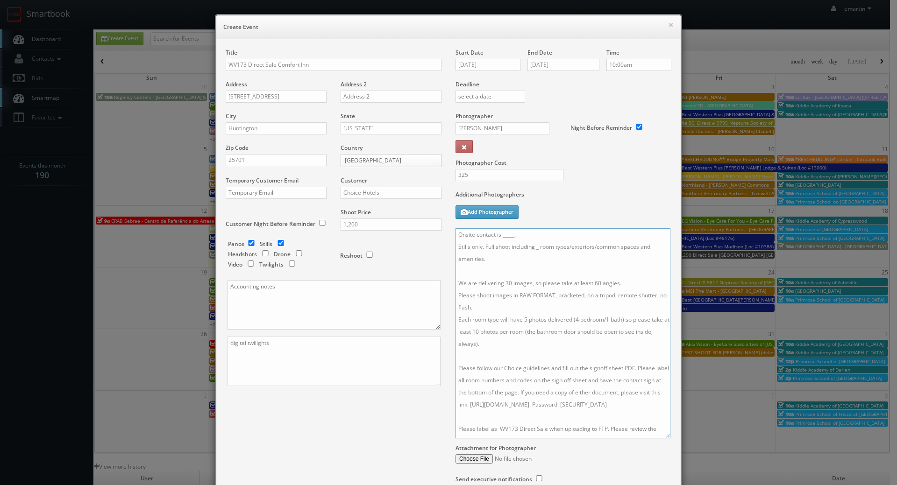
click at [537, 246] on textarea "Onsite contact is _____. Stills only. Full shoot including _ room types/exterio…" at bounding box center [562, 333] width 215 height 210
drag, startPoint x: 518, startPoint y: 232, endPoint x: 499, endPoint y: 233, distance: 18.7
click at [499, 233] on textarea "Onsite contact is _____. Stills only. Full shoot including 4 room types/exterio…" at bounding box center [562, 333] width 215 height 210
type textarea "Onsite contact is Tessa Smith. Stills only. Full shoot including 4 room types/e…"
click at [633, 206] on div "Additional Photographers Add Photographer" at bounding box center [563, 210] width 216 height 38
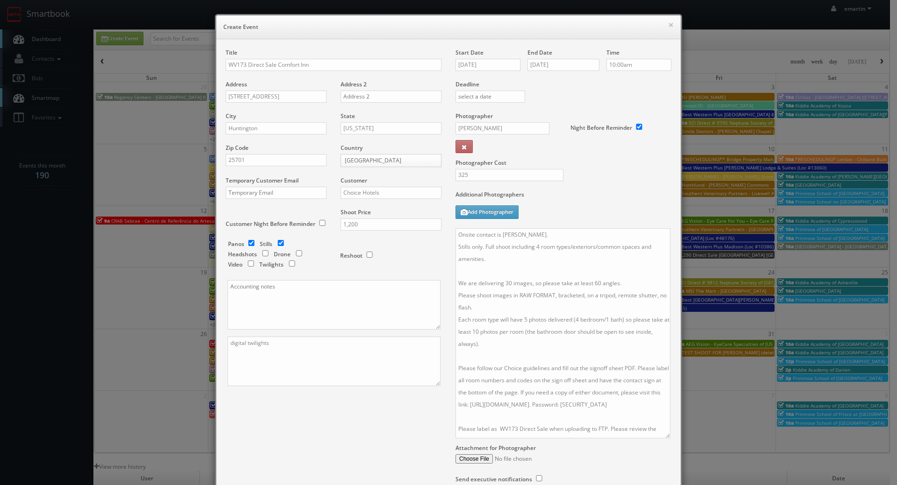
click at [244, 240] on div "Panos Stills Headshots Drone Video Twilights Reshoot" at bounding box center [338, 180] width 206 height 200
click at [248, 242] on input "checkbox" at bounding box center [251, 243] width 14 height 6
checkbox input "false"
click at [257, 437] on div "Title WV173 Direct Sale Comfort Inn Address 3094 16th Street Address 2 City Hun…" at bounding box center [449, 276] width 460 height 454
click at [345, 431] on div "Title WV173 Direct Sale Comfort Inn Address 3094 16th Street Address 2 City Hun…" at bounding box center [449, 276] width 460 height 454
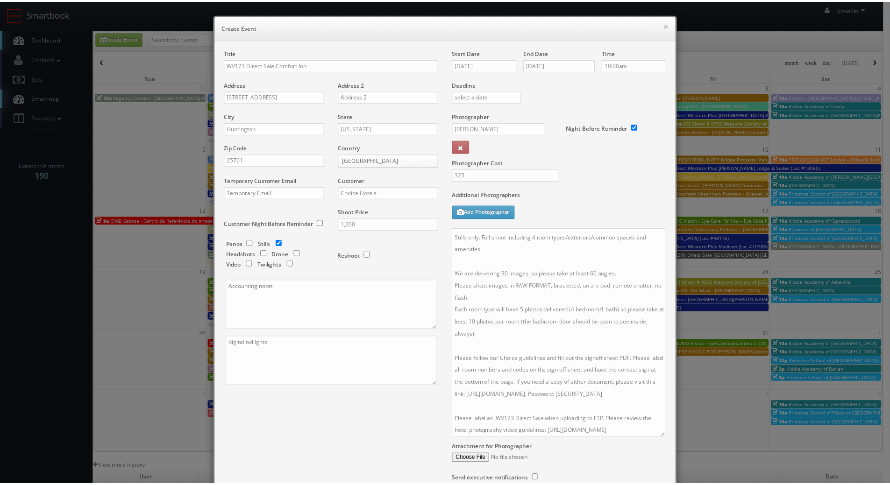
scroll to position [83, 0]
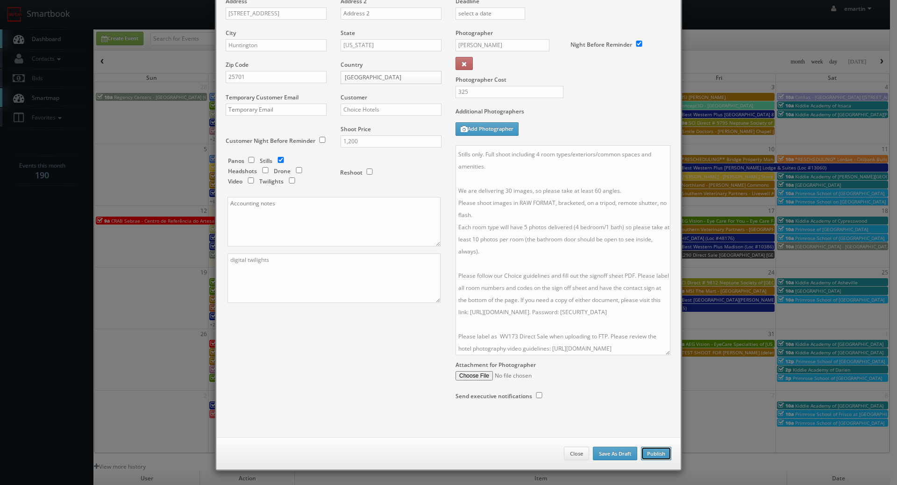
drag, startPoint x: 649, startPoint y: 455, endPoint x: 514, endPoint y: 469, distance: 135.6
click at [649, 455] on button "Publish" at bounding box center [656, 454] width 30 height 14
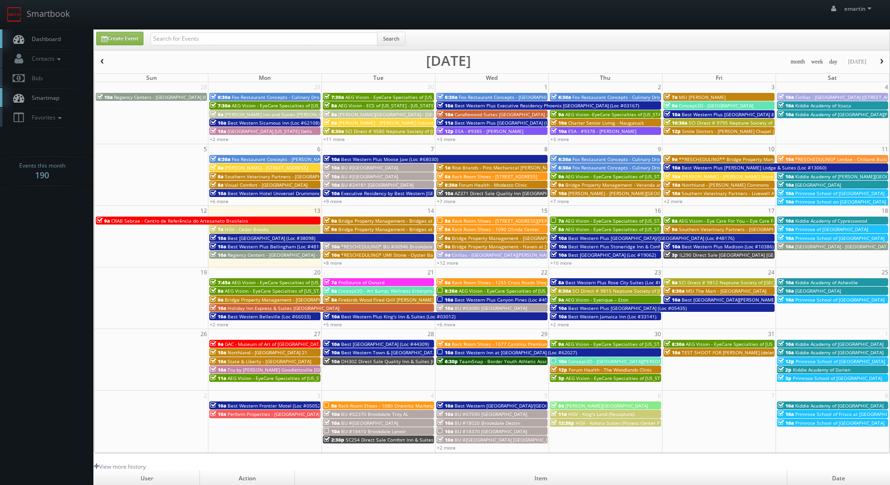
click at [40, 43] on span "Dashboard" at bounding box center [44, 39] width 34 height 8
click at [40, 40] on span "Dashboard" at bounding box center [44, 39] width 34 height 8
click at [84, 34] on link "Dashboard" at bounding box center [46, 38] width 93 height 19
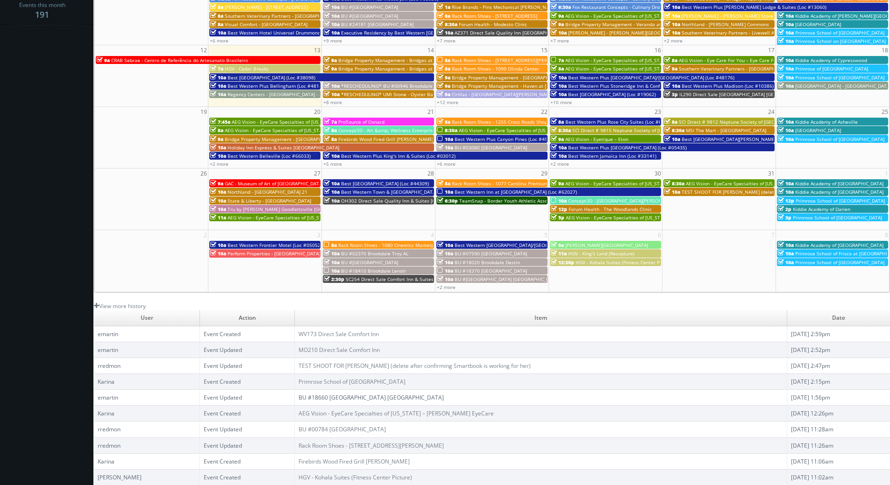
click at [348, 398] on link "BU #18660 [GEOGRAPHIC_DATA] [GEOGRAPHIC_DATA]" at bounding box center [370, 398] width 145 height 8
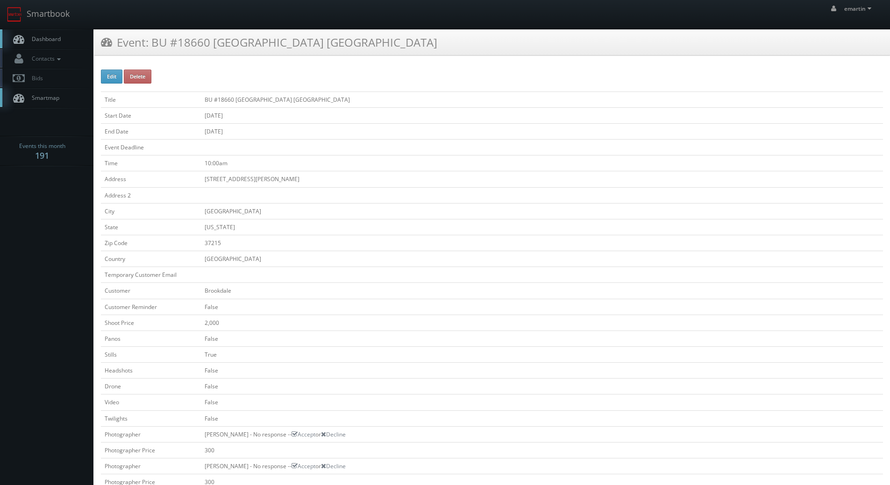
click at [77, 45] on link "Dashboard" at bounding box center [46, 38] width 93 height 19
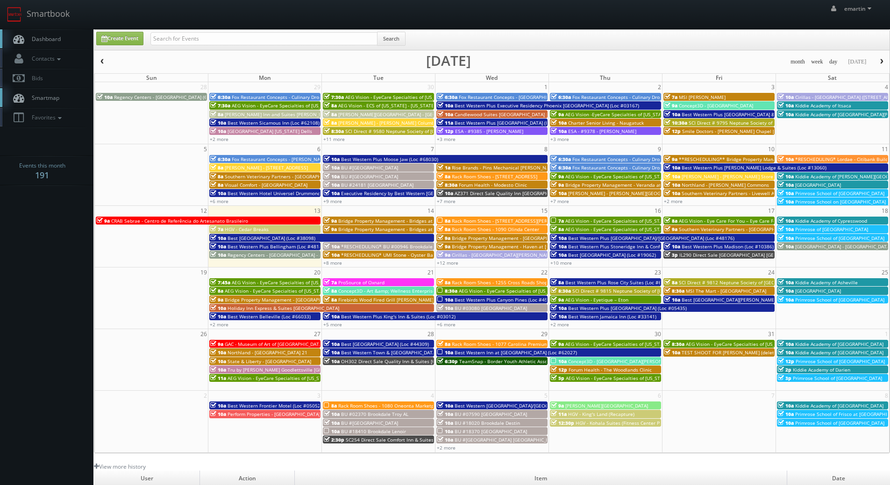
click at [39, 47] on link "Dashboard" at bounding box center [46, 38] width 93 height 19
drag, startPoint x: 63, startPoint y: 236, endPoint x: 32, endPoint y: 212, distance: 39.5
click at [63, 235] on body "Smartbook Toggle Side Navigation Toggle Top Navigation emartin emartin Profile …" at bounding box center [445, 323] width 890 height 646
drag, startPoint x: 55, startPoint y: 34, endPoint x: 60, endPoint y: 36, distance: 6.3
click at [55, 34] on link "Dashboard" at bounding box center [46, 38] width 93 height 19
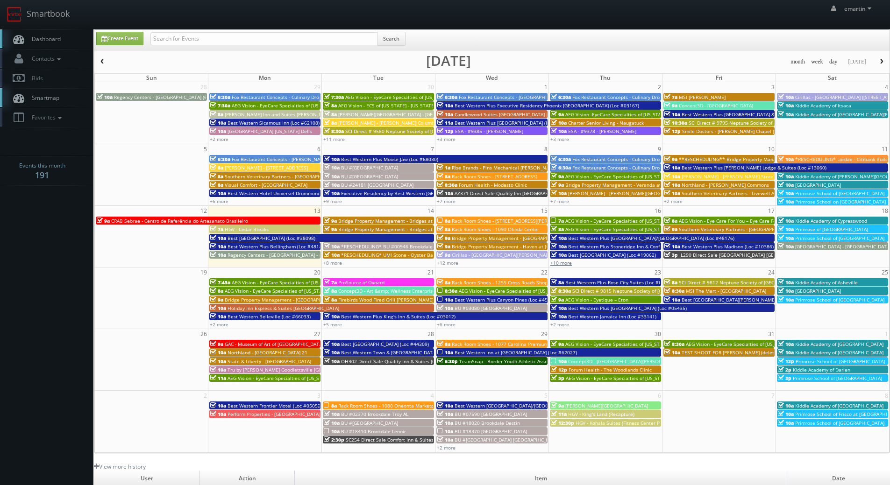
click at [558, 262] on link "+10 more" at bounding box center [560, 263] width 21 height 7
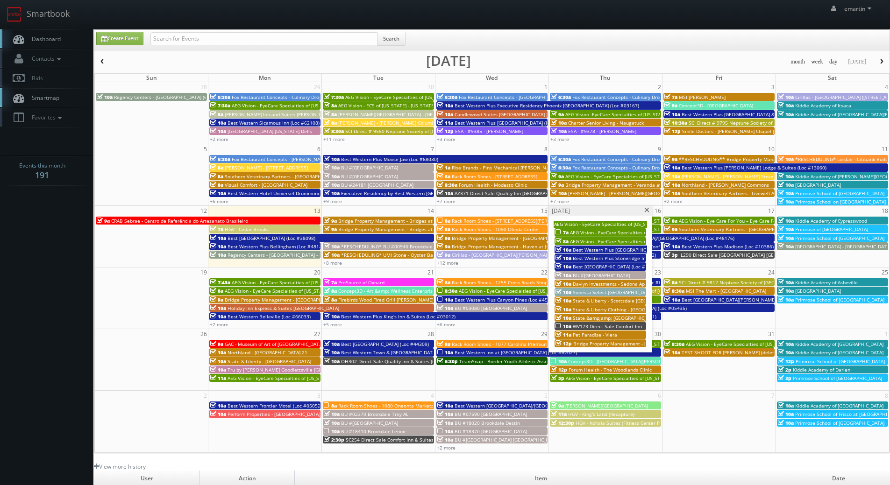
click at [649, 210] on span at bounding box center [647, 210] width 6 height 5
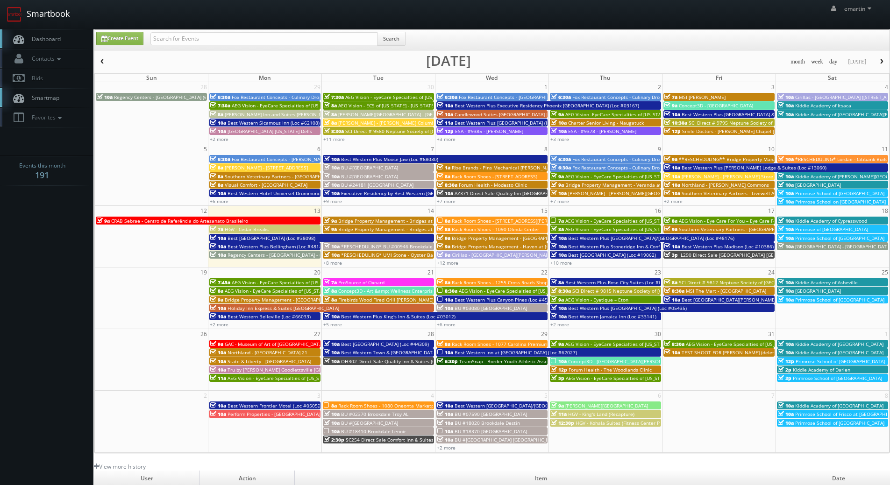
click at [44, 18] on link "Smartbook" at bounding box center [38, 14] width 77 height 29
click at [555, 264] on link "+10 more" at bounding box center [560, 263] width 21 height 7
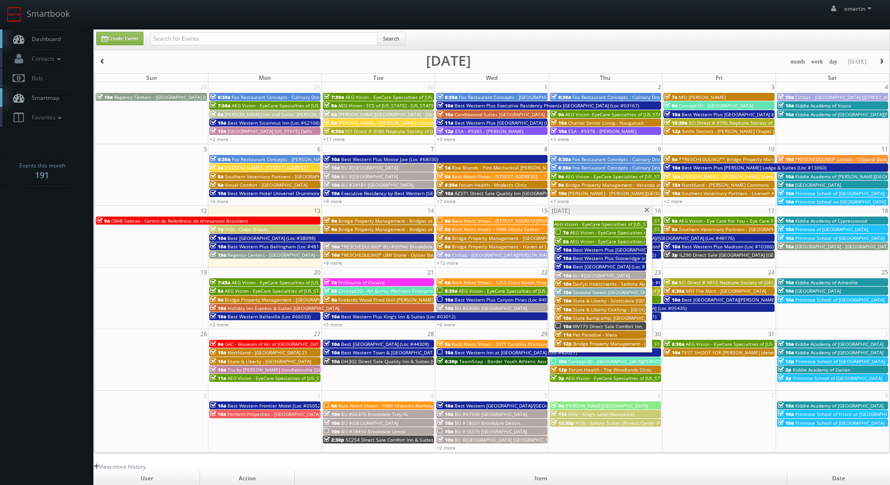
click at [648, 210] on span at bounding box center [647, 210] width 6 height 5
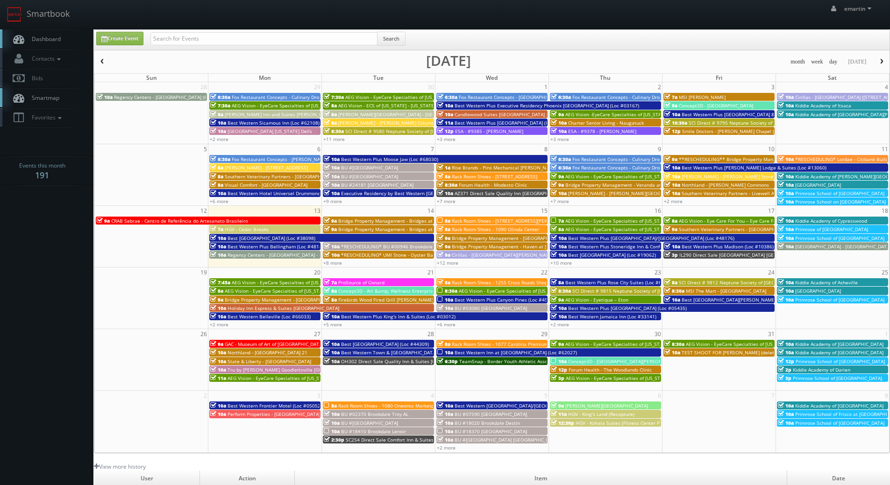
click at [66, 34] on link "Dashboard" at bounding box center [46, 38] width 93 height 19
click at [334, 262] on link "+8 more" at bounding box center [332, 263] width 19 height 7
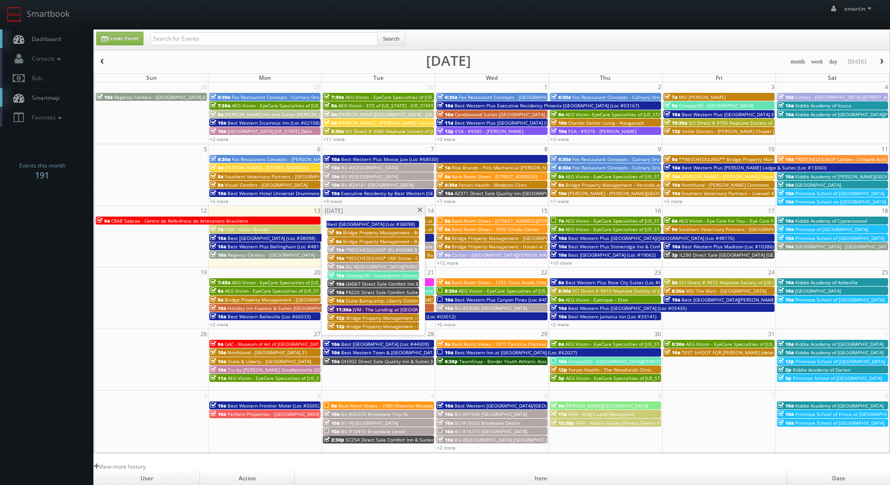
click at [419, 208] on span at bounding box center [420, 210] width 6 height 5
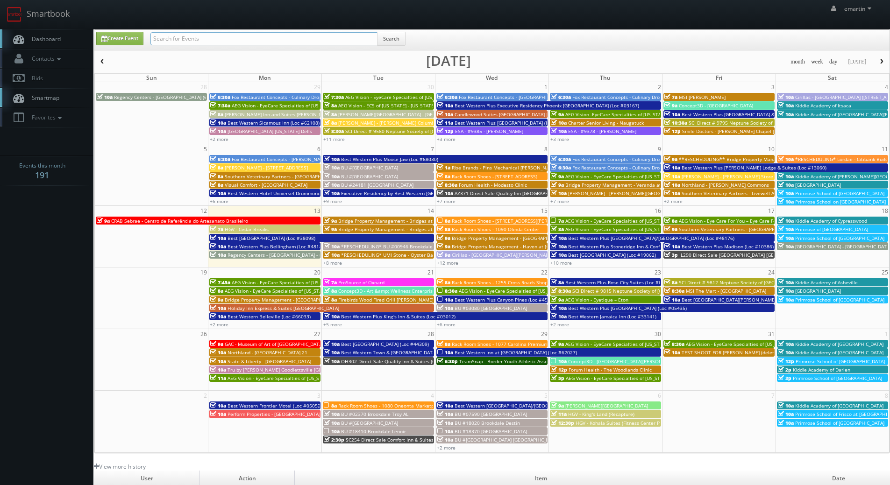
click at [182, 38] on input "text" at bounding box center [263, 38] width 227 height 13
type input "teamsnap"
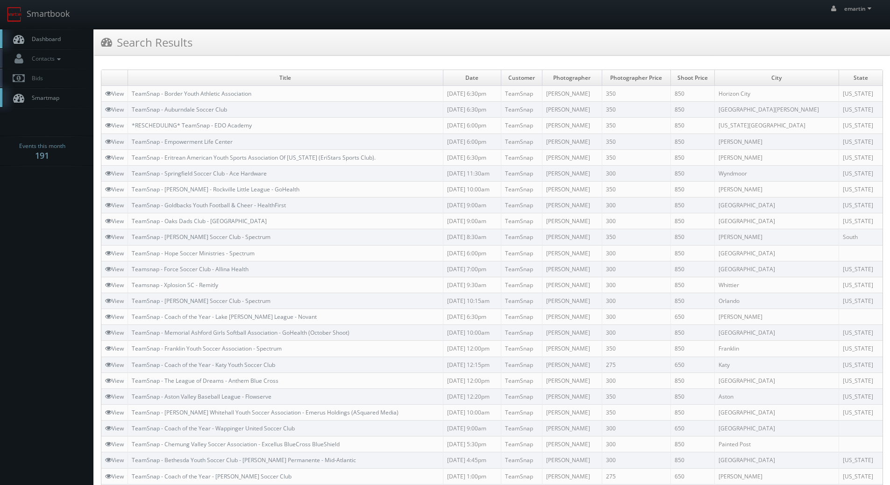
click at [61, 47] on link "Dashboard" at bounding box center [46, 38] width 93 height 19
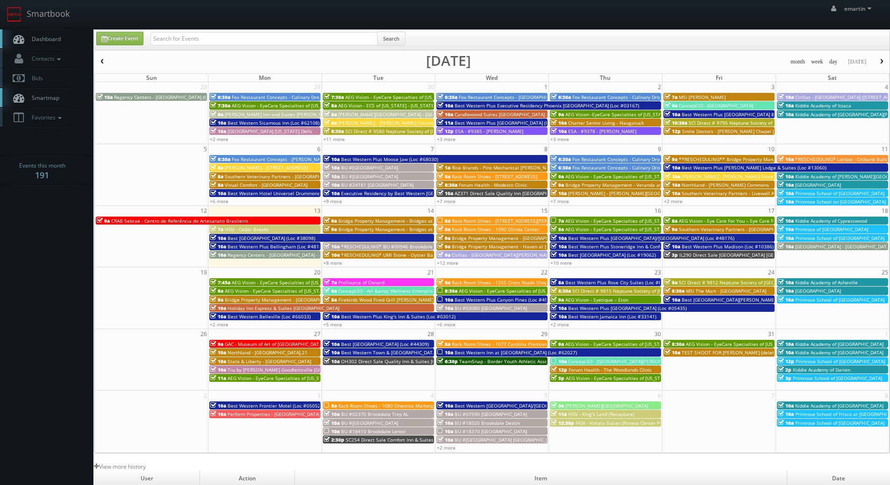
click at [648, 33] on div "Create Event Search" at bounding box center [492, 41] width 807 height 18
click at [68, 34] on link "Dashboard" at bounding box center [46, 38] width 93 height 19
click at [70, 30] on link "Dashboard" at bounding box center [46, 38] width 93 height 19
click at [328, 263] on link "+8 more" at bounding box center [332, 263] width 19 height 7
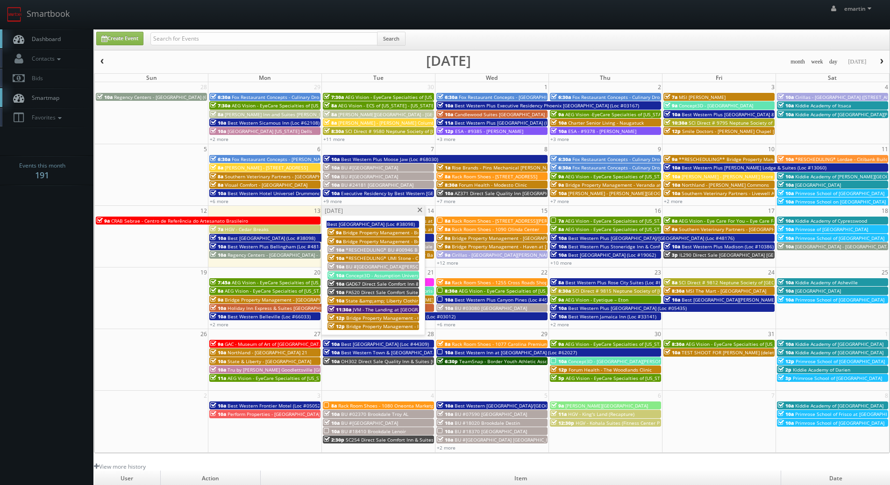
click at [352, 291] on span "PA520 Direct Sale Comfort Suites" at bounding box center [383, 292] width 75 height 7
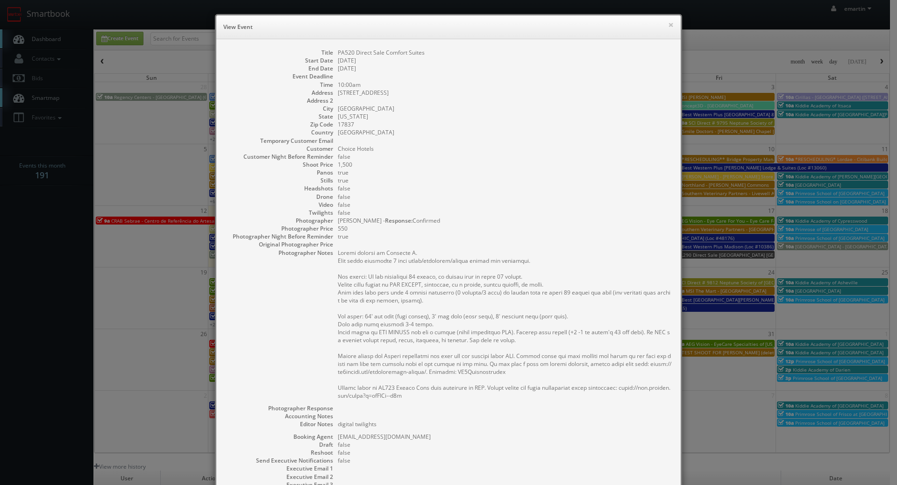
click at [484, 231] on dd "550" at bounding box center [505, 229] width 334 height 8
click at [668, 22] on button "×" at bounding box center [671, 24] width 6 height 7
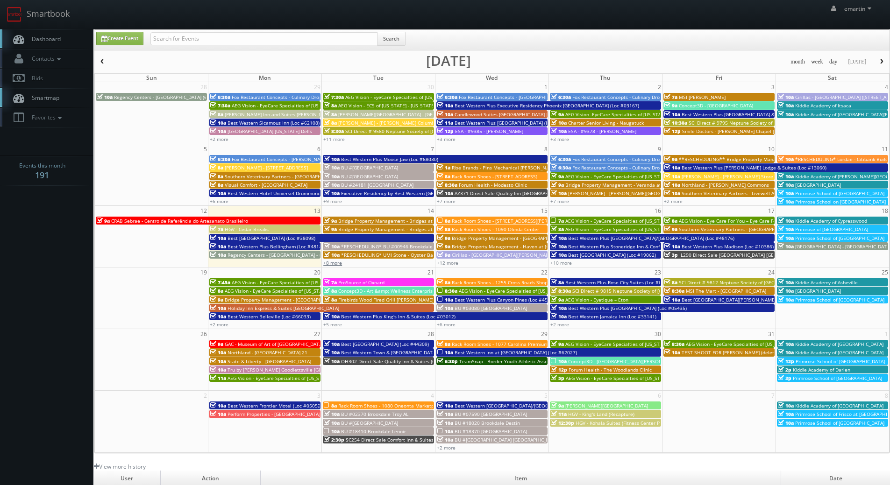
click at [338, 261] on link "+8 more" at bounding box center [332, 263] width 19 height 7
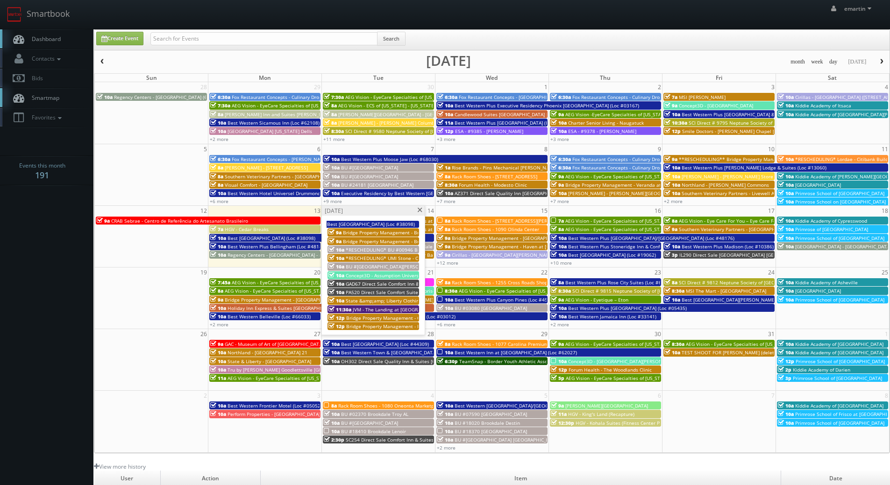
click at [353, 284] on span "GAD67 Direct Sale Comfort Inn & Suites" at bounding box center [390, 284] width 89 height 7
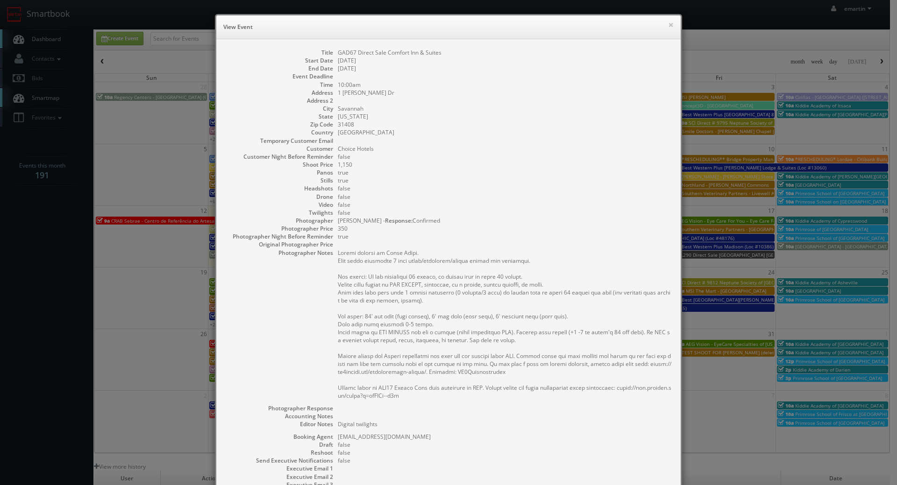
click at [623, 77] on dd at bounding box center [505, 76] width 334 height 8
click at [668, 22] on button "×" at bounding box center [671, 24] width 6 height 7
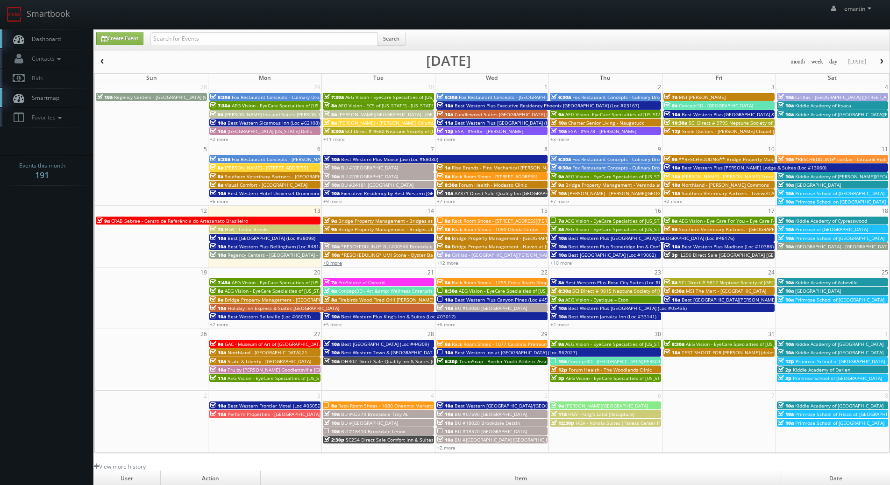
click at [332, 264] on link "+8 more" at bounding box center [332, 263] width 19 height 7
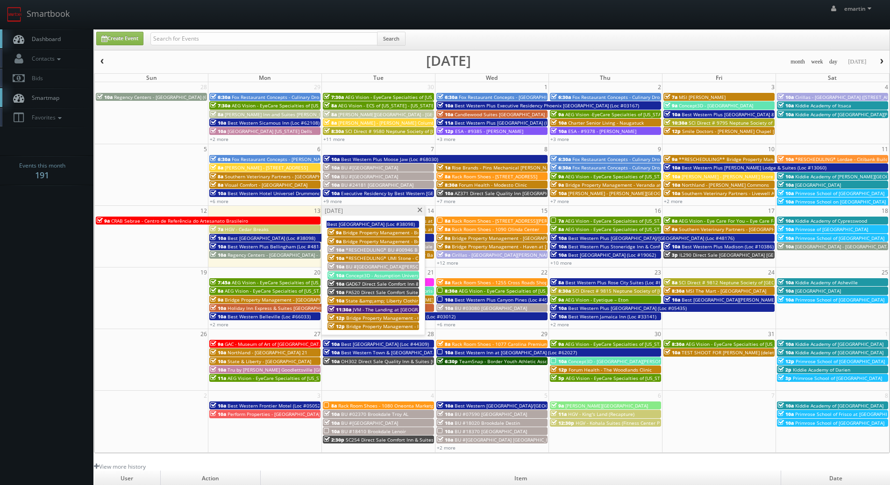
click at [383, 266] on span "BU #[GEOGRAPHIC_DATA][PERSON_NAME]" at bounding box center [393, 266] width 94 height 7
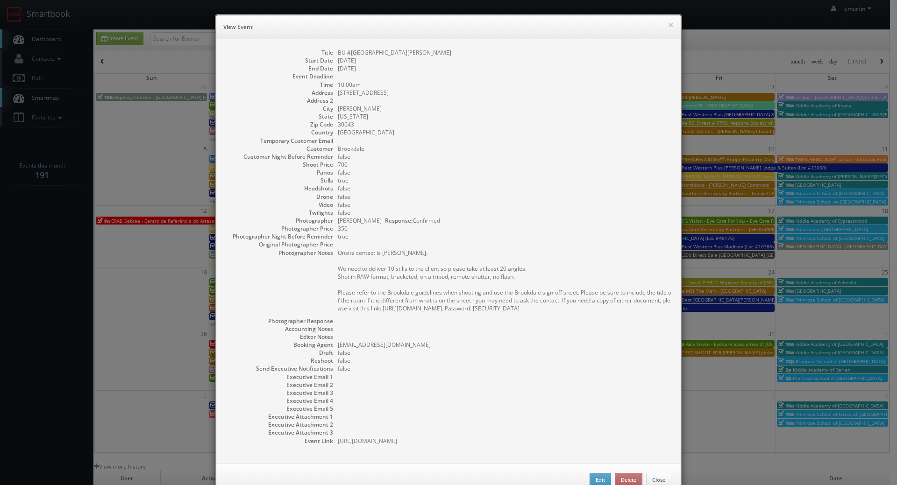
click at [543, 91] on dd "45 Walnut St" at bounding box center [505, 93] width 334 height 8
click at [668, 24] on button "×" at bounding box center [671, 24] width 6 height 7
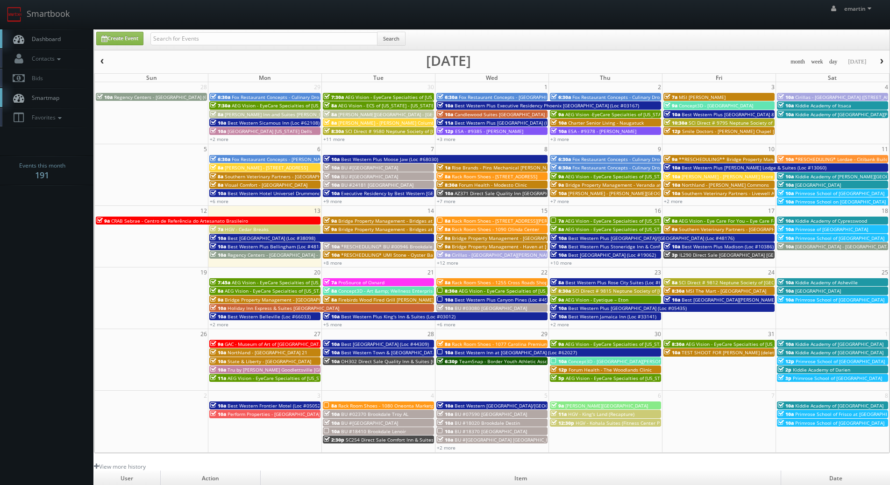
click at [52, 38] on span "Dashboard" at bounding box center [44, 39] width 34 height 8
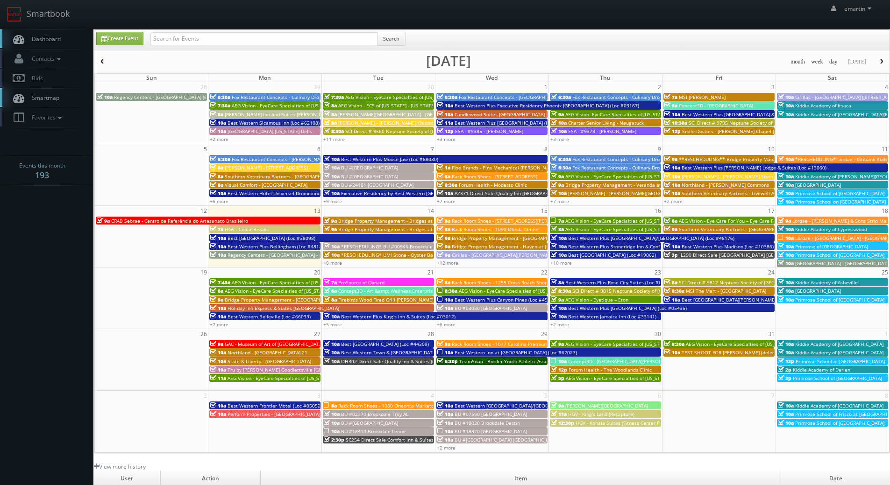
click at [54, 32] on link "Dashboard" at bounding box center [46, 38] width 93 height 19
click at [179, 33] on input "text" at bounding box center [263, 38] width 227 height 13
type input "wi546"
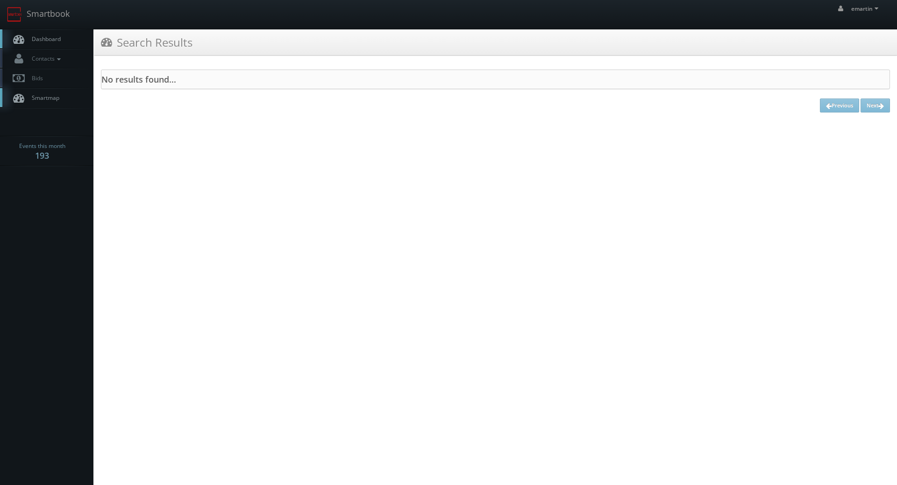
click at [50, 36] on span "Dashboard" at bounding box center [44, 39] width 34 height 8
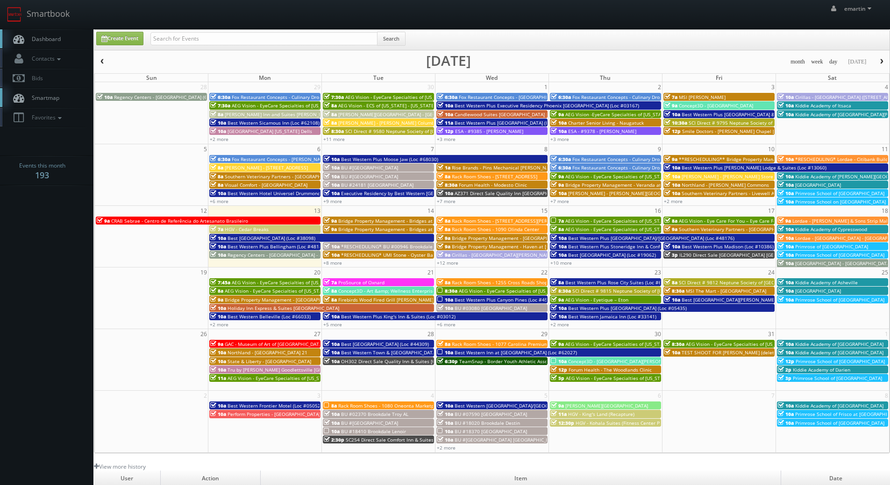
click at [49, 32] on link "Dashboard" at bounding box center [46, 38] width 93 height 19
click at [56, 34] on link "Dashboard" at bounding box center [46, 38] width 93 height 19
drag, startPoint x: 28, startPoint y: 43, endPoint x: 50, endPoint y: 43, distance: 22.0
click at [28, 43] on link "Dashboard" at bounding box center [46, 38] width 93 height 19
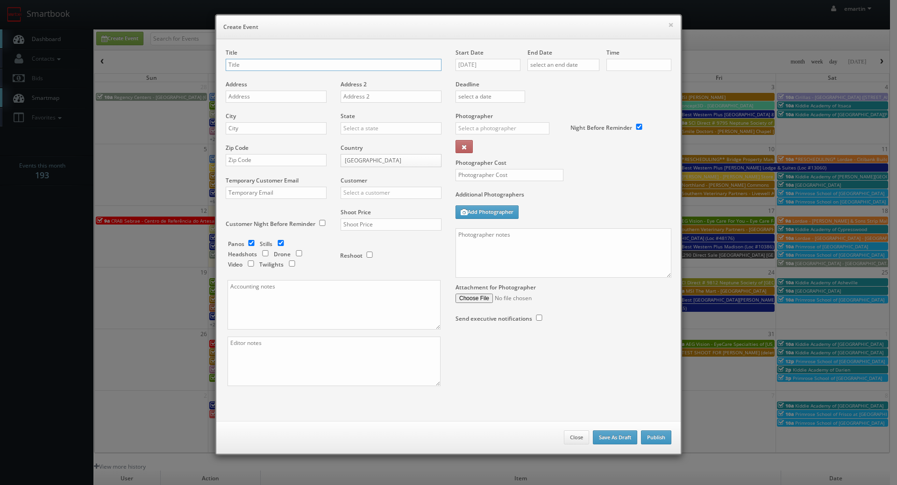
checkbox input "true"
type input "10:00am"
checkbox input "true"
click at [307, 68] on input "text" at bounding box center [334, 65] width 216 height 12
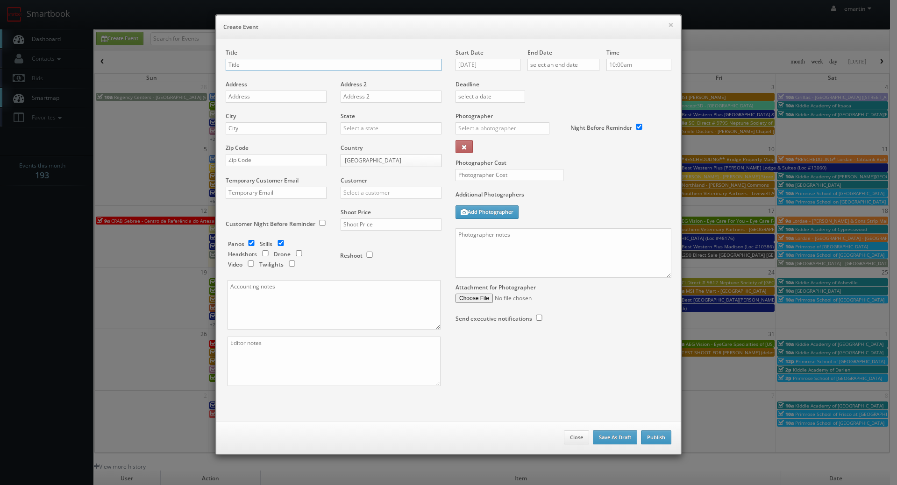
paste input "Best Western Suites Near Opryland"
click at [364, 62] on input "Best Western Suites Near Opryland (Loc #" at bounding box center [334, 65] width 216 height 12
paste input "43134"
type input "Best Western Suites Near Opryland (Loc #43134)"
click at [270, 97] on input "text" at bounding box center [276, 97] width 101 height 12
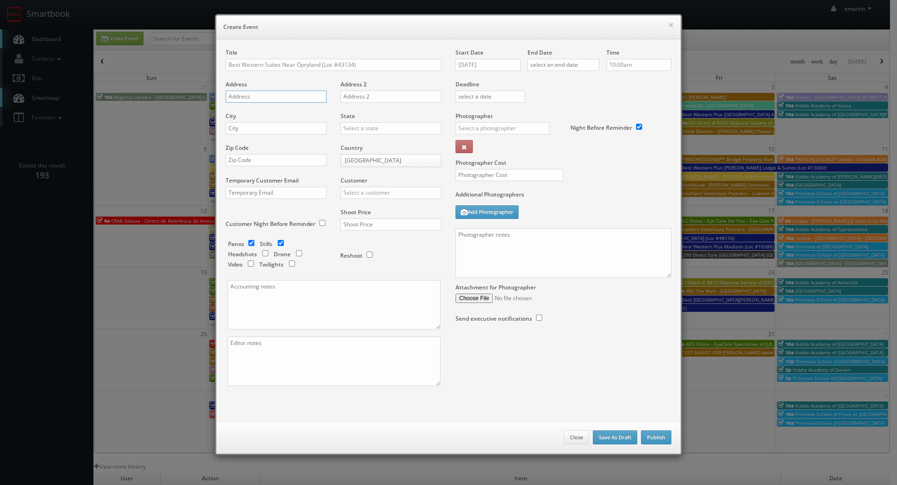
paste input "201 Music City Cir"
type input "201 Music City Cir"
click at [260, 133] on input "text" at bounding box center [276, 128] width 101 height 12
paste input "Nashville"
type input "Nashville"
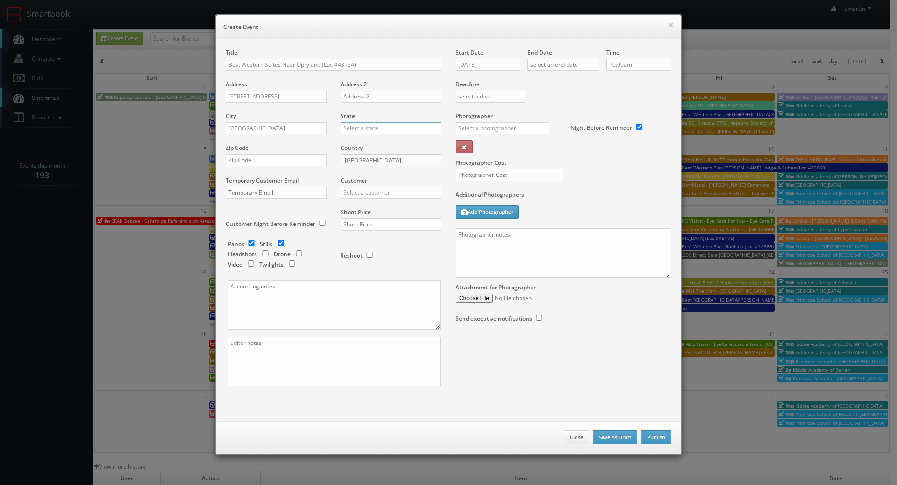
click at [347, 127] on input "text" at bounding box center [391, 128] width 101 height 12
click at [350, 139] on div "[US_STATE]" at bounding box center [391, 143] width 100 height 15
type input "[US_STATE]"
drag, startPoint x: 287, startPoint y: 159, endPoint x: 295, endPoint y: 162, distance: 8.4
click at [287, 160] on input "text" at bounding box center [276, 160] width 101 height 12
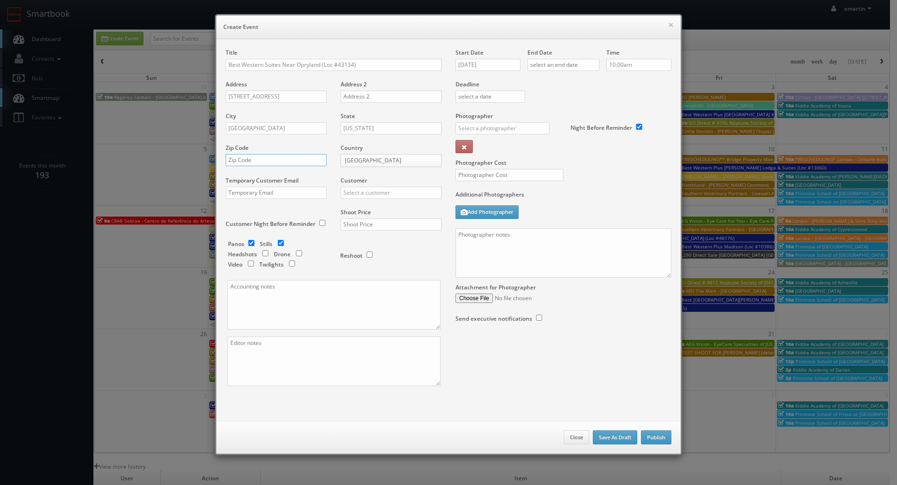
paste input "37214"
type input "37214"
click at [372, 198] on input "text" at bounding box center [391, 193] width 101 height 12
type input "e"
click at [352, 209] on div "Best Western" at bounding box center [391, 207] width 100 height 15
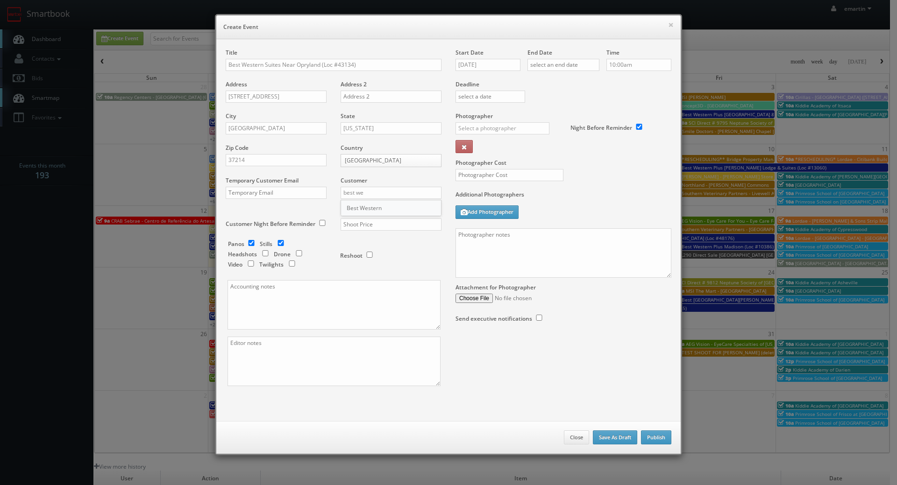
type input "Best Western"
click at [370, 223] on input "text" at bounding box center [391, 225] width 101 height 12
click at [351, 224] on input "text" at bounding box center [391, 225] width 101 height 12
type input "1,650"
click at [251, 242] on input "checkbox" at bounding box center [251, 243] width 14 height 6
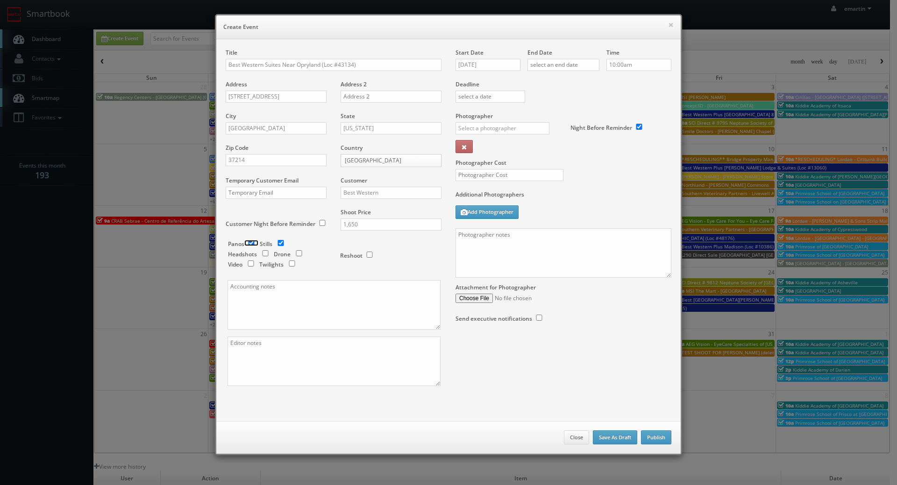
checkbox input "false"
click at [287, 263] on input "checkbox" at bounding box center [292, 264] width 14 height 6
checkbox input "true"
click at [490, 62] on input "10/13/2025" at bounding box center [487, 65] width 65 height 12
click at [518, 151] on td "23" at bounding box center [516, 150] width 13 height 14
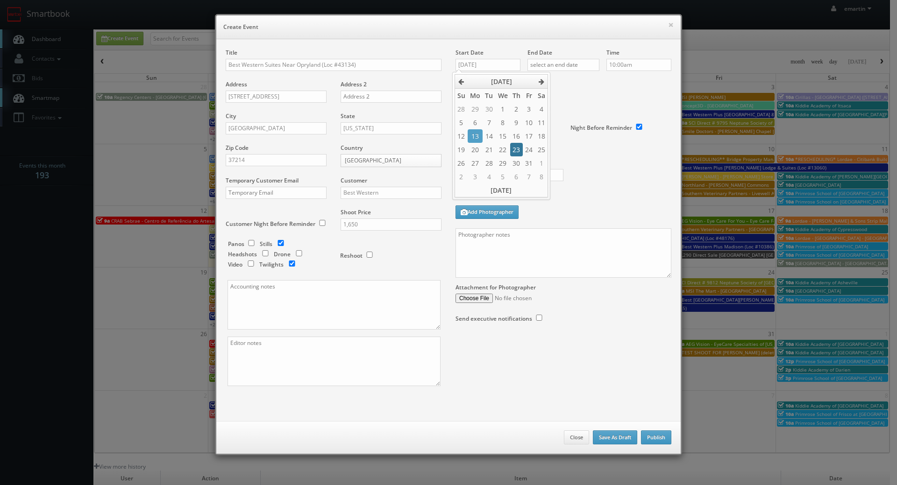
type input "10/23/2025"
click at [559, 60] on input "text" at bounding box center [563, 65] width 72 height 12
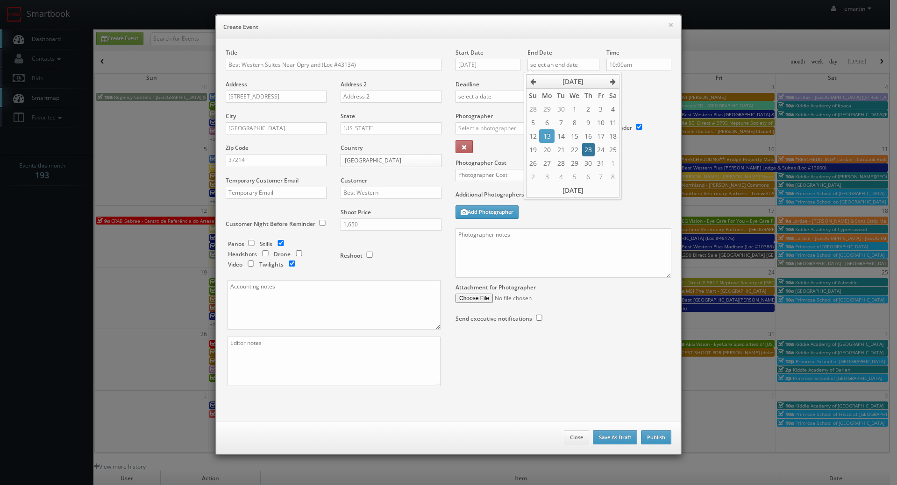
click at [591, 150] on td "23" at bounding box center [588, 150] width 13 height 14
type input "10/23/2025"
drag, startPoint x: 644, startPoint y: 95, endPoint x: 612, endPoint y: 95, distance: 31.3
click at [637, 95] on div "Deadline" at bounding box center [563, 81] width 230 height 64
click at [486, 130] on input "text" at bounding box center [502, 128] width 94 height 12
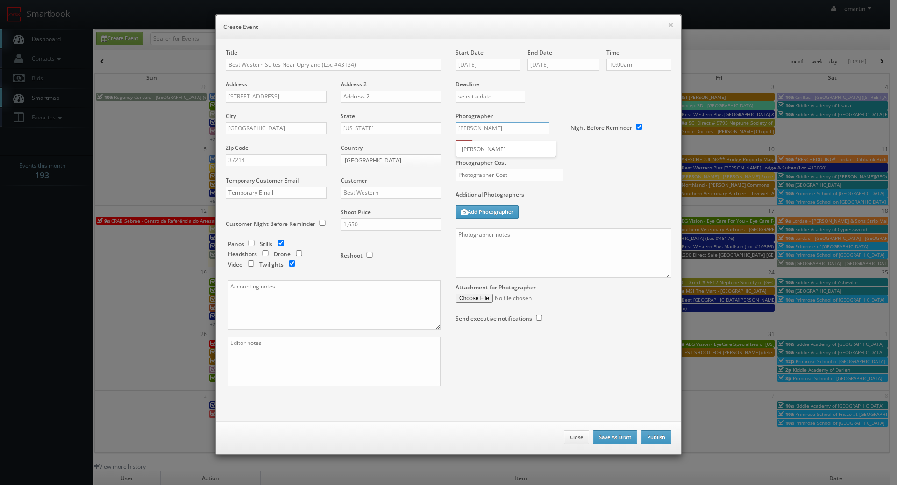
click at [455, 140] on button at bounding box center [463, 146] width 17 height 13
click at [473, 149] on div "Adam Howard" at bounding box center [506, 149] width 100 height 15
type input "Adam Howard"
click at [475, 178] on input "text" at bounding box center [509, 175] width 108 height 12
type input "450"
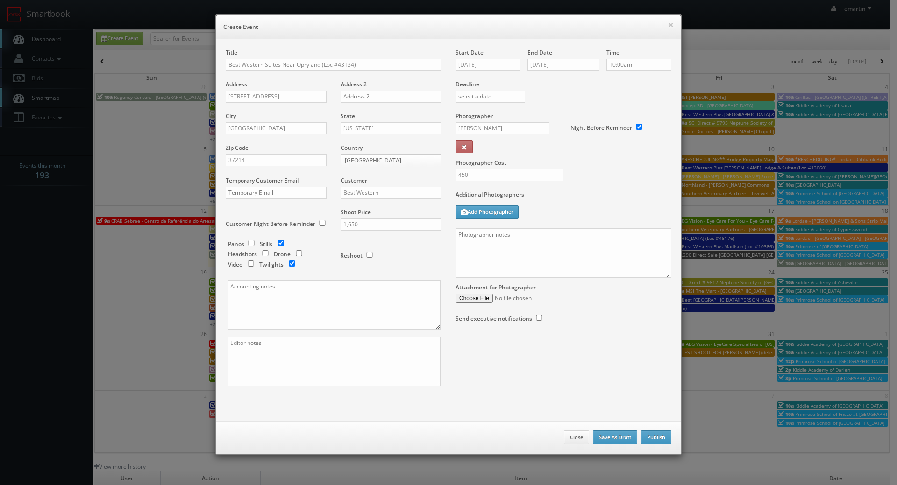
drag, startPoint x: 574, startPoint y: 200, endPoint x: 582, endPoint y: 201, distance: 8.0
click at [574, 200] on label "Additional Photographers" at bounding box center [563, 197] width 216 height 13
click at [515, 263] on textarea at bounding box center [563, 253] width 216 height 50
paste textarea "Onsite contact is ______. Overnight stay ___. Stills, and exterior twilights. F…"
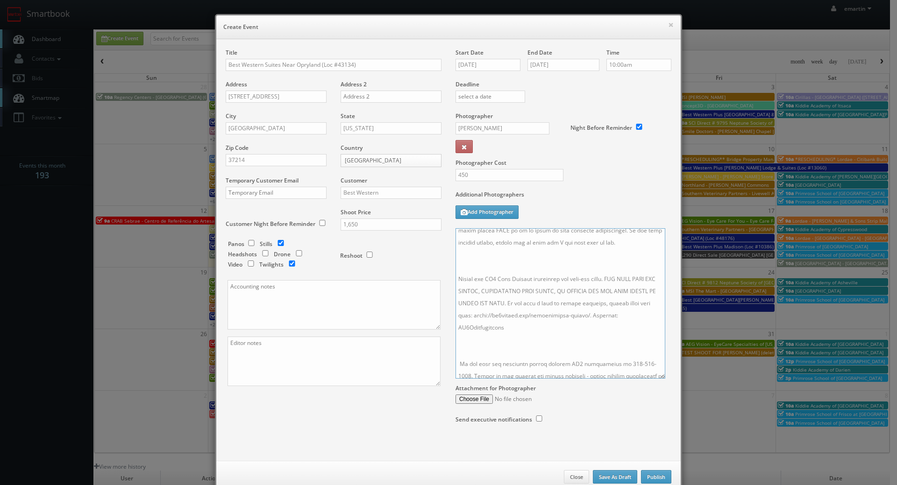
drag, startPoint x: 664, startPoint y: 275, endPoint x: 656, endPoint y: 405, distance: 129.6
click at [656, 379] on textarea at bounding box center [560, 303] width 210 height 150
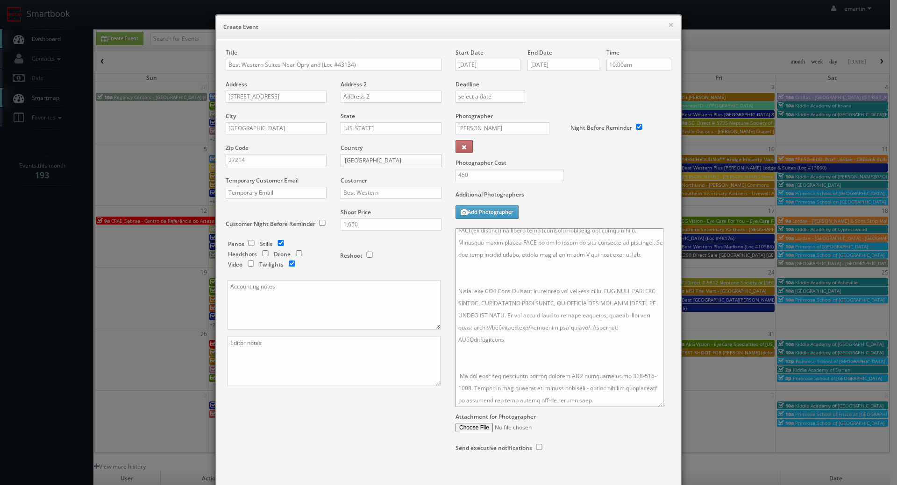
click at [536, 343] on textarea at bounding box center [559, 317] width 208 height 179
click at [494, 272] on textarea at bounding box center [559, 317] width 208 height 179
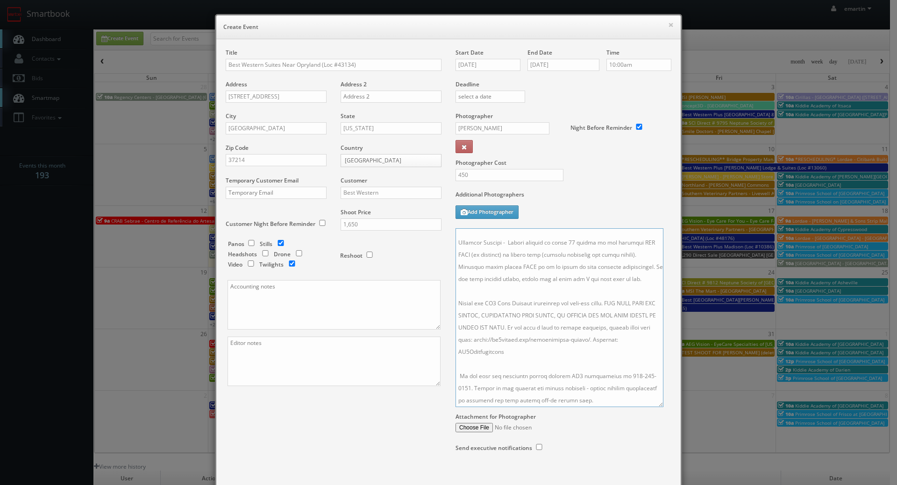
scroll to position [71, 0]
click at [485, 343] on textarea at bounding box center [559, 317] width 208 height 179
click at [485, 301] on textarea at bounding box center [559, 317] width 208 height 179
drag, startPoint x: 569, startPoint y: 231, endPoint x: 556, endPoint y: 232, distance: 13.1
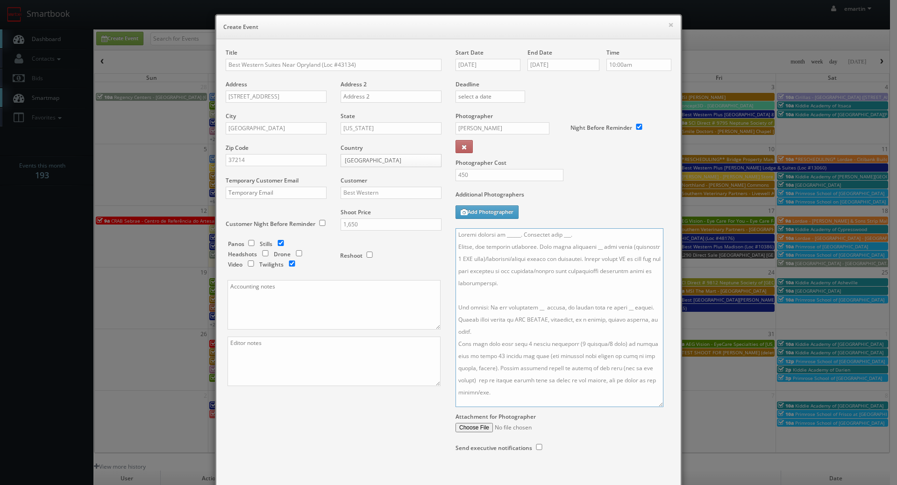
click at [556, 232] on textarea at bounding box center [559, 317] width 208 height 179
click at [474, 75] on div "Start Date 10/23/2025" at bounding box center [491, 65] width 72 height 32
click at [487, 65] on input "10/23/2025" at bounding box center [487, 65] width 65 height 12
click at [582, 263] on textarea at bounding box center [559, 317] width 208 height 179
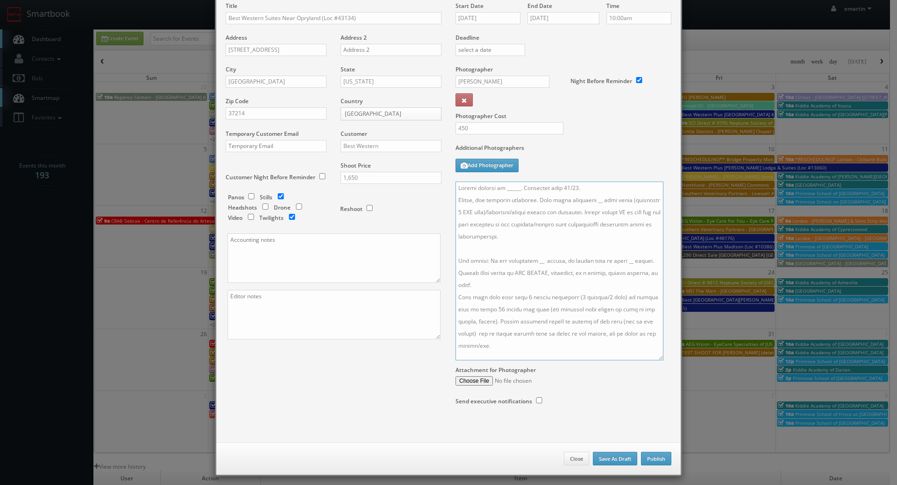
click at [518, 187] on textarea at bounding box center [559, 271] width 208 height 179
click at [515, 188] on textarea at bounding box center [559, 271] width 208 height 179
paste textarea "Khylam Hari, bwnashville@gmail.com, 615-337-2084"
drag, startPoint x: 601, startPoint y: 188, endPoint x: 536, endPoint y: 192, distance: 64.6
click at [536, 192] on textarea at bounding box center [559, 271] width 208 height 179
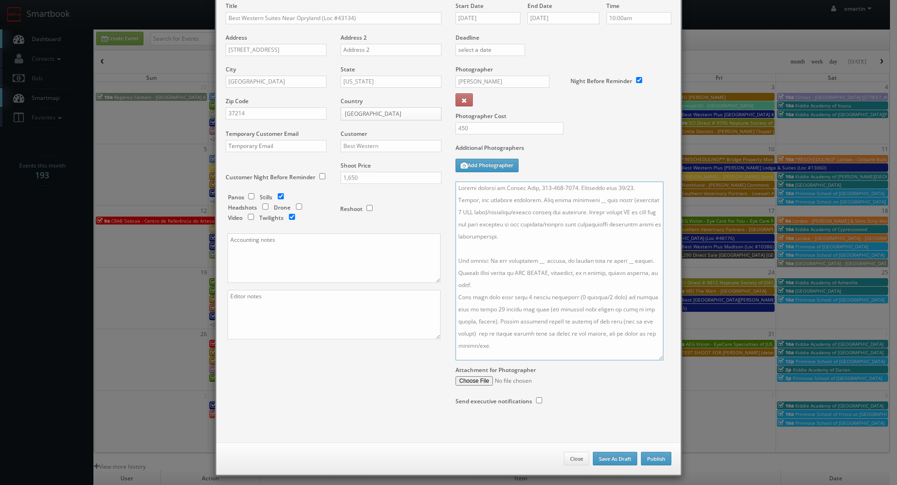
click at [582, 199] on textarea at bounding box center [559, 271] width 208 height 179
drag, startPoint x: 532, startPoint y: 262, endPoint x: 532, endPoint y: 268, distance: 6.5
click at [532, 262] on textarea at bounding box center [559, 271] width 208 height 179
click at [619, 261] on textarea at bounding box center [559, 271] width 208 height 179
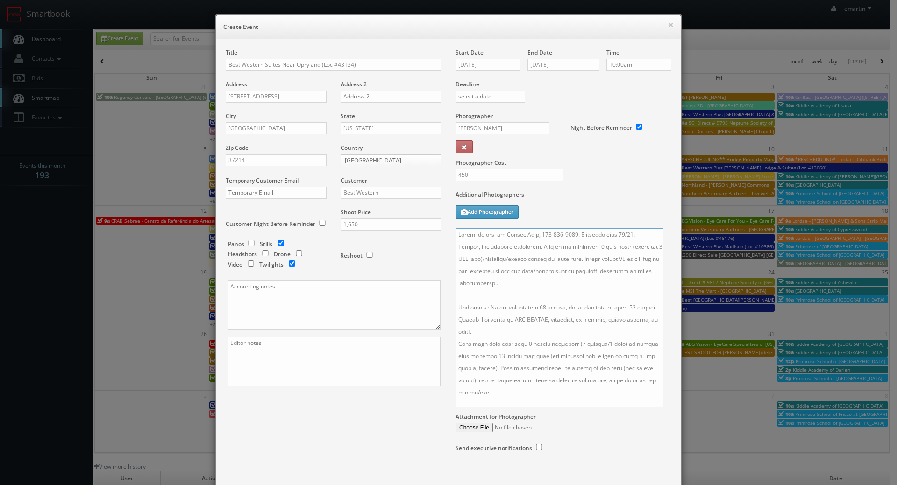
type textarea "Onsite contact is Khylam Hari, 615-337-2084. Overnight stay 10/22. Stills, and …"
click at [602, 215] on div "Additional Photographers Add Photographer" at bounding box center [563, 210] width 216 height 38
drag, startPoint x: 405, startPoint y: 402, endPoint x: 434, endPoint y: 389, distance: 32.4
click at [404, 402] on div "Title Best Western Suites Near Opryland (Loc #43134) Address 201 Music City Cir…" at bounding box center [334, 226] width 230 height 354
click at [582, 435] on div "Start Date 10/23/2025 End Date 10/23/2025 Time 10:00am Deadline Photographer Ad…" at bounding box center [563, 260] width 230 height 422
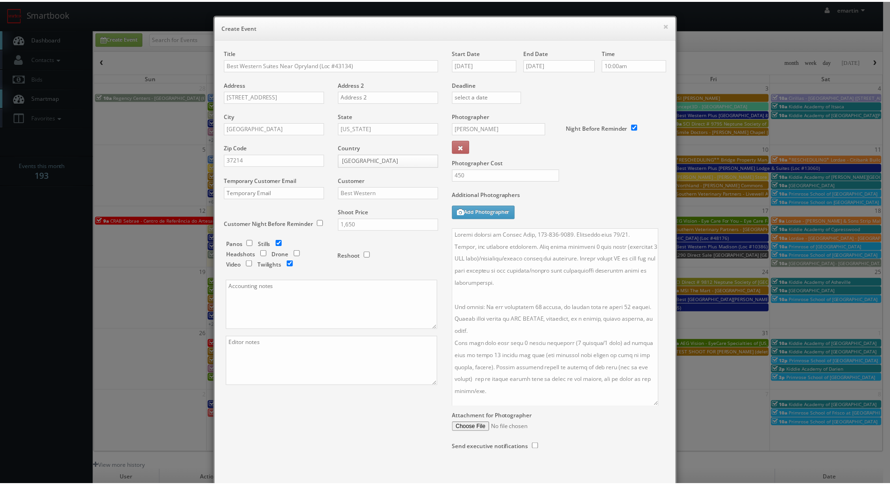
scroll to position [52, 0]
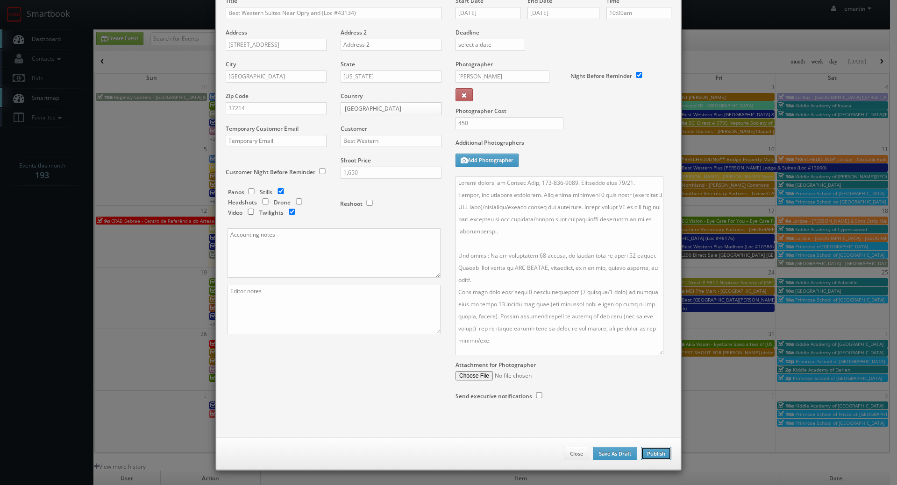
click at [645, 450] on button "Publish" at bounding box center [656, 454] width 30 height 14
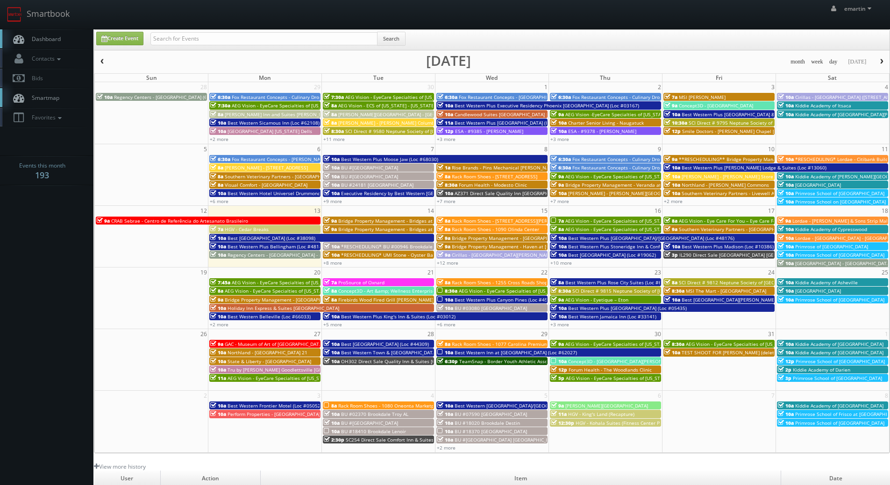
click at [52, 36] on span "Dashboard" at bounding box center [44, 39] width 34 height 8
click at [33, 38] on span "Dashboard" at bounding box center [44, 39] width 34 height 8
click at [340, 265] on div "+8 more" at bounding box center [378, 263] width 113 height 8
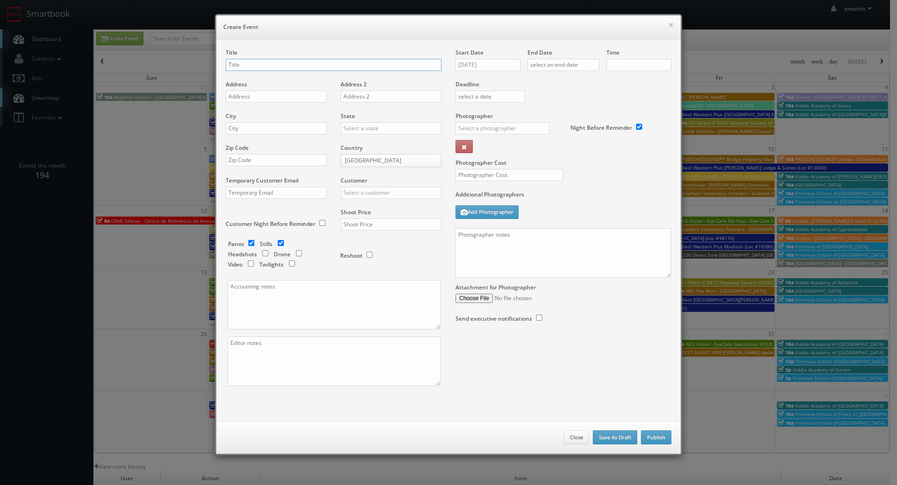
checkbox input "true"
type input "10:00am"
checkbox input "true"
click at [668, 21] on button "×" at bounding box center [671, 24] width 6 height 7
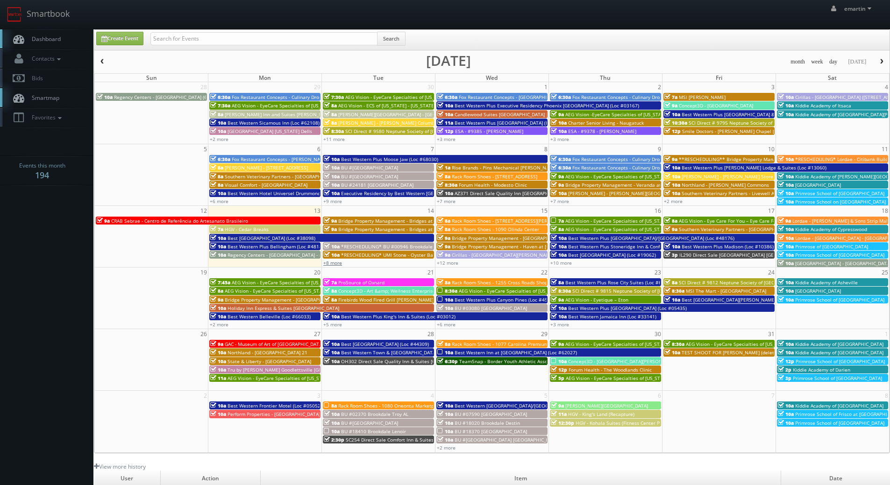
click at [339, 265] on link "+8 more" at bounding box center [332, 263] width 19 height 7
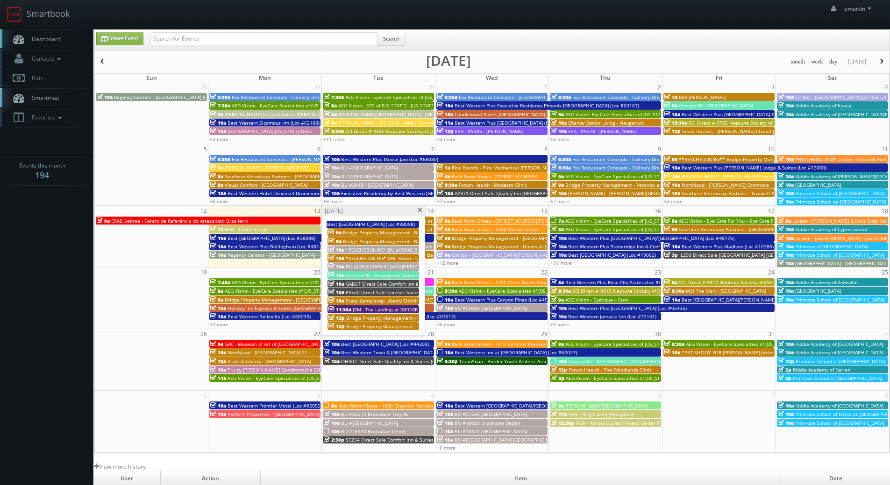
click at [419, 211] on span at bounding box center [420, 210] width 6 height 5
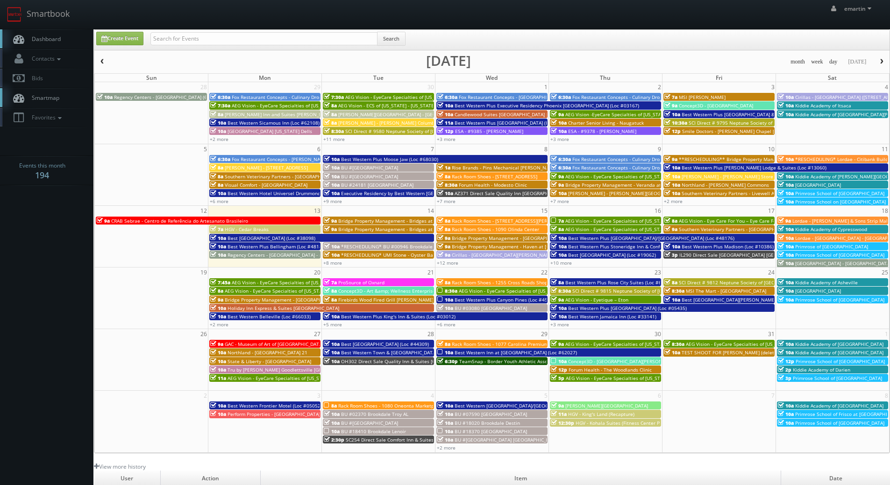
click at [36, 39] on span "Dashboard" at bounding box center [44, 39] width 34 height 8
click at [333, 264] on link "+8 more" at bounding box center [332, 263] width 19 height 7
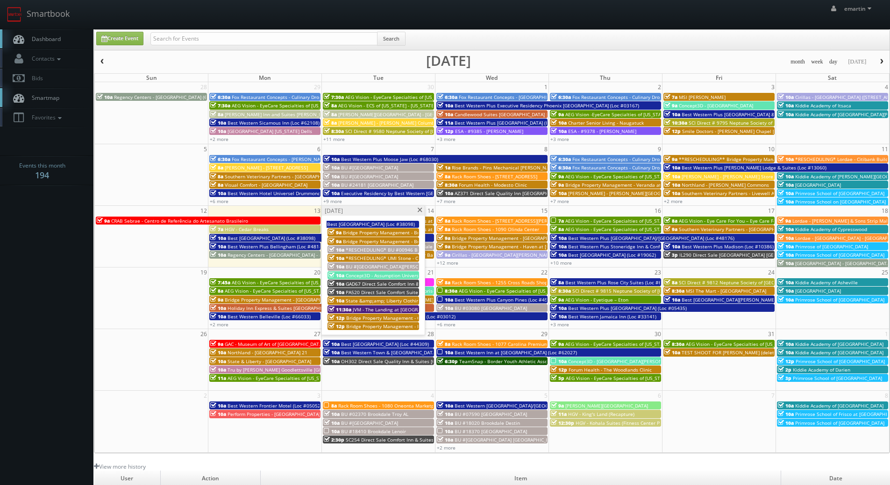
click at [419, 210] on span at bounding box center [420, 210] width 6 height 5
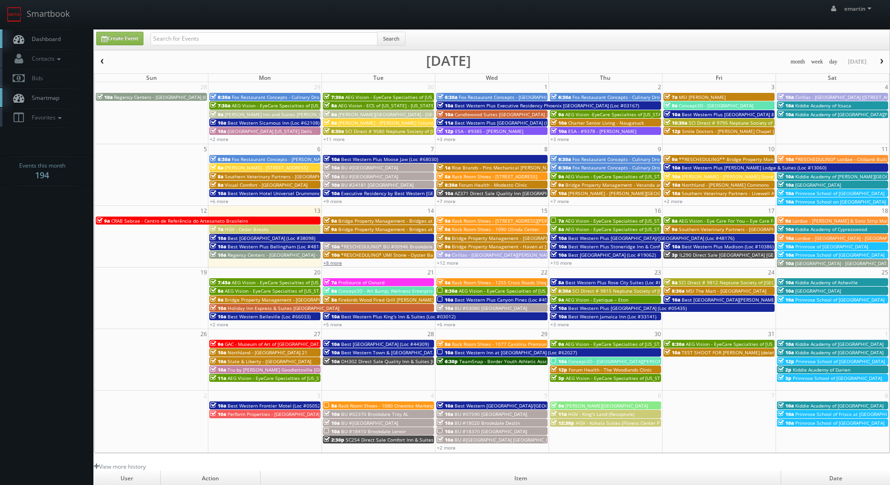
click at [333, 262] on link "+8 more" at bounding box center [332, 263] width 19 height 7
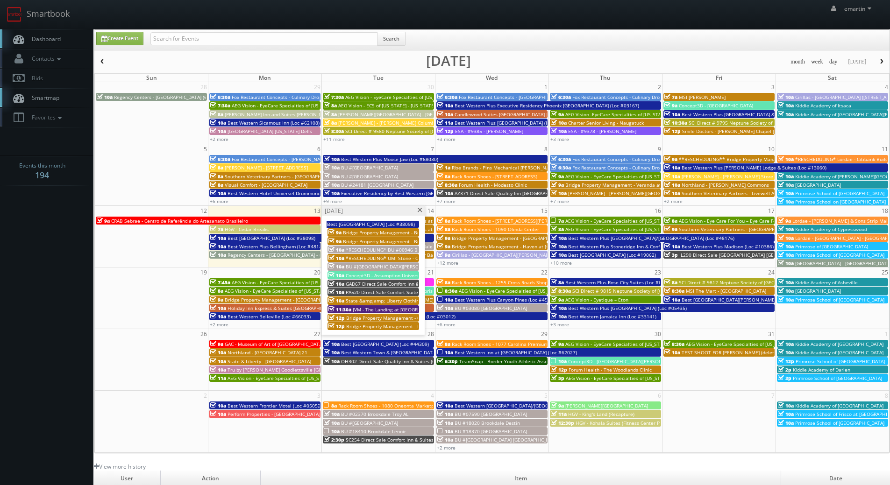
click at [419, 212] on span at bounding box center [420, 210] width 6 height 5
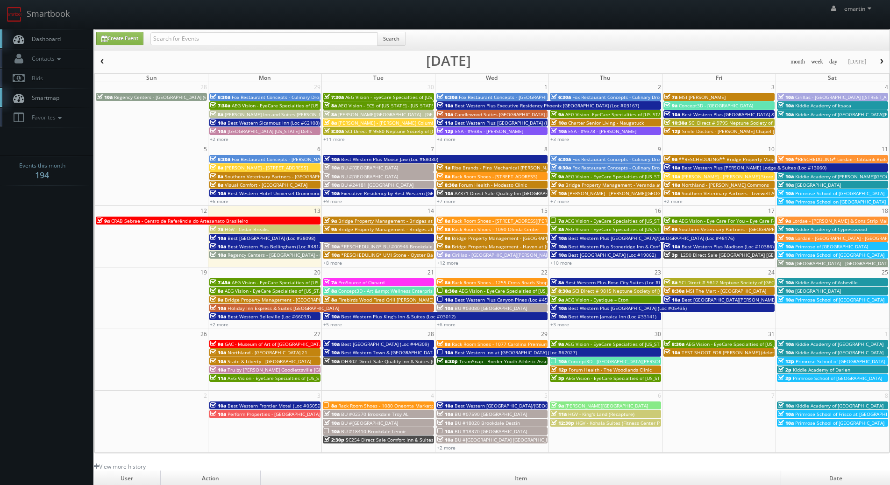
click at [42, 271] on body "Smartbook Toggle Side Navigation Toggle Top Navigation emartin emartin Profile …" at bounding box center [445, 323] width 890 height 646
